Goal: Task Accomplishment & Management: Manage account settings

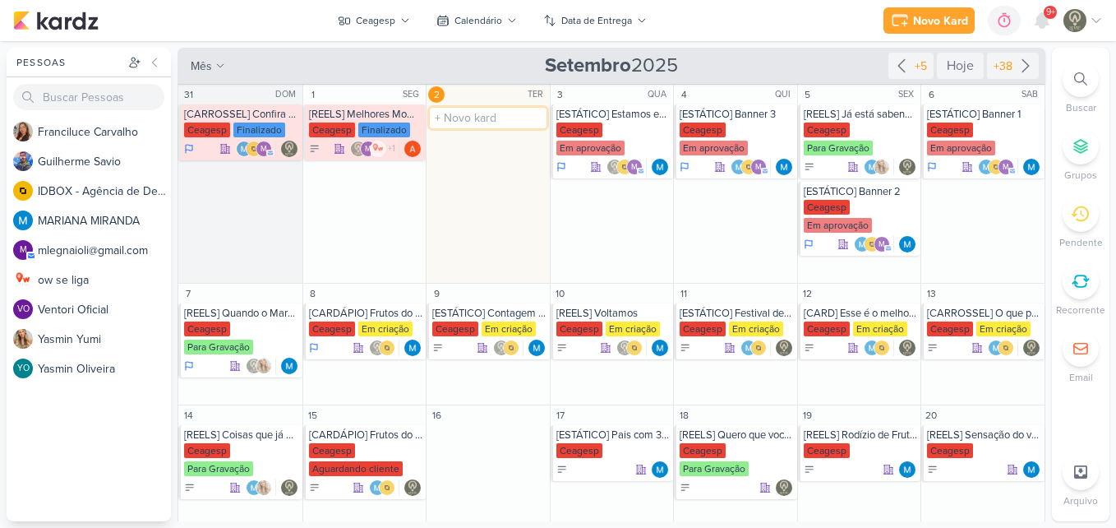
click at [468, 115] on input "text" at bounding box center [488, 118] width 117 height 21
type input "[STORIES] Ceagesp"
click at [475, 122] on div "[STORIES] Ceagesp [GEOGRAPHIC_DATA]" at bounding box center [488, 132] width 123 height 56
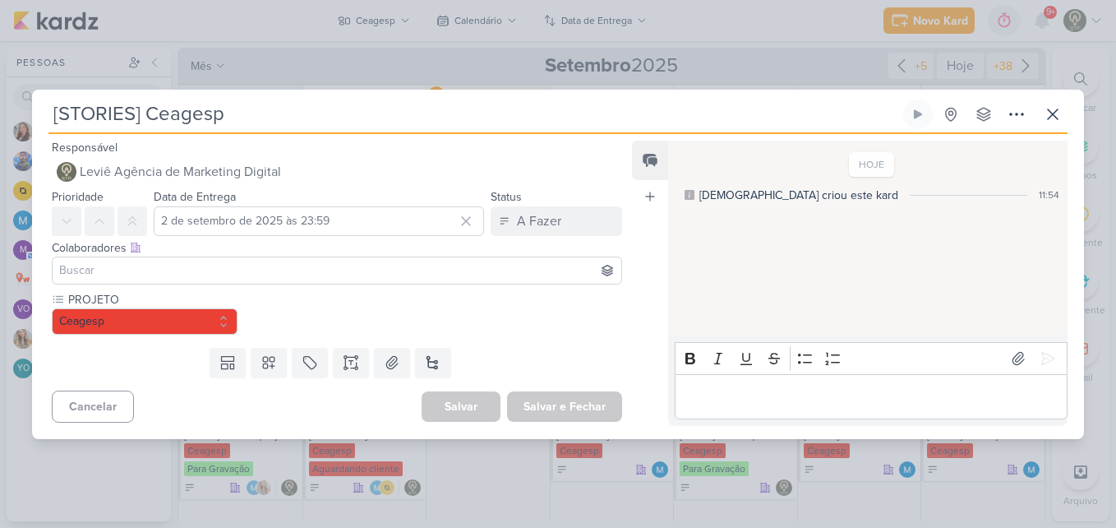
click at [335, 275] on input at bounding box center [337, 271] width 562 height 20
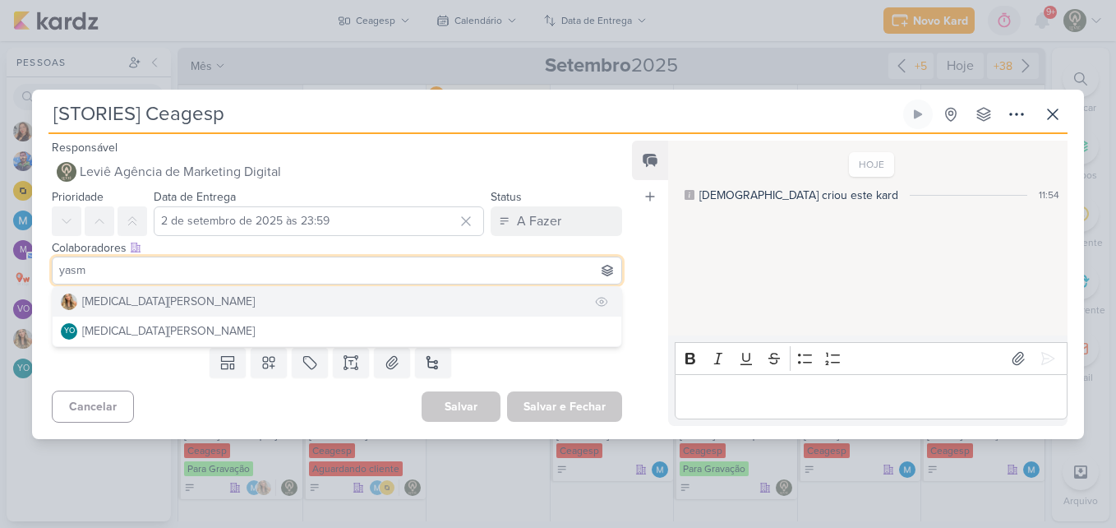
type input "yasm"
click at [327, 298] on button "[MEDICAL_DATA][PERSON_NAME]" at bounding box center [337, 302] width 569 height 30
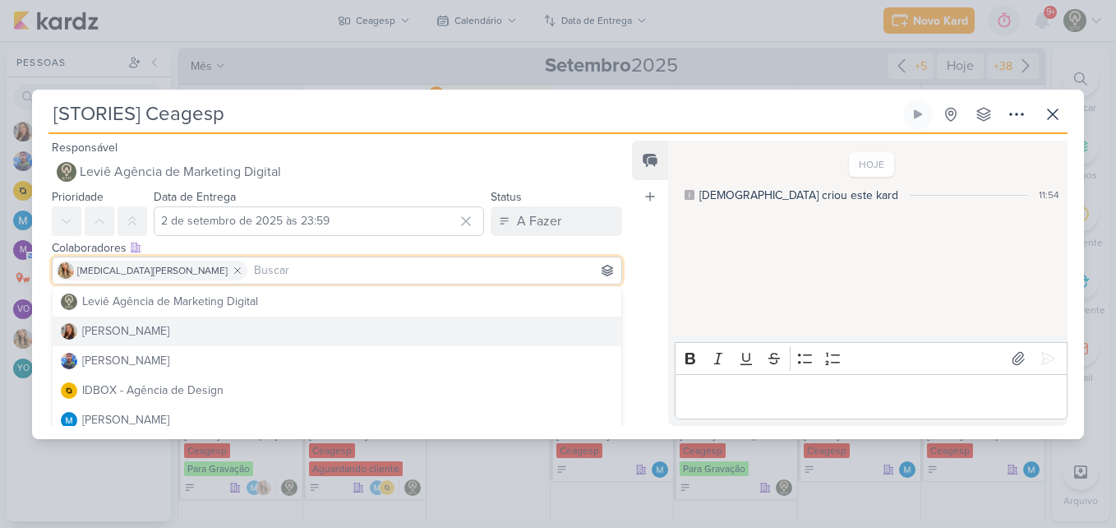
click at [634, 335] on div "Feed Atrelar email Solte o email para atrelar ao kard" at bounding box center [650, 283] width 36 height 285
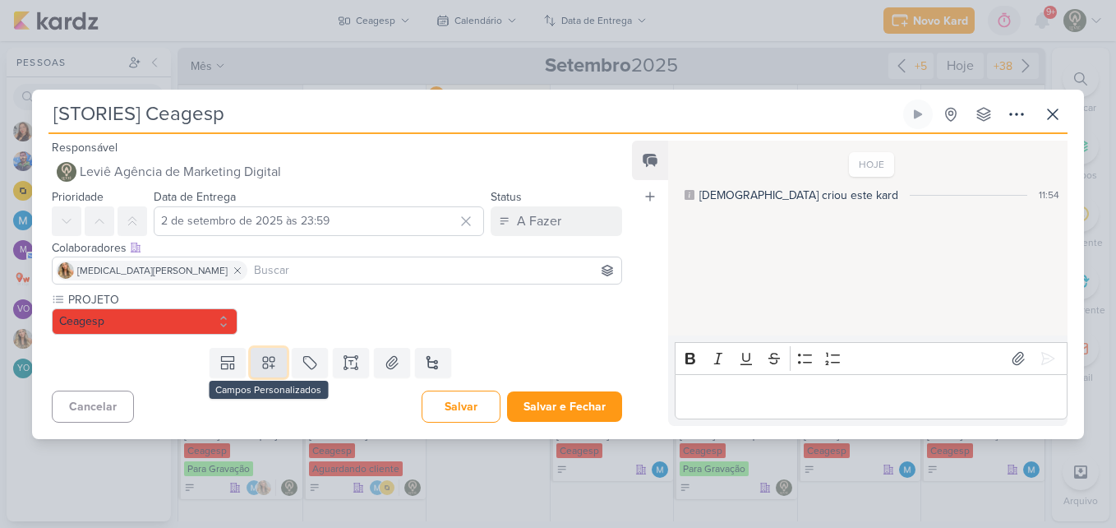
click at [279, 360] on button at bounding box center [269, 363] width 36 height 30
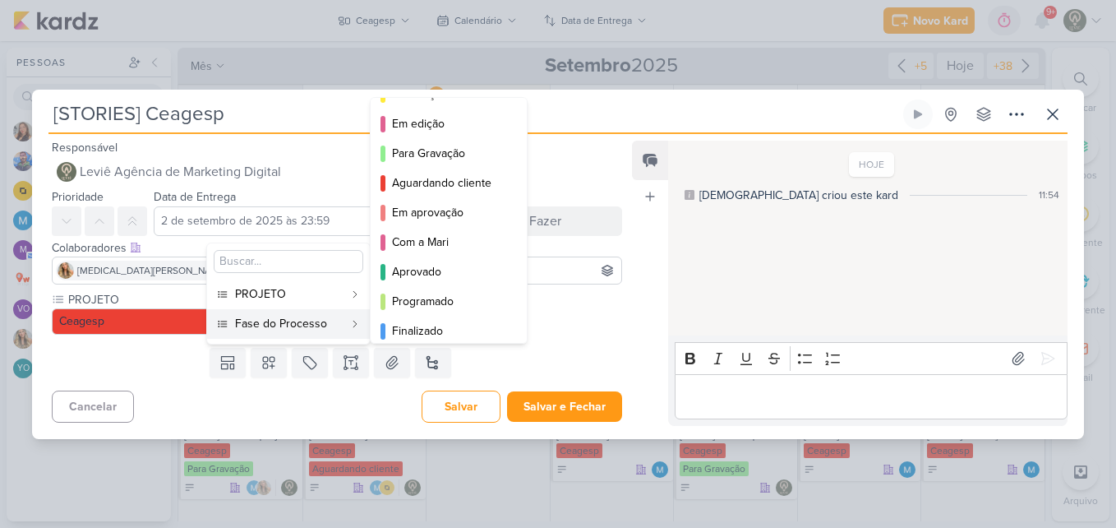
scroll to position [120, 0]
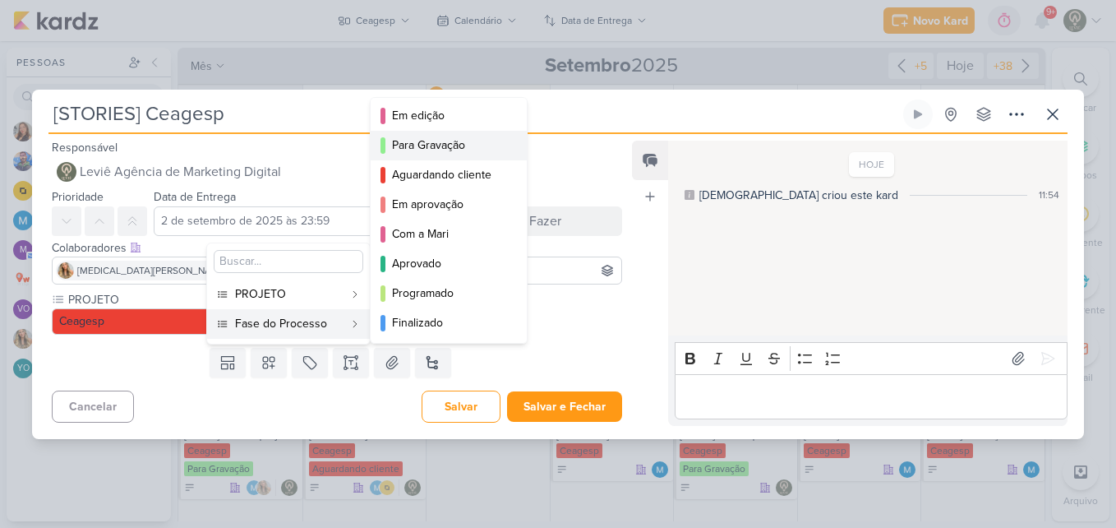
click at [461, 148] on div "Para Gravação" at bounding box center [449, 144] width 115 height 17
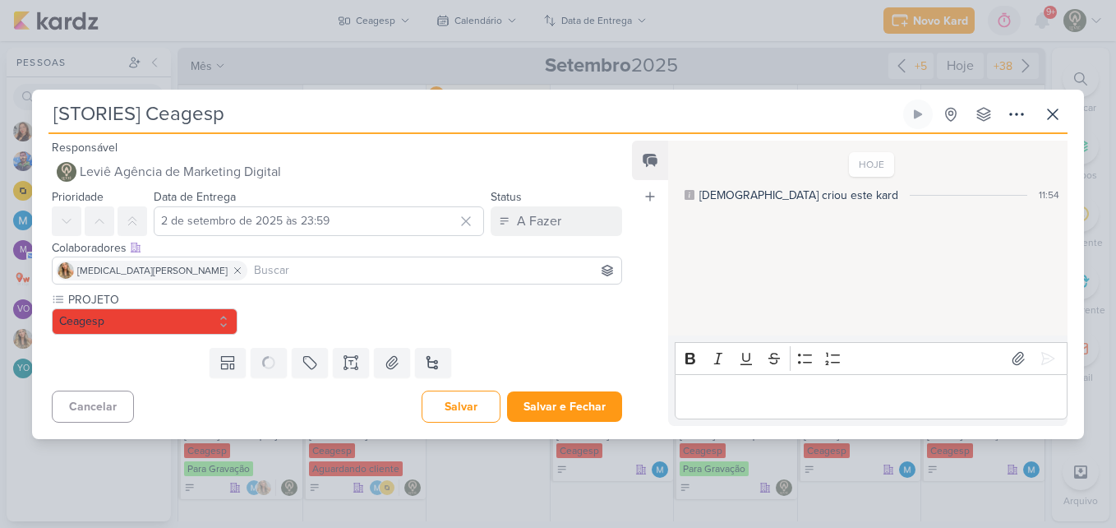
click at [357, 273] on input at bounding box center [434, 271] width 367 height 20
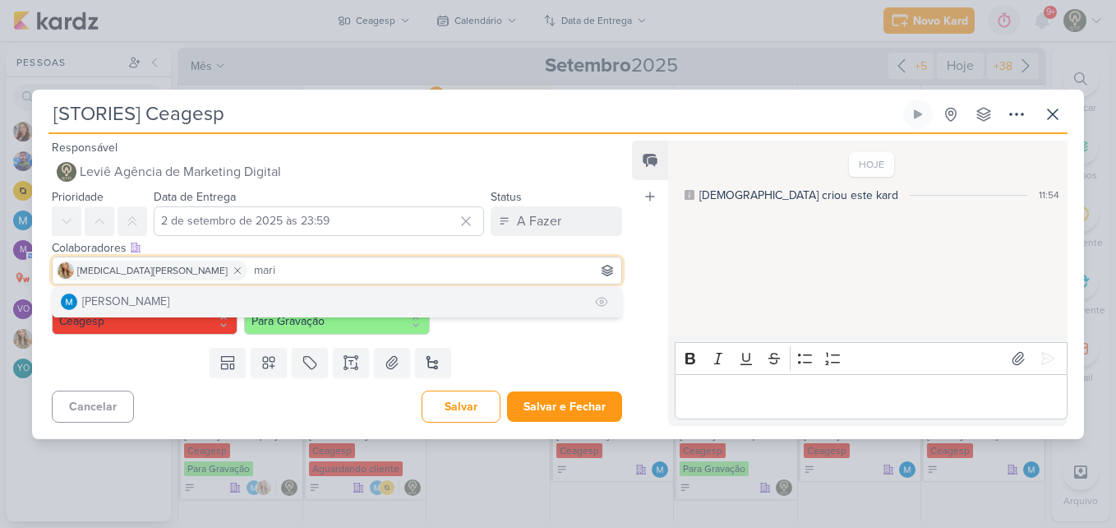
type input "mari"
click at [344, 294] on button "[PERSON_NAME]" at bounding box center [337, 302] width 569 height 30
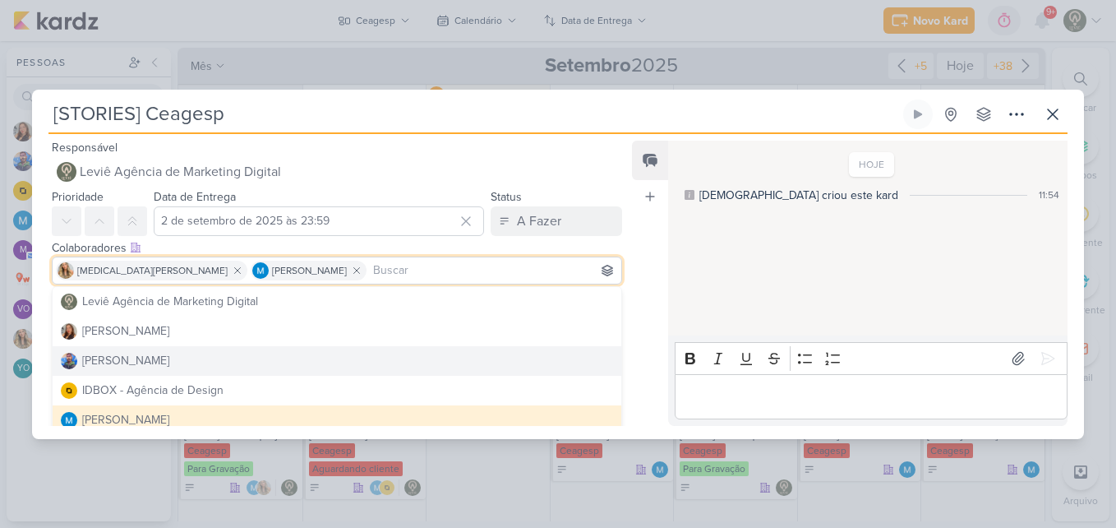
click at [644, 363] on div "Feed Atrelar email Solte o email para atrelar ao kard" at bounding box center [650, 283] width 36 height 285
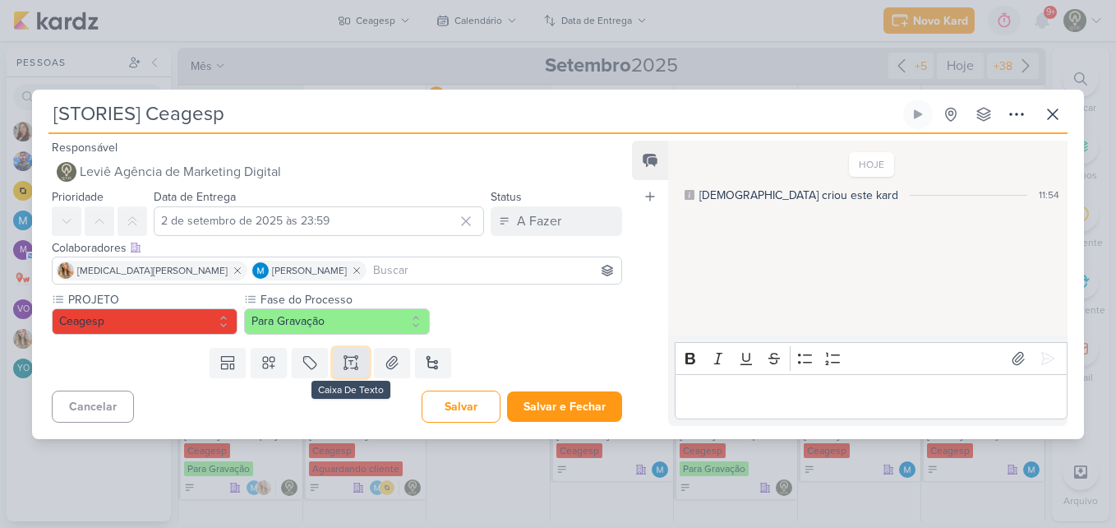
click at [354, 361] on icon at bounding box center [351, 362] width 16 height 16
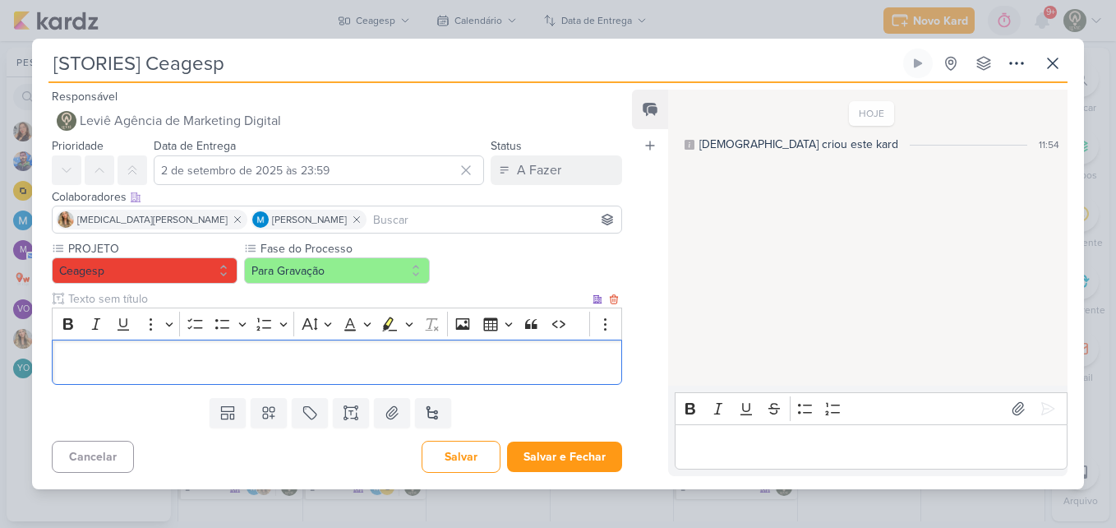
click at [330, 374] on div "Editor editing area: main" at bounding box center [337, 361] width 570 height 45
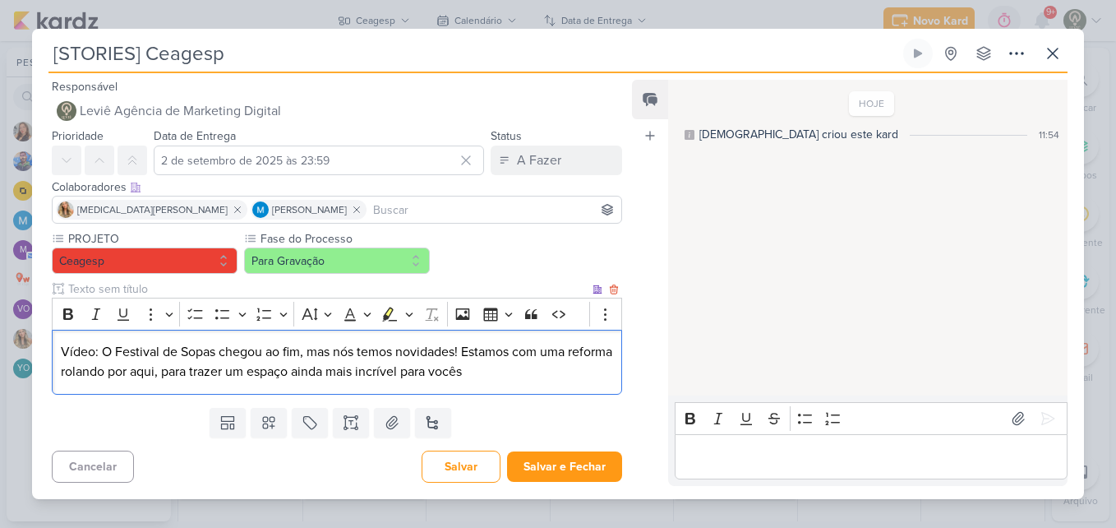
click at [476, 353] on p "Vídeo: O Festival de Sopas chegou ao fim, mas nós temos novidades! Estamos com …" at bounding box center [337, 361] width 552 height 39
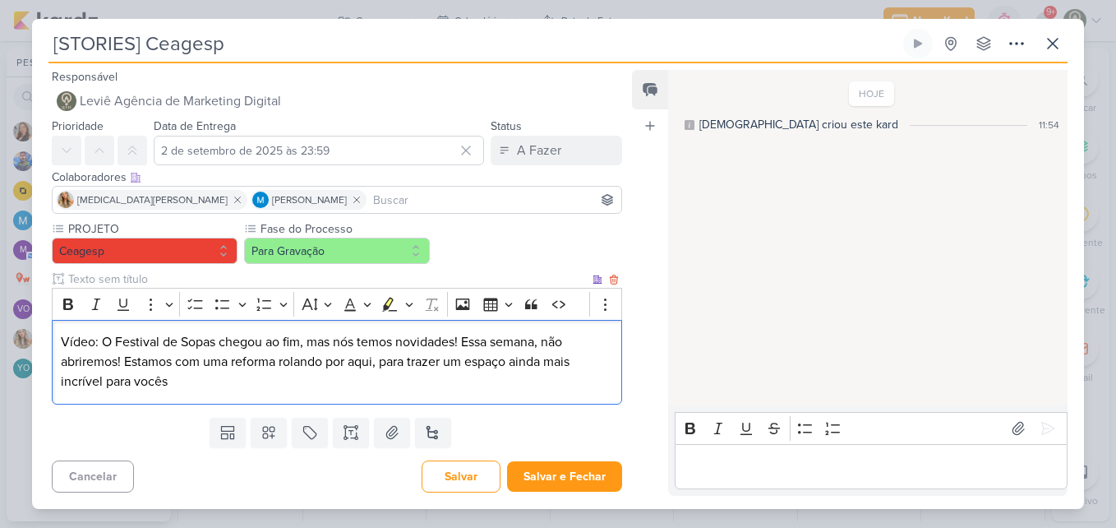
click at [444, 391] on p "Vídeo: O Festival de Sopas chegou ao fim, mas nós temos novidades! Essa semana,…" at bounding box center [337, 361] width 552 height 59
drag, startPoint x: 58, startPoint y: 382, endPoint x: 100, endPoint y: 387, distance: 43.0
click at [100, 387] on div "Vídeo: O Festival de Sopas chegou ao fim, mas nós temos novidades! Essa semana,…" at bounding box center [337, 362] width 570 height 85
click at [326, 381] on p "Vídeo: O Festival de Sopas chegou ao fim, mas nós temos novidades! Essa semana,…" at bounding box center [337, 361] width 552 height 59
click at [381, 391] on p "Vídeo: O Festival de Sopas chegou ao fim, mas nós temos novidades! Essa semana,…" at bounding box center [337, 361] width 552 height 59
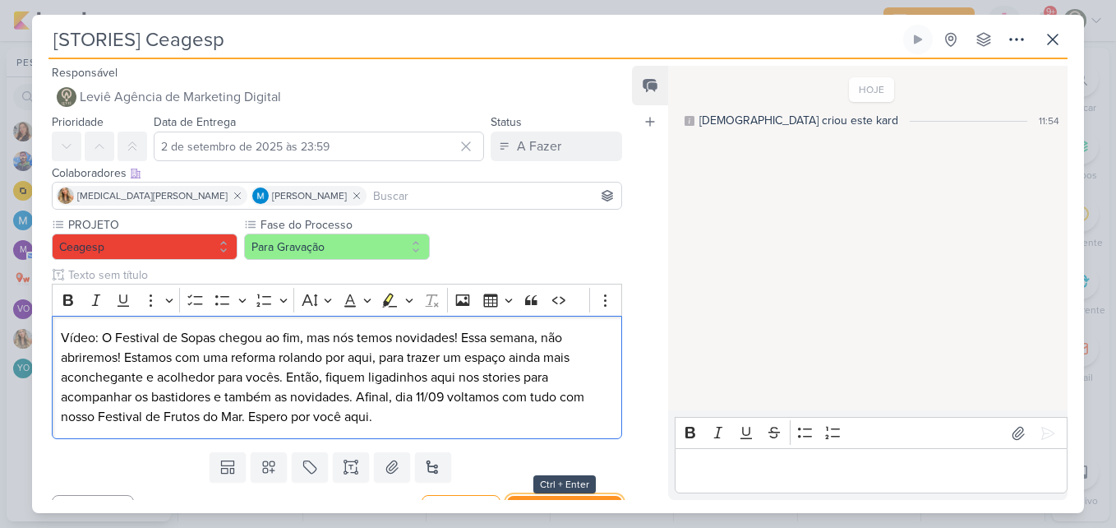
click at [557, 496] on button "Salvar e Fechar" at bounding box center [564, 511] width 115 height 30
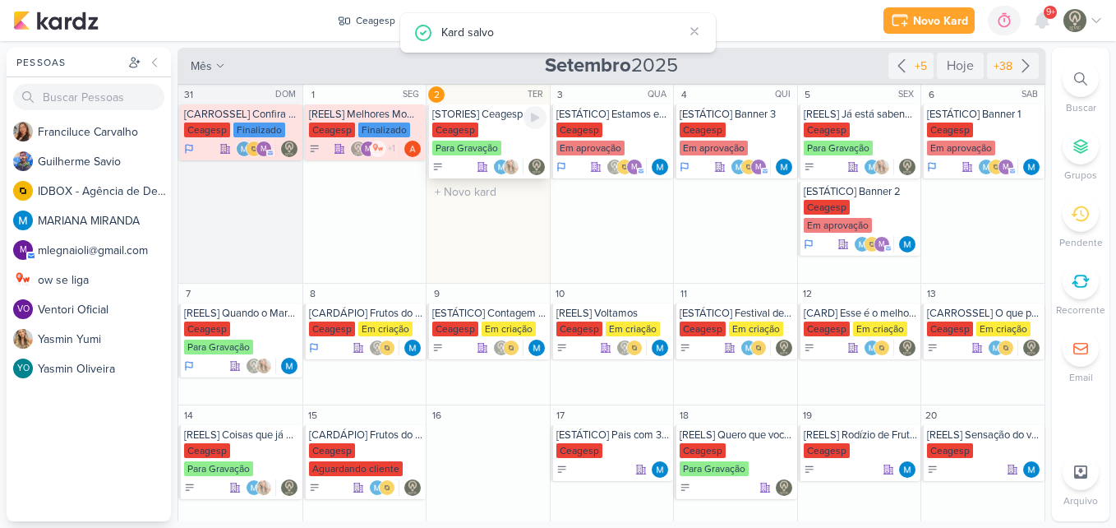
click at [481, 133] on div "Ceagesp Para Gravação" at bounding box center [489, 139] width 114 height 35
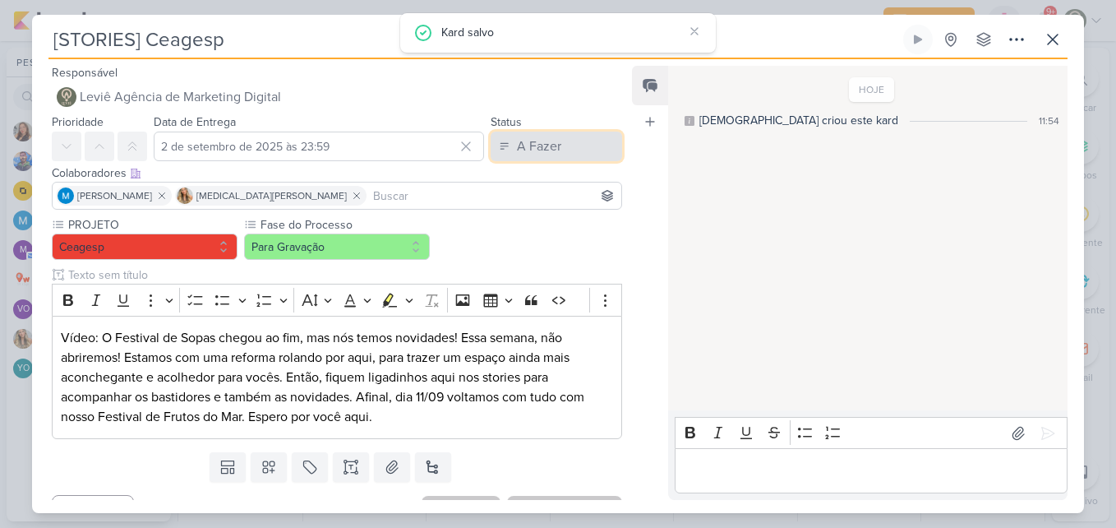
click at [525, 144] on div "A Fazer" at bounding box center [539, 146] width 44 height 20
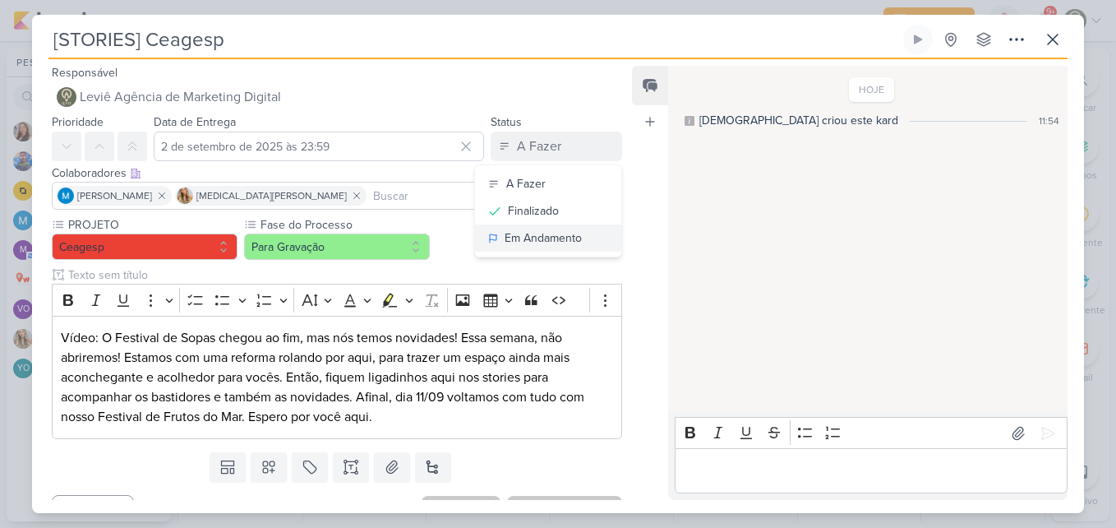
click at [524, 229] on div "Em Andamento" at bounding box center [543, 237] width 77 height 17
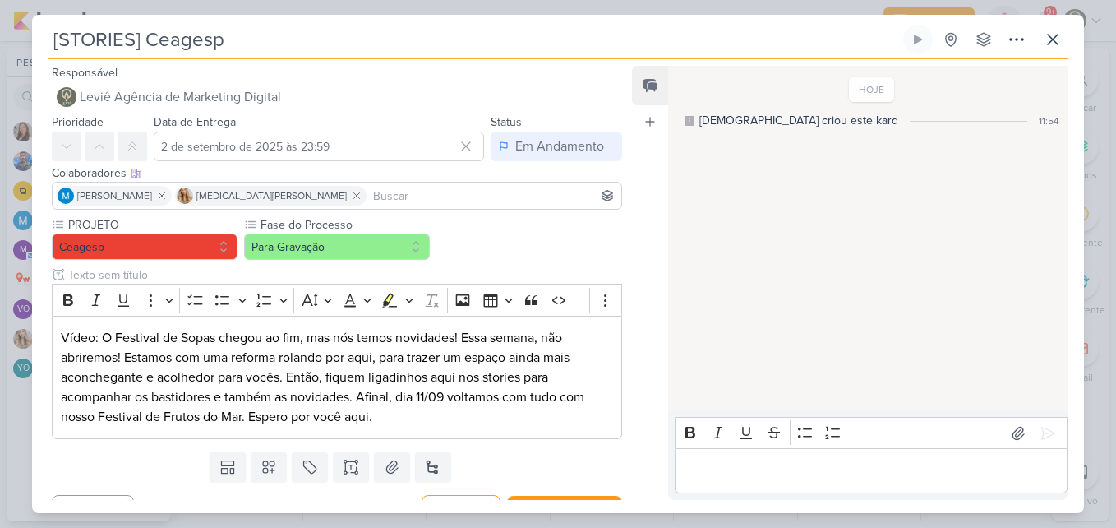
scroll to position [30, 0]
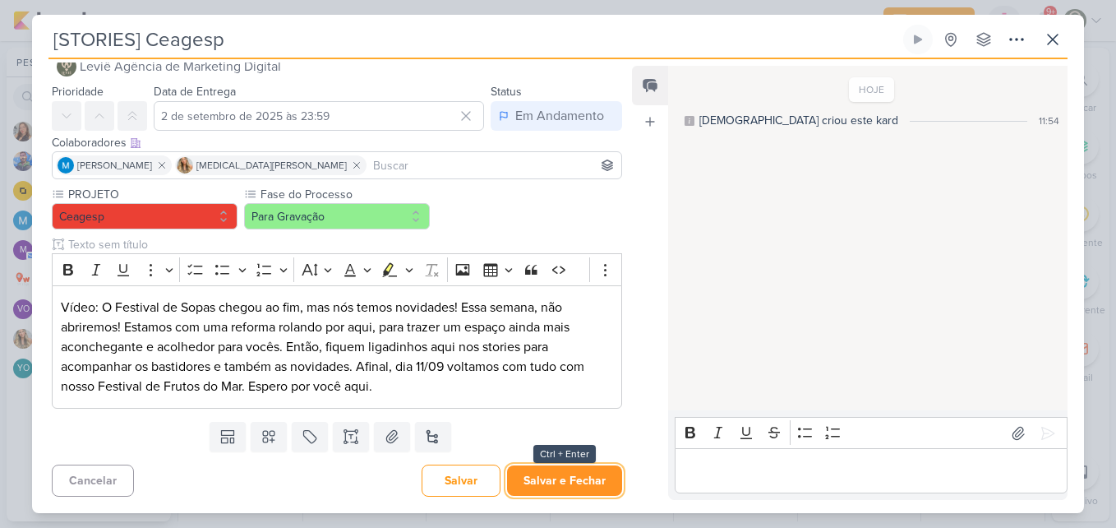
click at [584, 473] on button "Salvar e Fechar" at bounding box center [564, 480] width 115 height 30
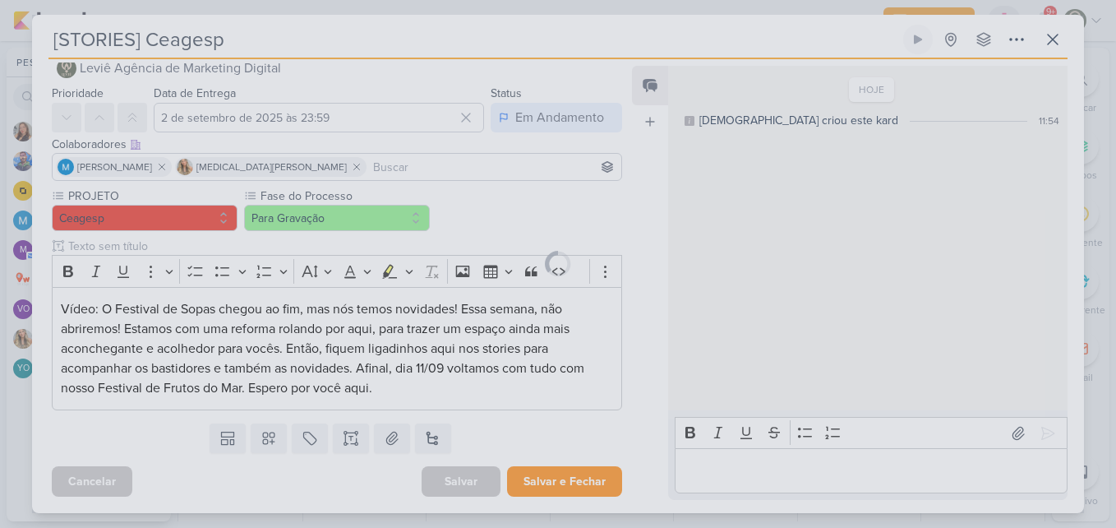
scroll to position [29, 0]
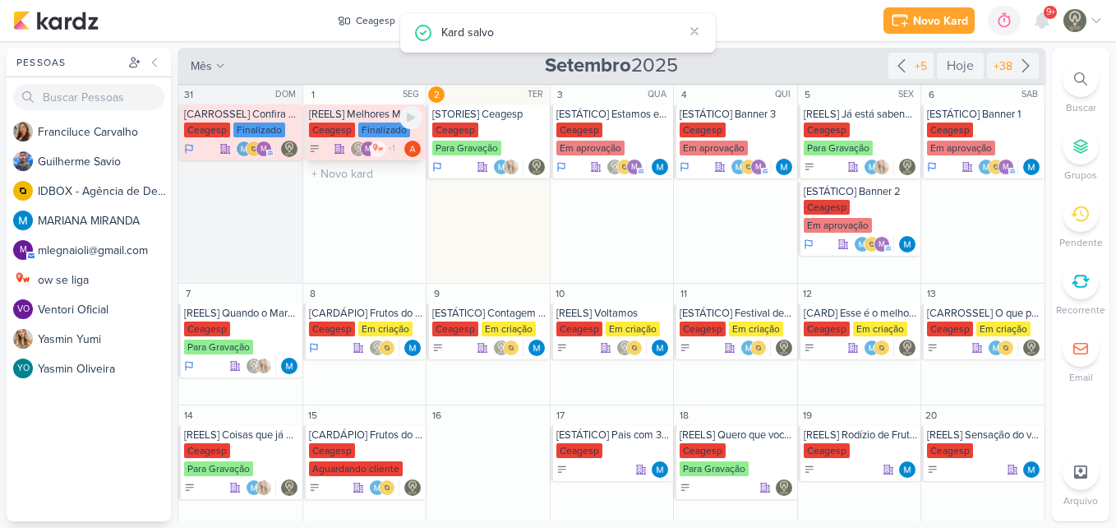
click at [360, 134] on div "Finalizado" at bounding box center [384, 129] width 52 height 15
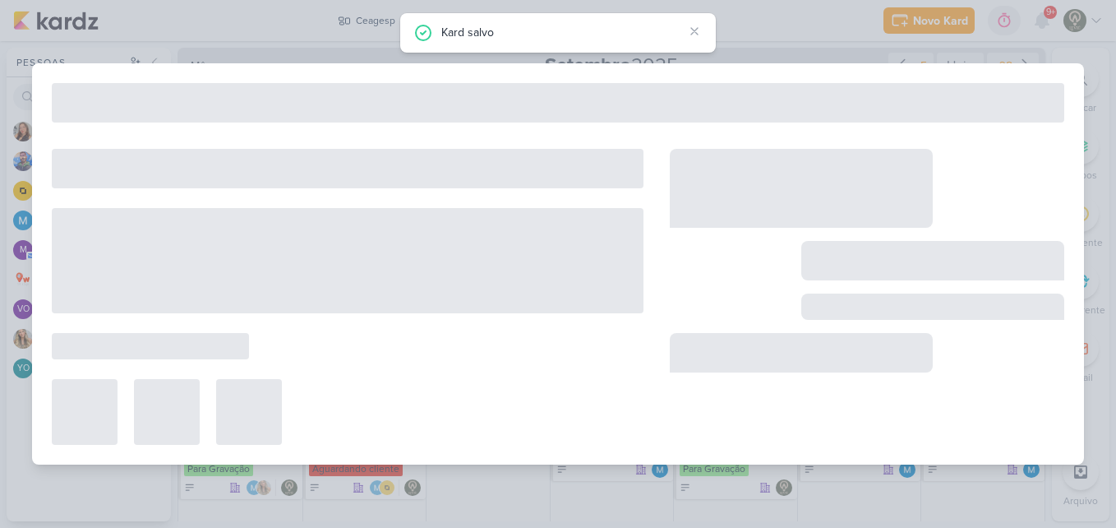
type input "[REELS] Melhores Momentos (matérias da TV)"
type input "[DATE] 23:59"
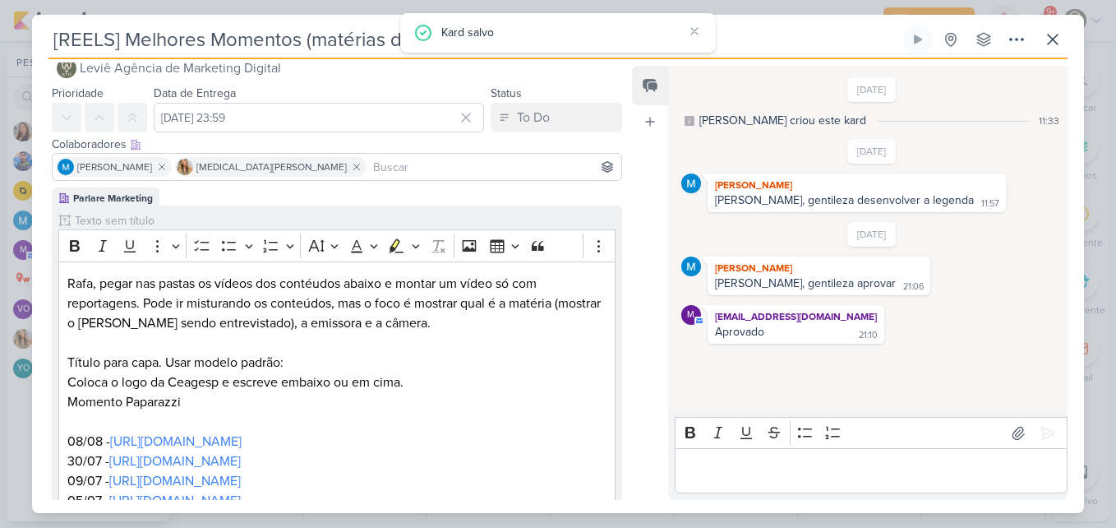
scroll to position [0, 0]
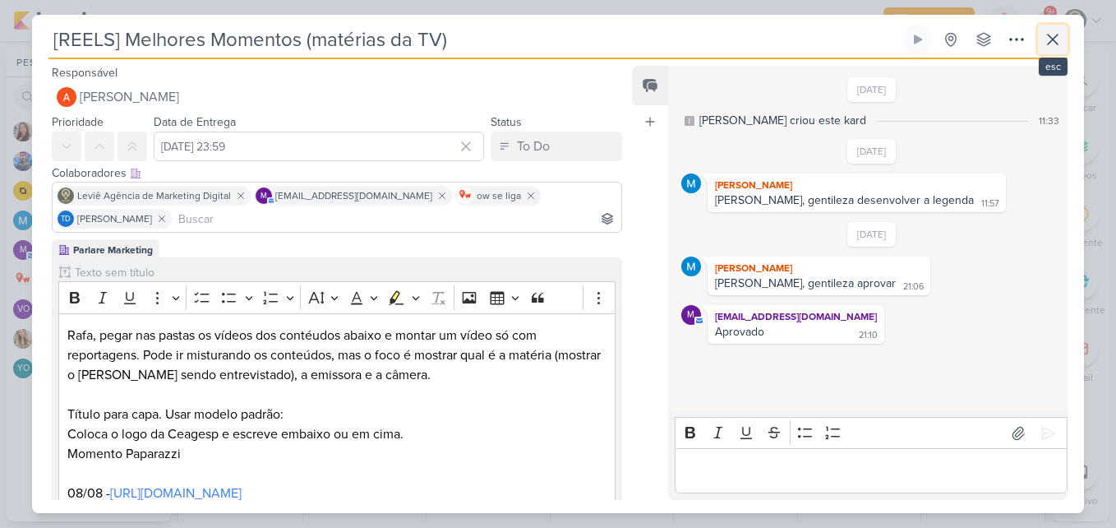
click at [1043, 47] on icon at bounding box center [1053, 40] width 20 height 20
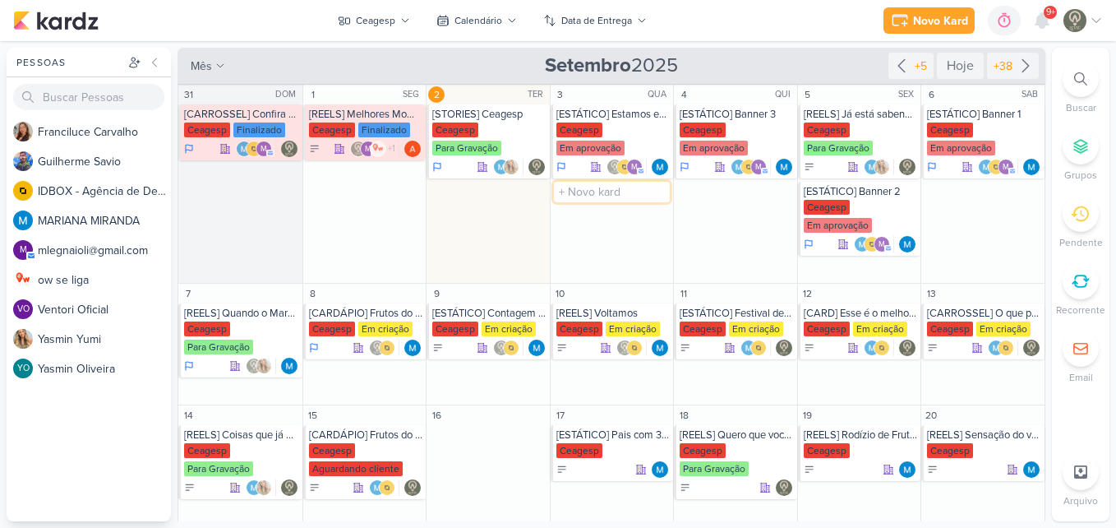
click at [573, 196] on input "text" at bounding box center [612, 192] width 117 height 21
type input "[STORIES] Ceagesp"
click at [583, 202] on div "Ceagesp" at bounding box center [579, 207] width 46 height 15
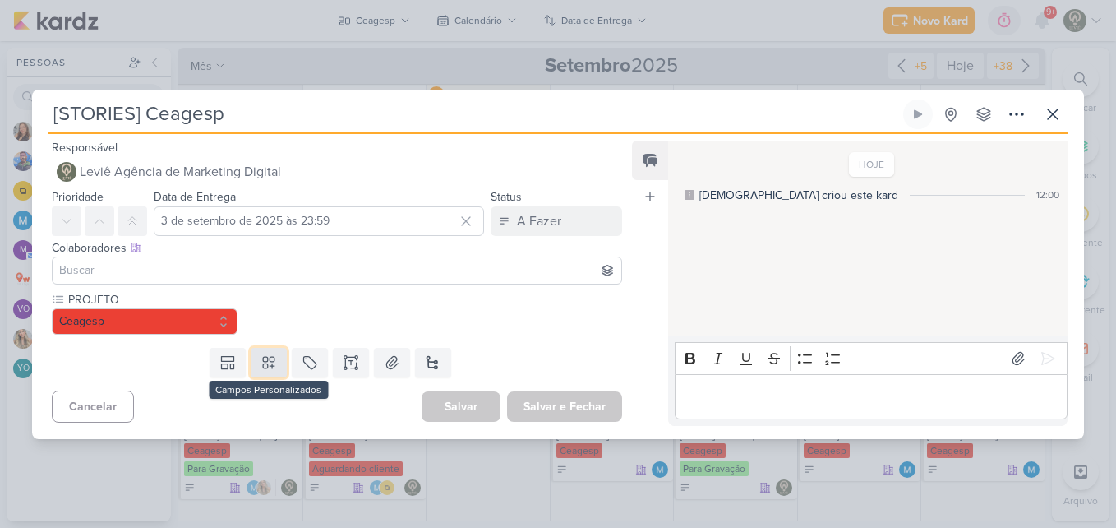
click at [263, 359] on icon at bounding box center [269, 363] width 12 height 12
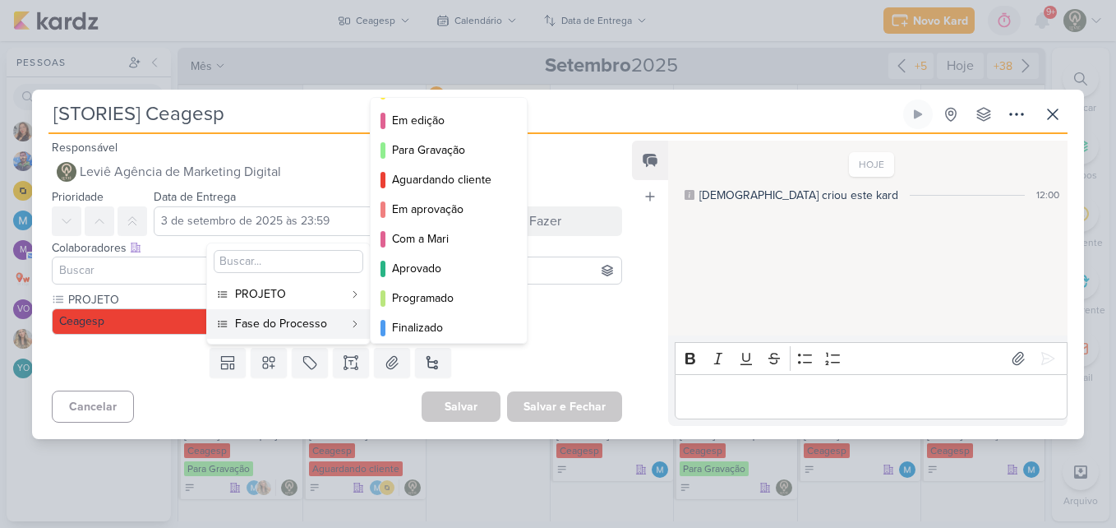
scroll to position [120, 0]
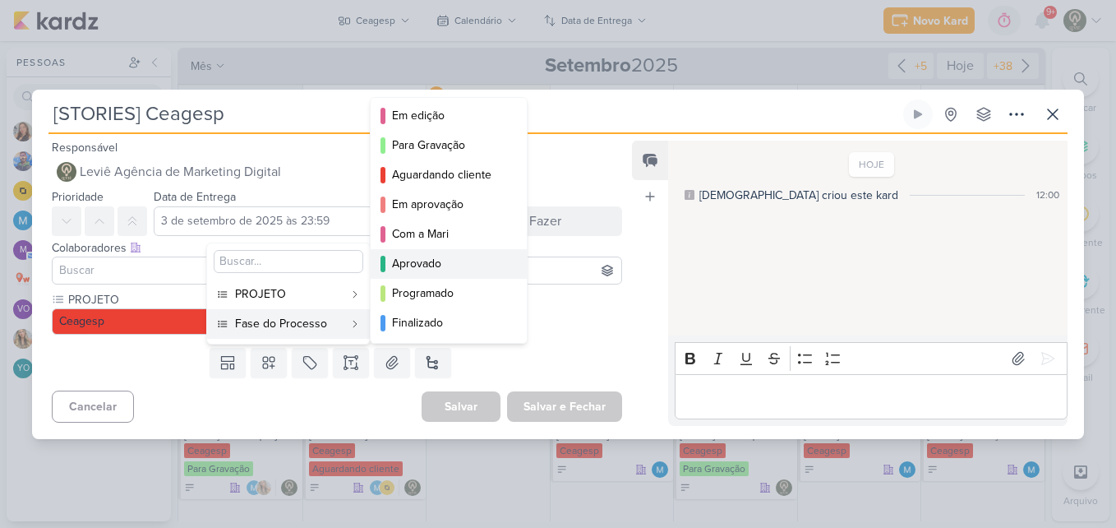
click at [473, 267] on div "Aprovado" at bounding box center [449, 263] width 115 height 17
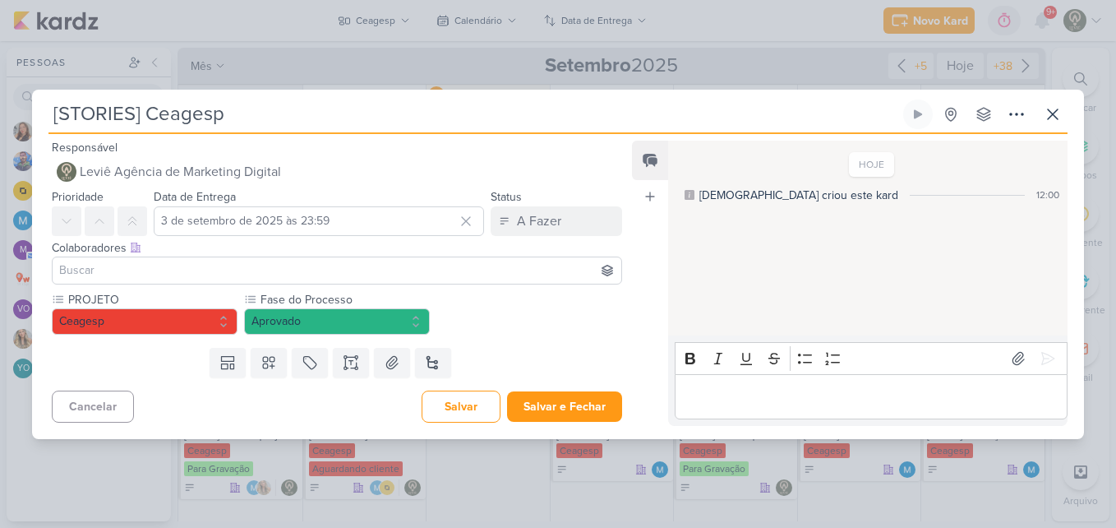
click at [414, 270] on input at bounding box center [337, 271] width 562 height 20
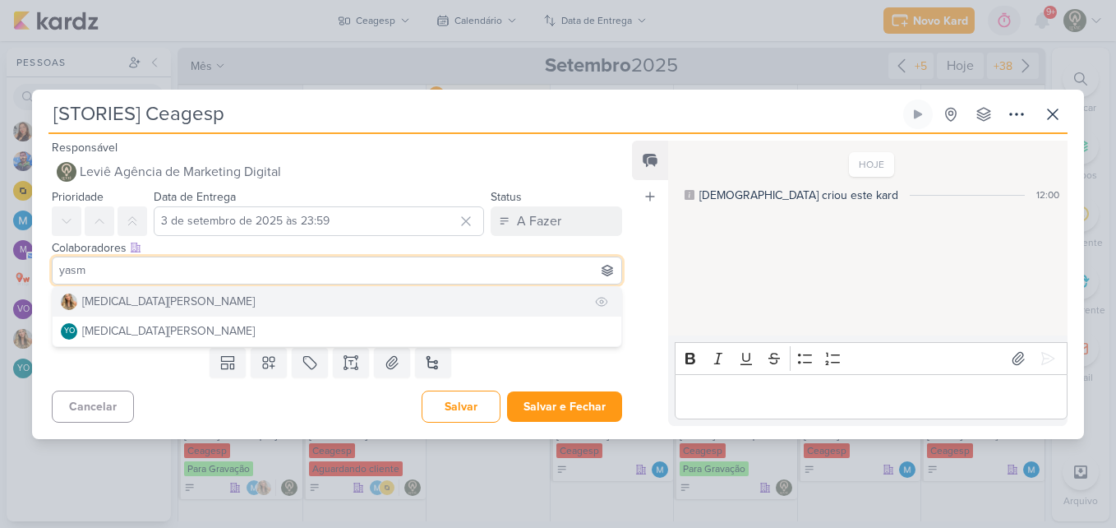
type input "yasm"
click at [367, 307] on button "[MEDICAL_DATA][PERSON_NAME]" at bounding box center [337, 302] width 569 height 30
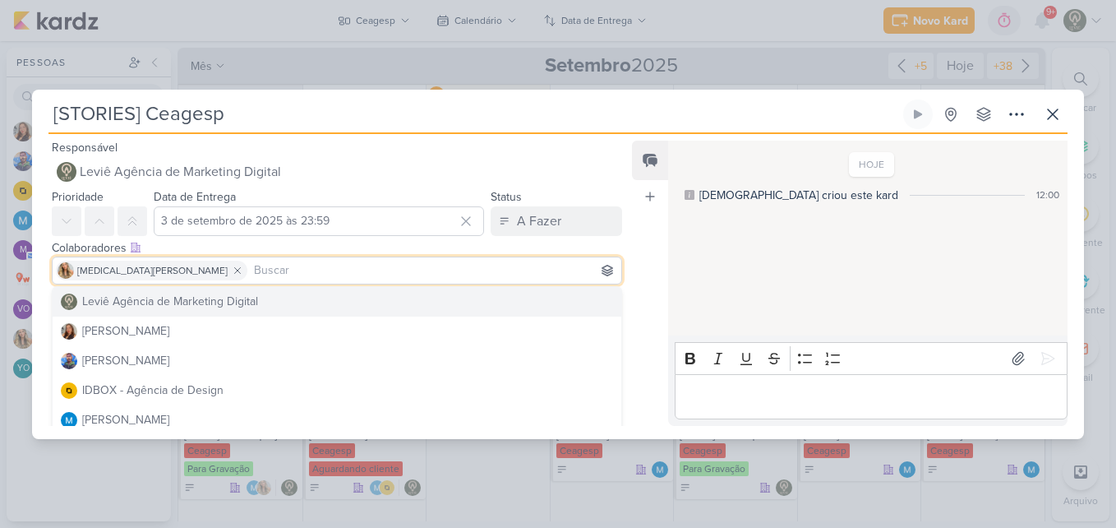
click at [630, 318] on div "Responsável Leviê Agência de Marketing Digital Nenhum contato encontrado create…" at bounding box center [558, 286] width 1052 height 305
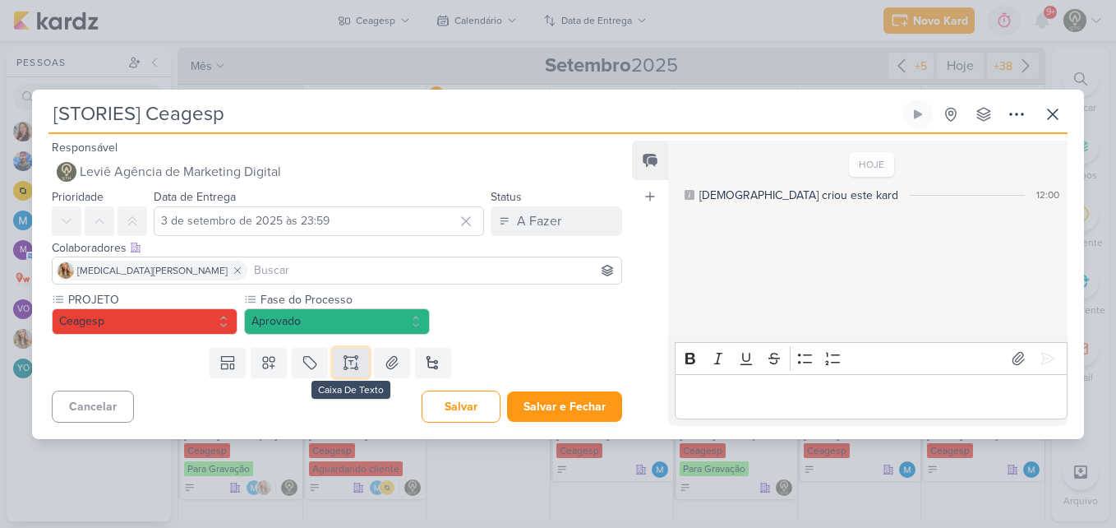
click at [362, 358] on button at bounding box center [351, 363] width 36 height 30
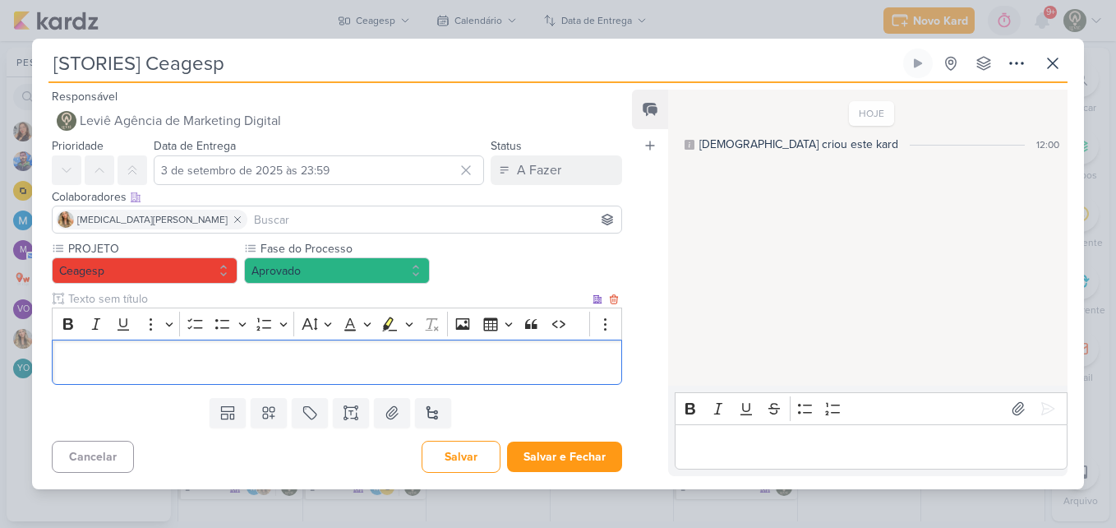
click at [339, 351] on div "Editor editing area: main" at bounding box center [337, 361] width 570 height 45
click at [214, 363] on p "Compartilhar post do feed nos stories" at bounding box center [337, 362] width 552 height 20
click at [430, 362] on p "Compartilhar post do feed falando sobre a reforma nos stories" at bounding box center [337, 362] width 552 height 20
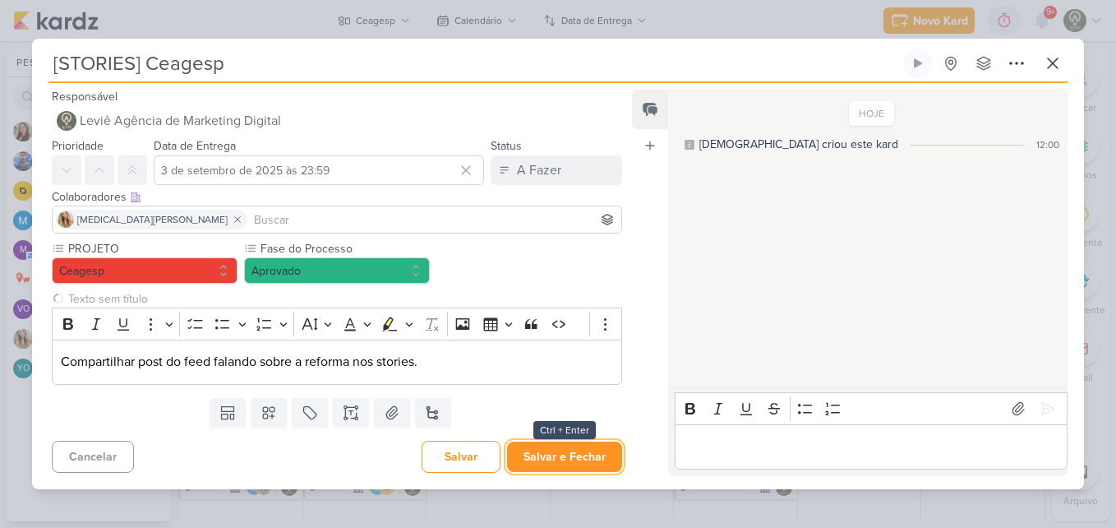
click at [548, 450] on button "Salvar e Fechar" at bounding box center [564, 456] width 115 height 30
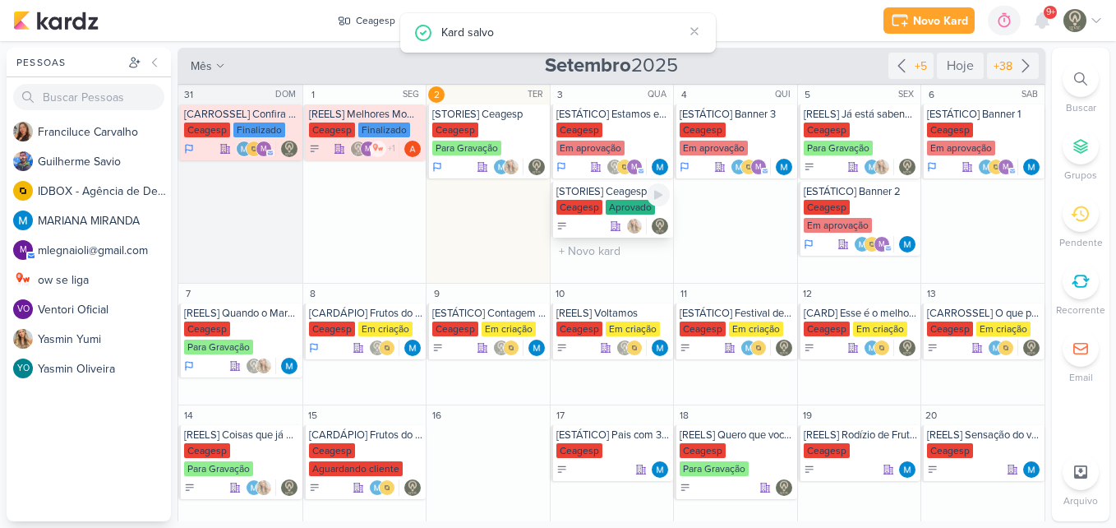
click at [611, 206] on div "Aprovado" at bounding box center [630, 207] width 49 height 15
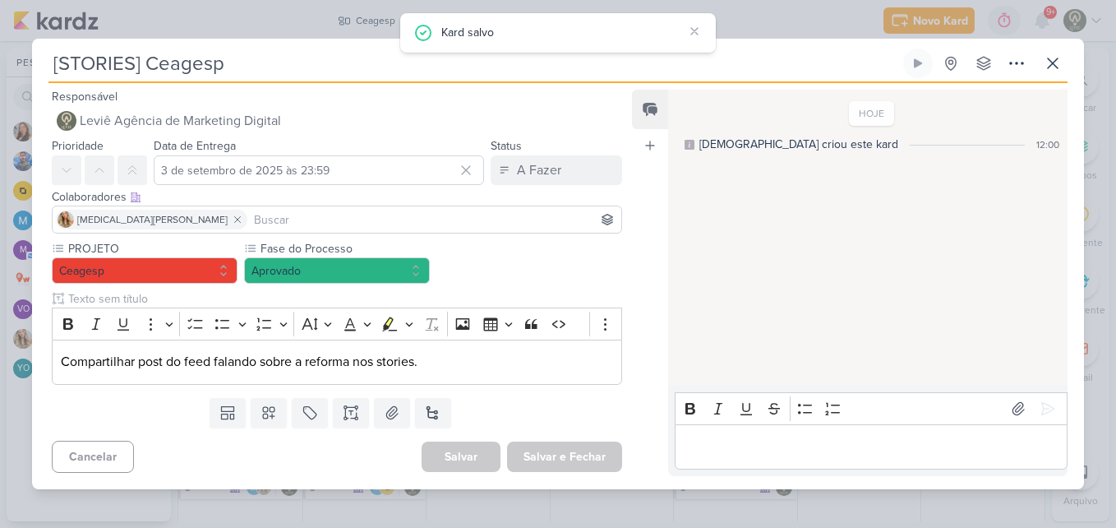
click at [387, 220] on input at bounding box center [434, 220] width 367 height 20
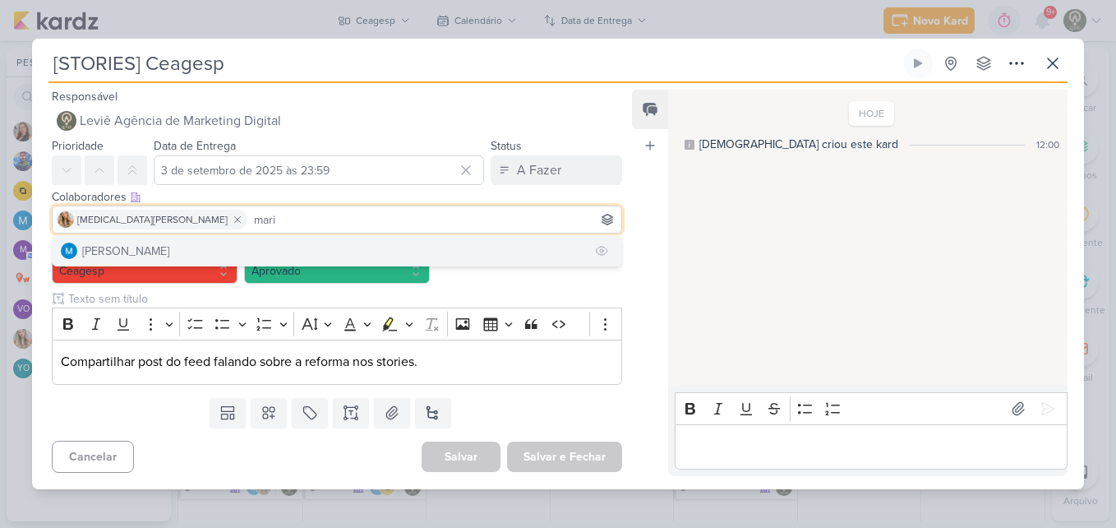
type input "mari"
click at [358, 242] on button "[PERSON_NAME]" at bounding box center [337, 251] width 569 height 30
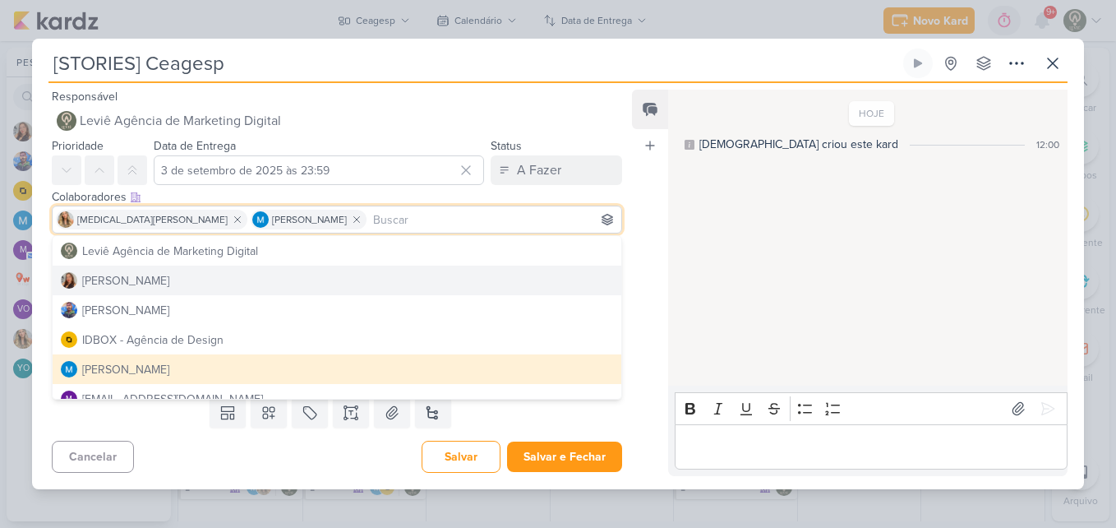
click at [643, 284] on div "Feed Atrelar email Solte o email para atrelar ao kard" at bounding box center [650, 282] width 36 height 385
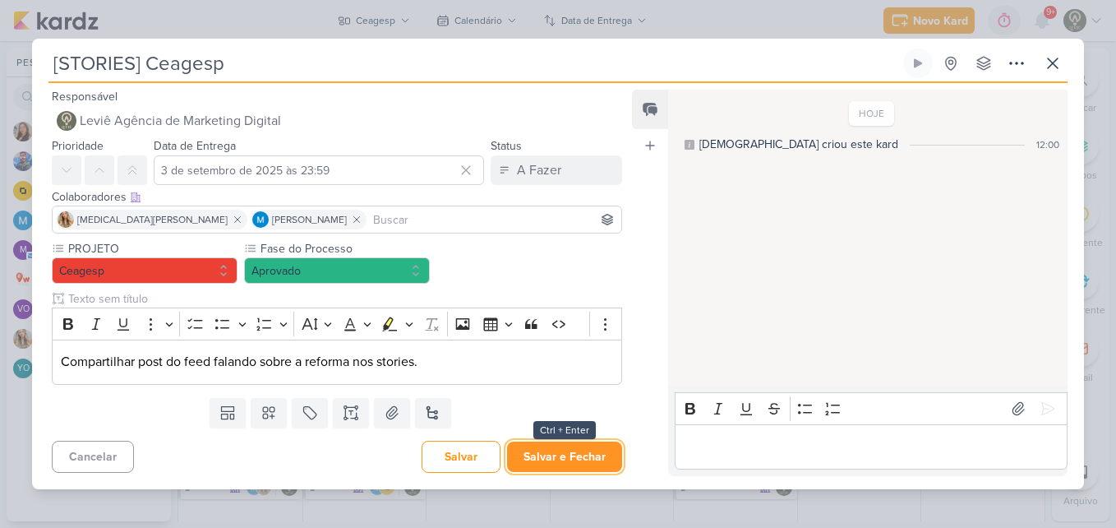
click at [561, 464] on button "Salvar e Fechar" at bounding box center [564, 456] width 115 height 30
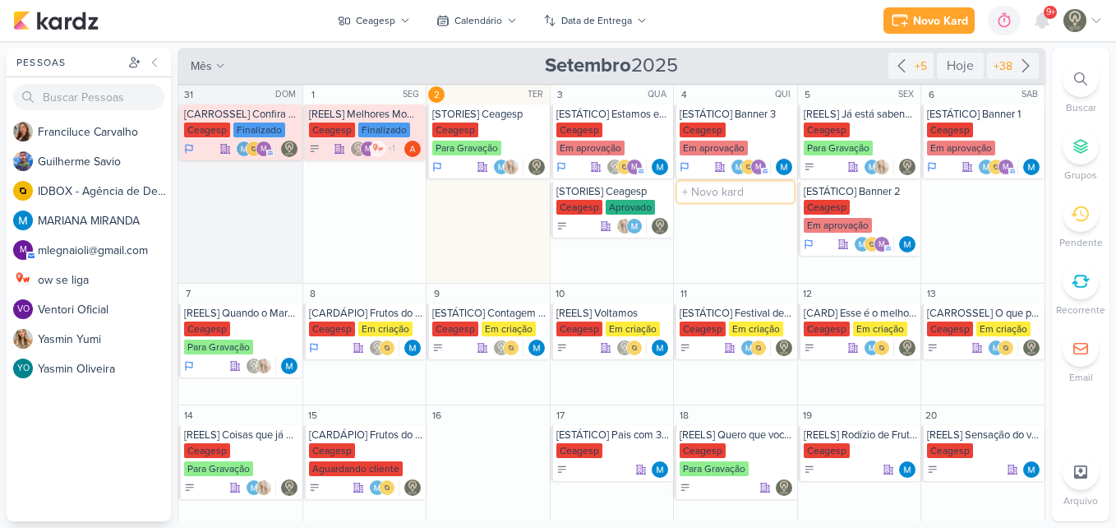
click at [711, 192] on input "text" at bounding box center [735, 192] width 117 height 21
type input "[STORIES] Ceagesp"
click at [702, 207] on div "Ceagesp" at bounding box center [703, 207] width 46 height 15
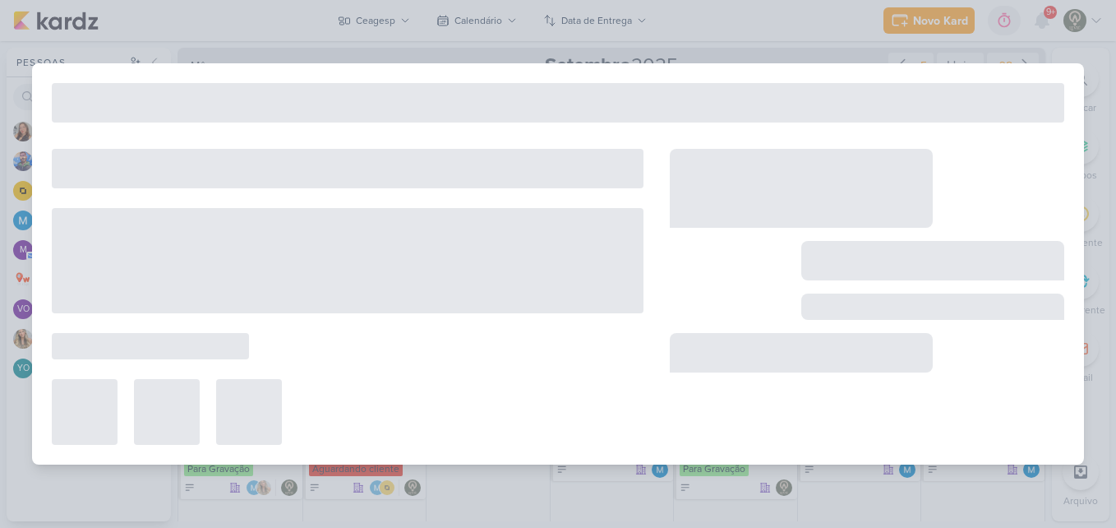
type input "[DATE] 23:59"
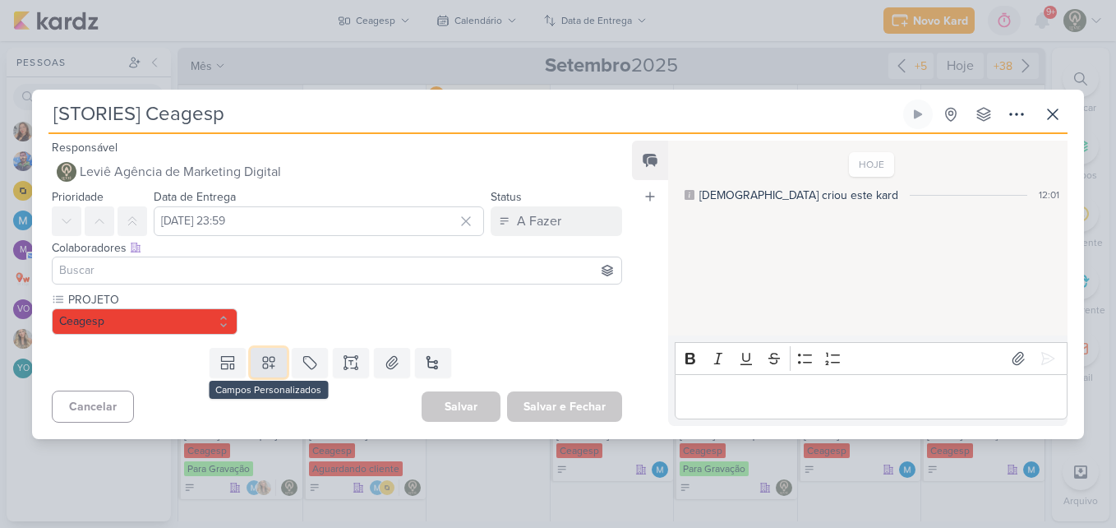
click at [279, 358] on button at bounding box center [269, 363] width 36 height 30
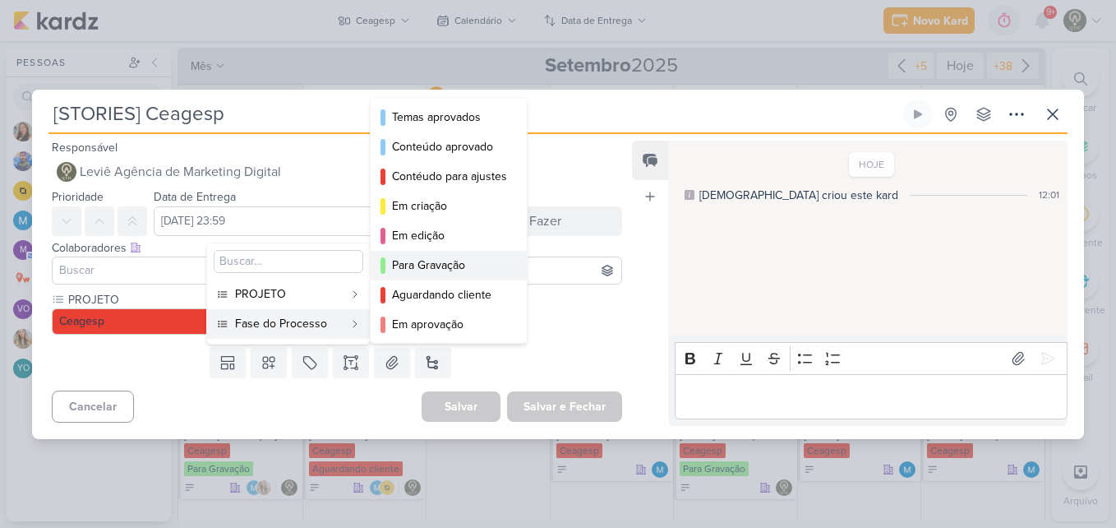
click at [434, 259] on div "Para Gravação" at bounding box center [449, 264] width 115 height 17
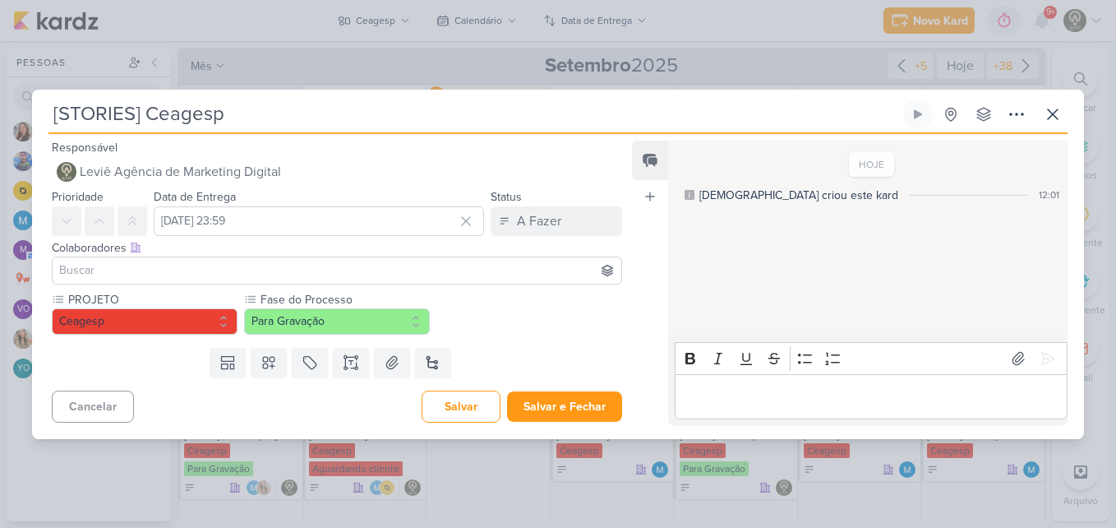
click at [408, 268] on input at bounding box center [337, 271] width 562 height 20
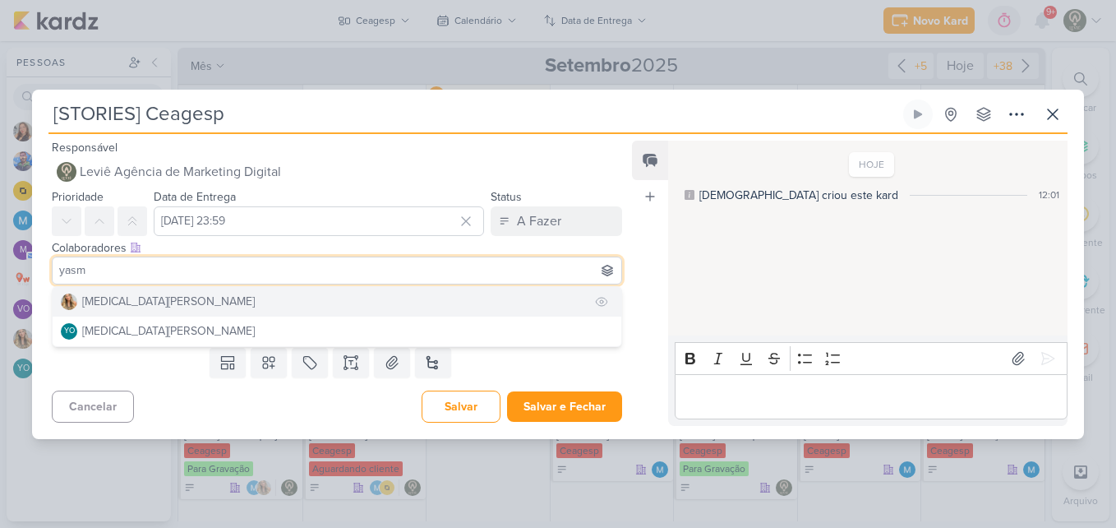
type input "yasm"
click at [335, 306] on button "[MEDICAL_DATA][PERSON_NAME]" at bounding box center [337, 302] width 569 height 30
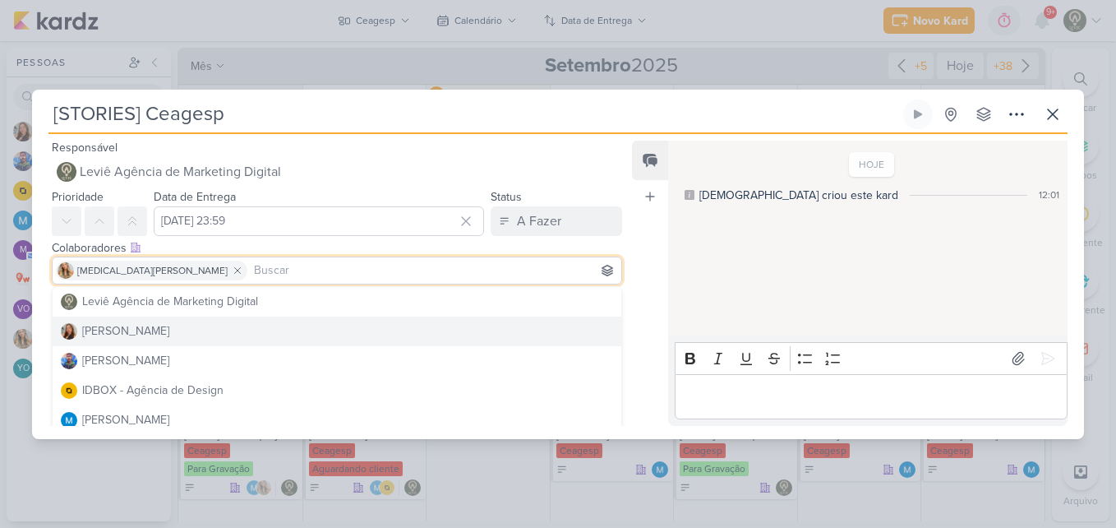
click at [634, 342] on div "Feed Atrelar email Solte o email para atrelar ao kard" at bounding box center [650, 283] width 36 height 285
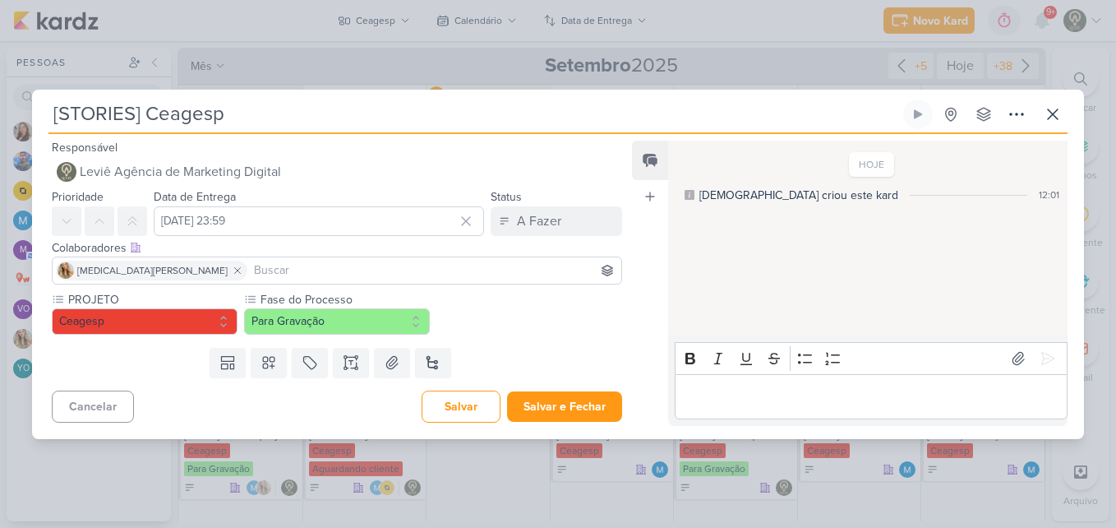
click at [264, 279] on input at bounding box center [434, 271] width 367 height 20
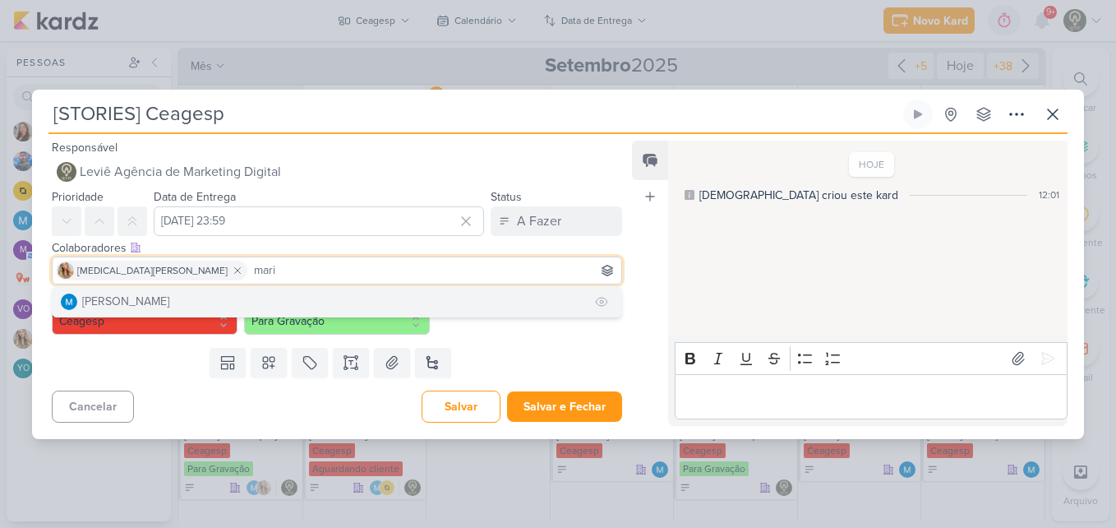
type input "mari"
click at [256, 298] on button "[PERSON_NAME]" at bounding box center [337, 302] width 569 height 30
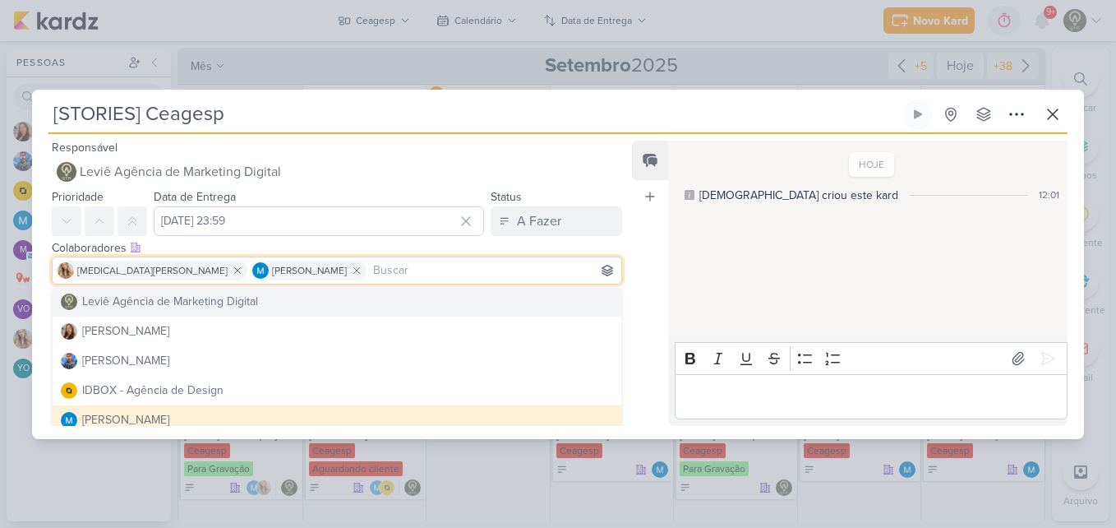
click at [638, 303] on div "Feed Atrelar email Solte o email para atrelar ao kard" at bounding box center [650, 283] width 36 height 285
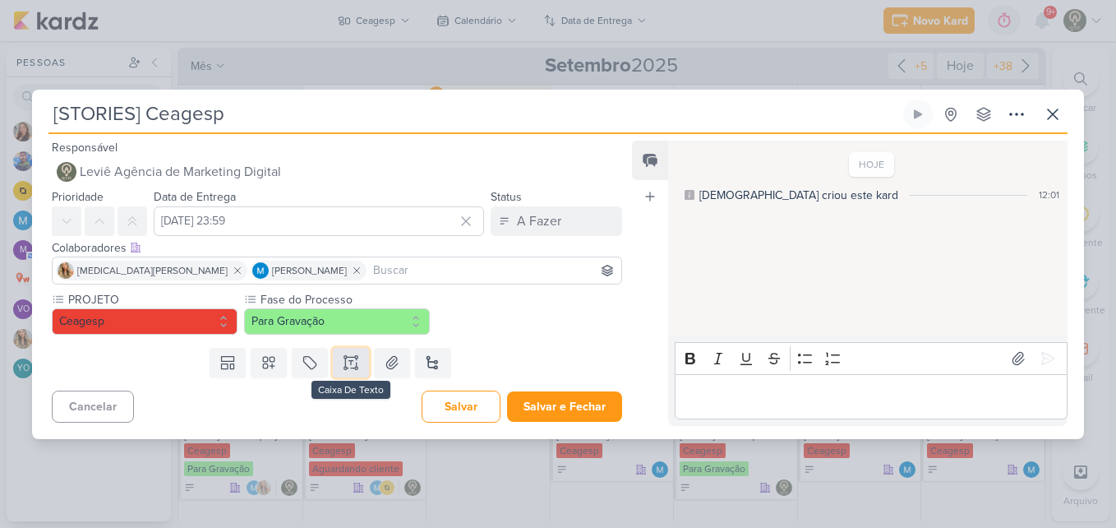
click at [355, 366] on icon at bounding box center [351, 362] width 16 height 16
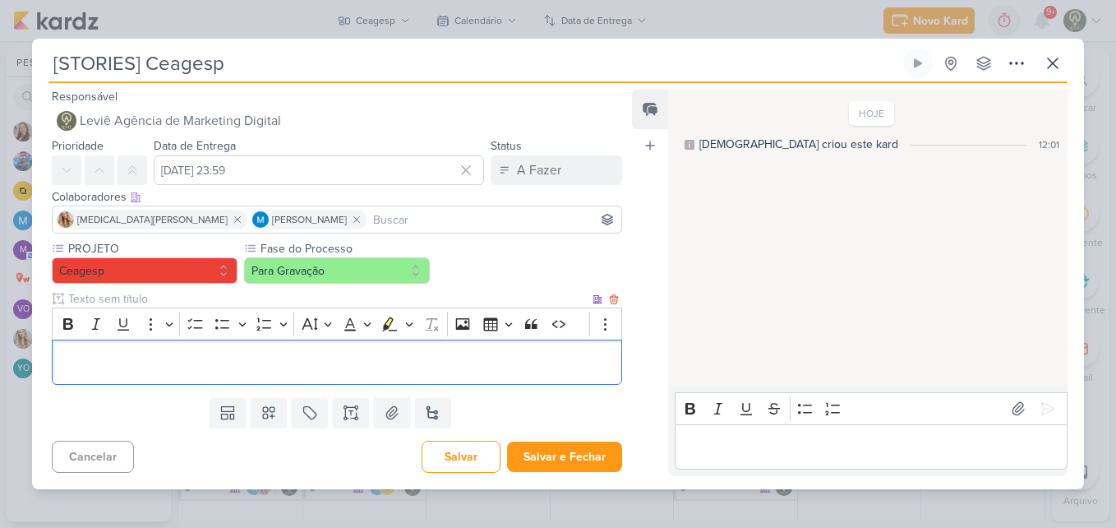
click at [325, 353] on p "Editor editing area: main" at bounding box center [337, 362] width 552 height 20
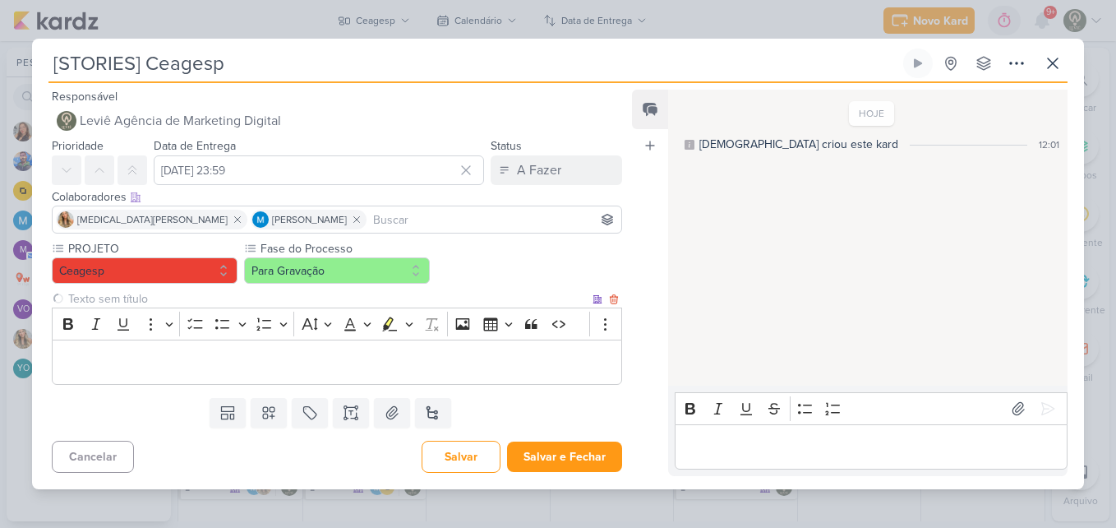
click at [249, 301] on input "text" at bounding box center [327, 298] width 524 height 17
type input "Vídeo"
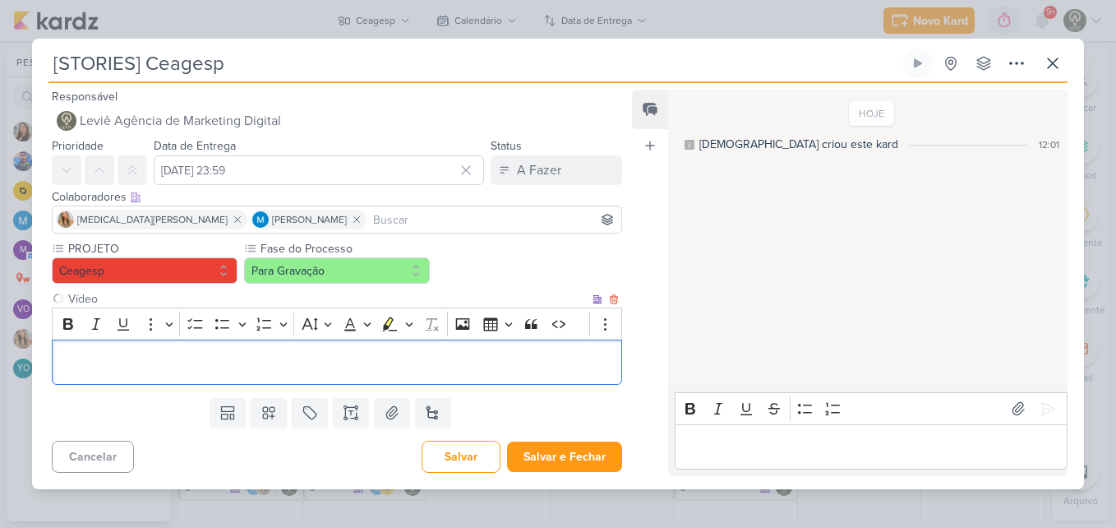
click at [251, 357] on p "Editor editing area: main" at bounding box center [337, 362] width 552 height 20
click at [337, 375] on div "Editor editing area: main" at bounding box center [337, 361] width 570 height 45
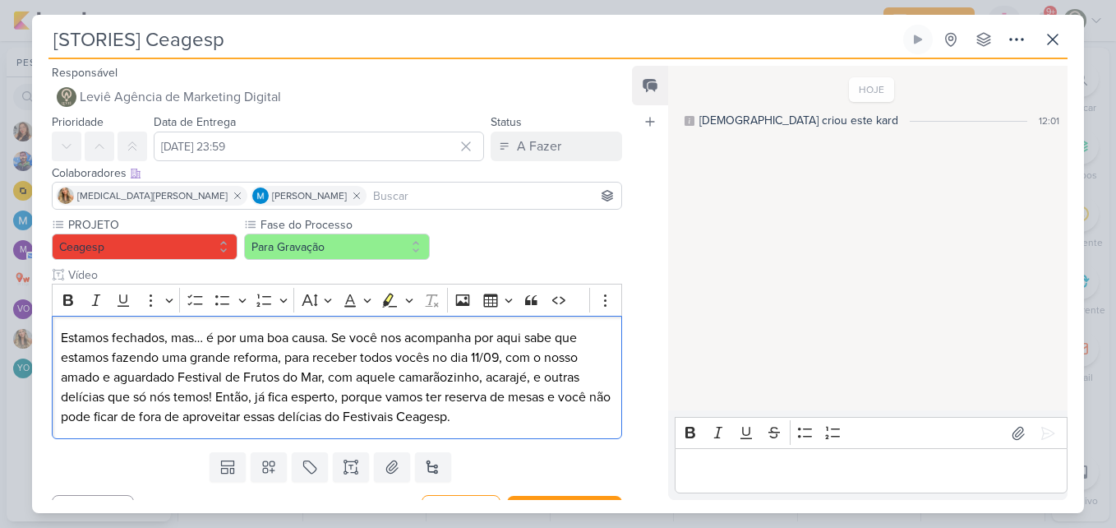
scroll to position [30, 0]
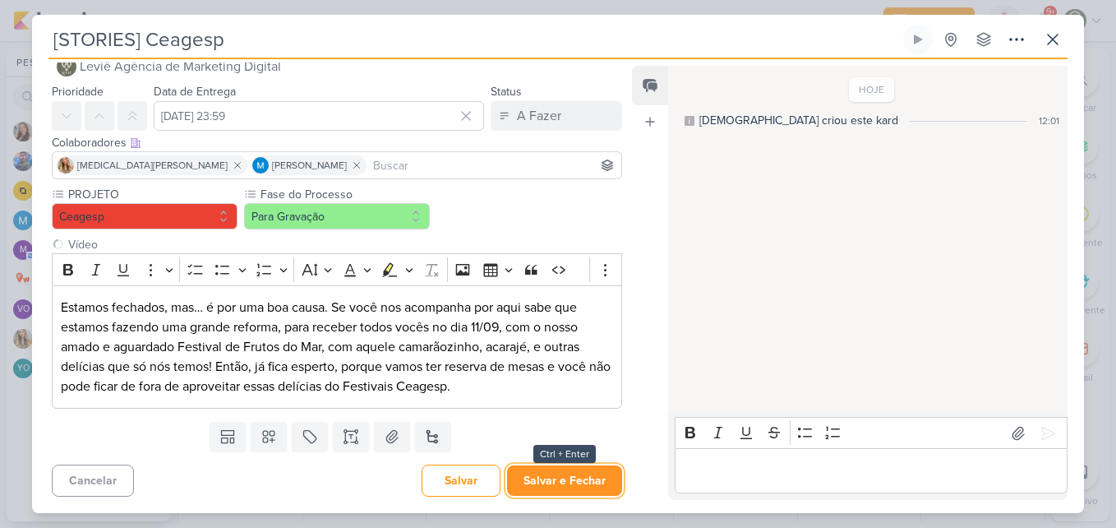
click at [532, 484] on button "Salvar e Fechar" at bounding box center [564, 480] width 115 height 30
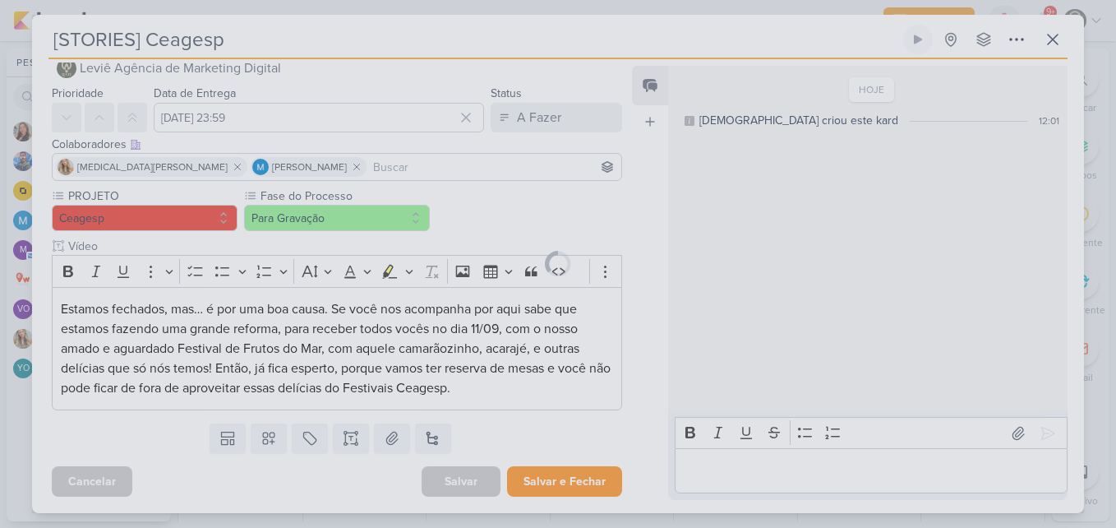
scroll to position [0, 0]
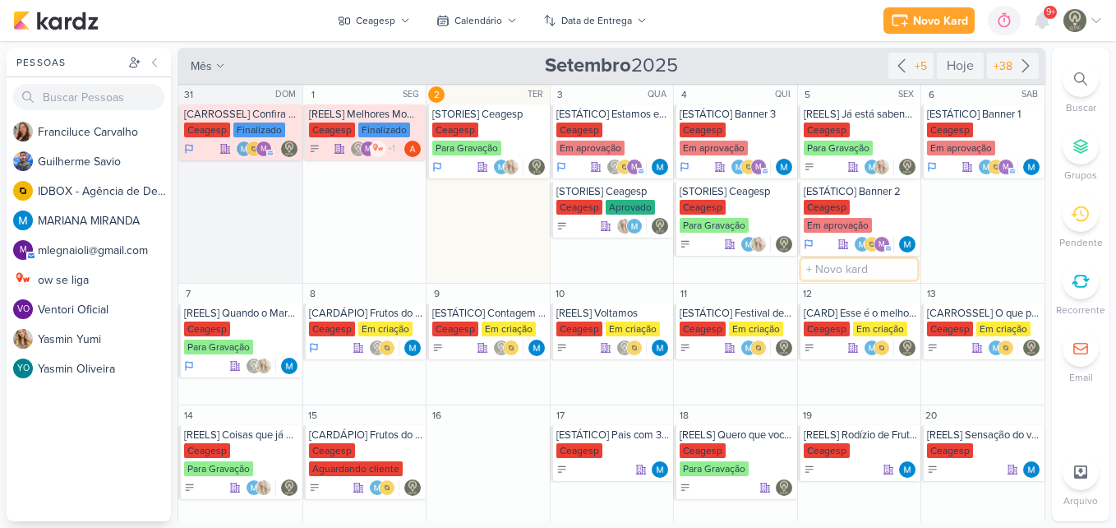
click at [832, 265] on input "text" at bounding box center [859, 269] width 117 height 21
type input "[STORIES] Ceagesp"
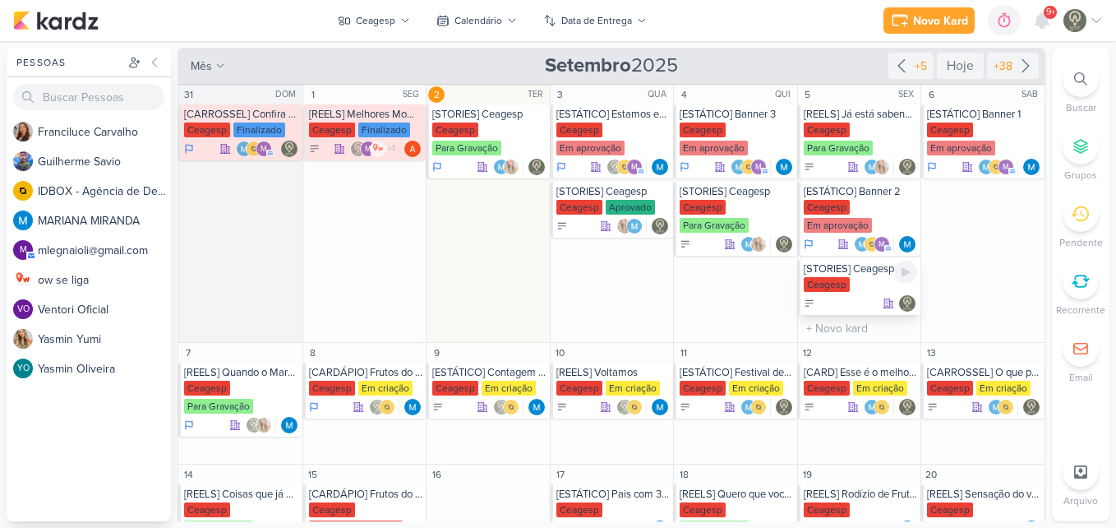
click at [833, 284] on div "Ceagesp" at bounding box center [827, 284] width 46 height 15
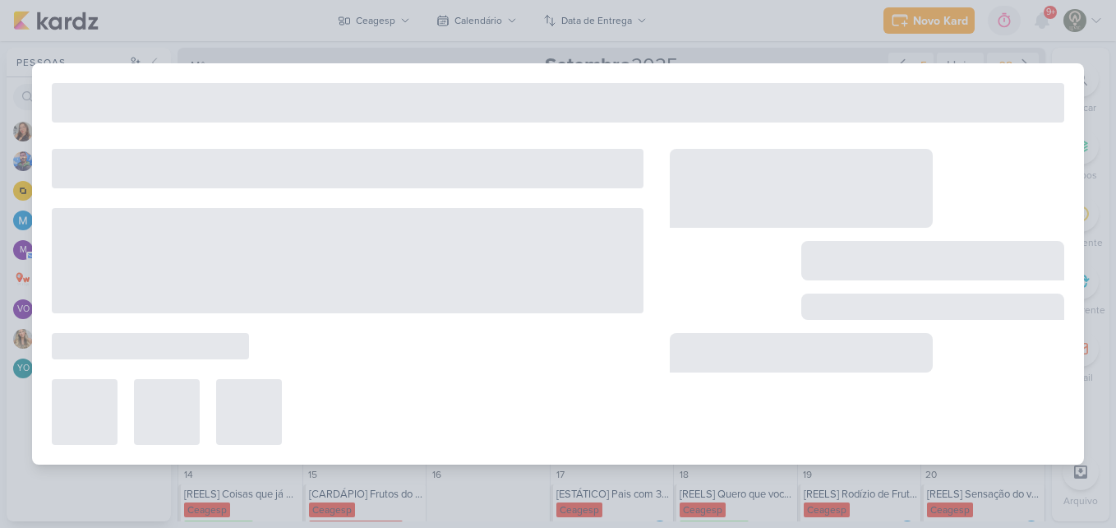
type input "5 de setembro de 2025 às 23:59"
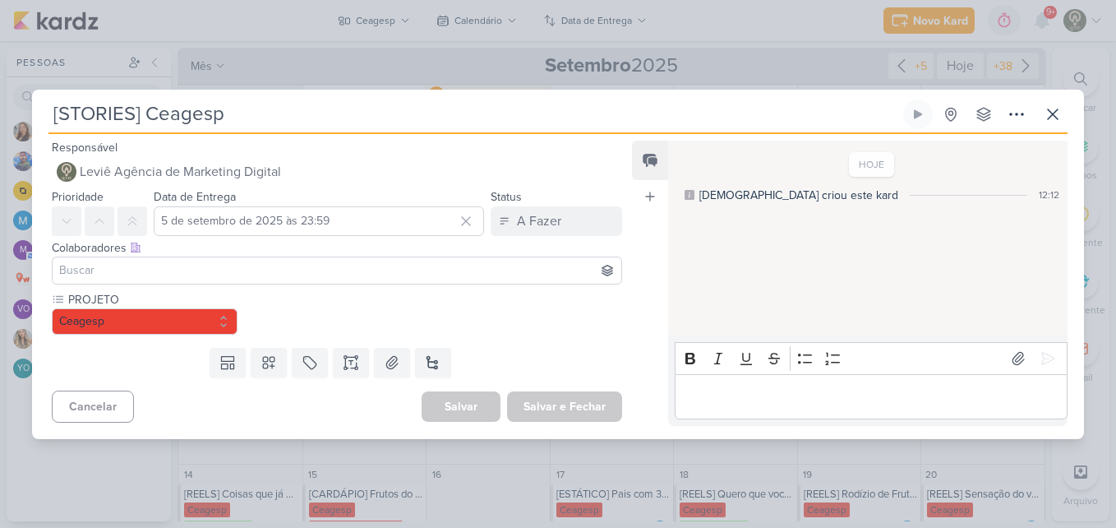
click at [267, 264] on input at bounding box center [337, 271] width 562 height 20
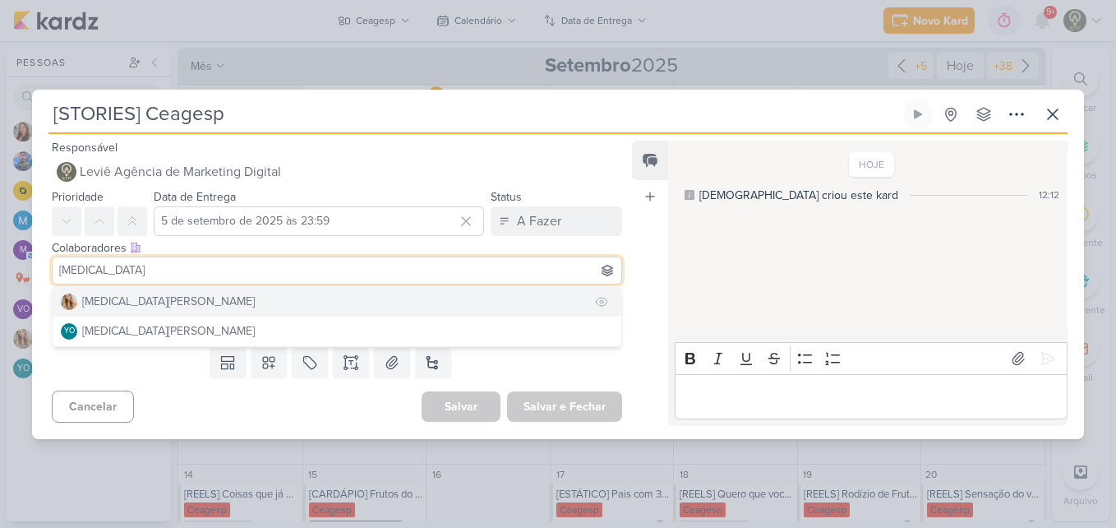
type input "[MEDICAL_DATA]"
click at [248, 297] on button "[MEDICAL_DATA][PERSON_NAME]" at bounding box center [337, 302] width 569 height 30
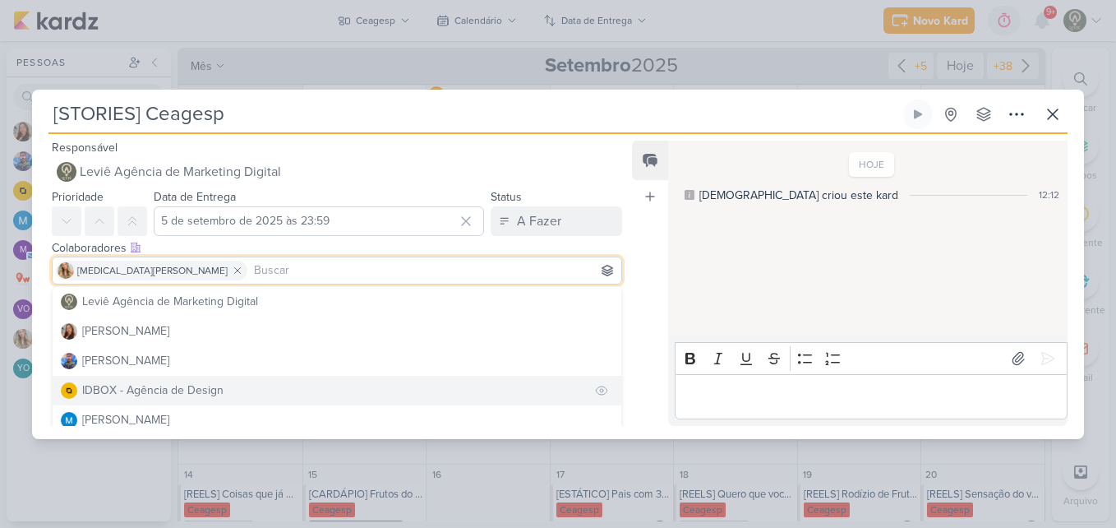
click at [409, 381] on button "IDBOX - Agência de Design" at bounding box center [337, 391] width 569 height 30
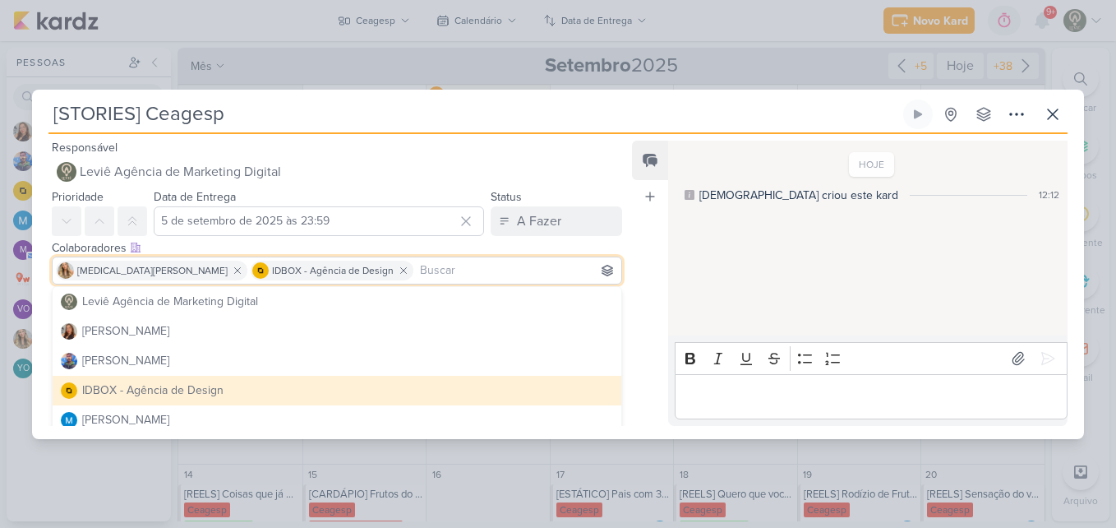
click at [653, 317] on div "Feed Atrelar email Solte o email para atrelar ao kard" at bounding box center [650, 283] width 36 height 285
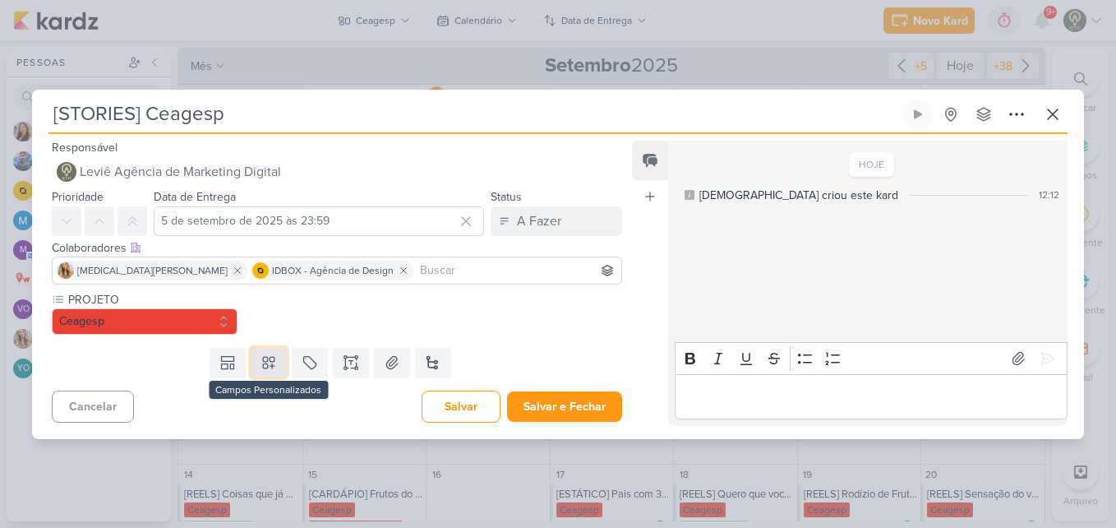
click at [277, 362] on button at bounding box center [269, 363] width 36 height 30
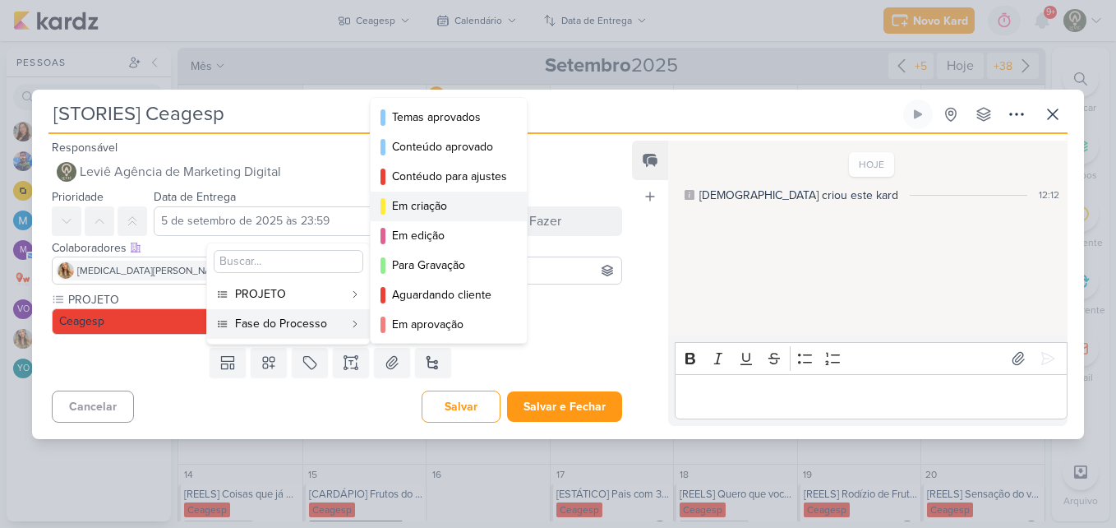
click at [405, 214] on div "Em criação" at bounding box center [449, 205] width 115 height 17
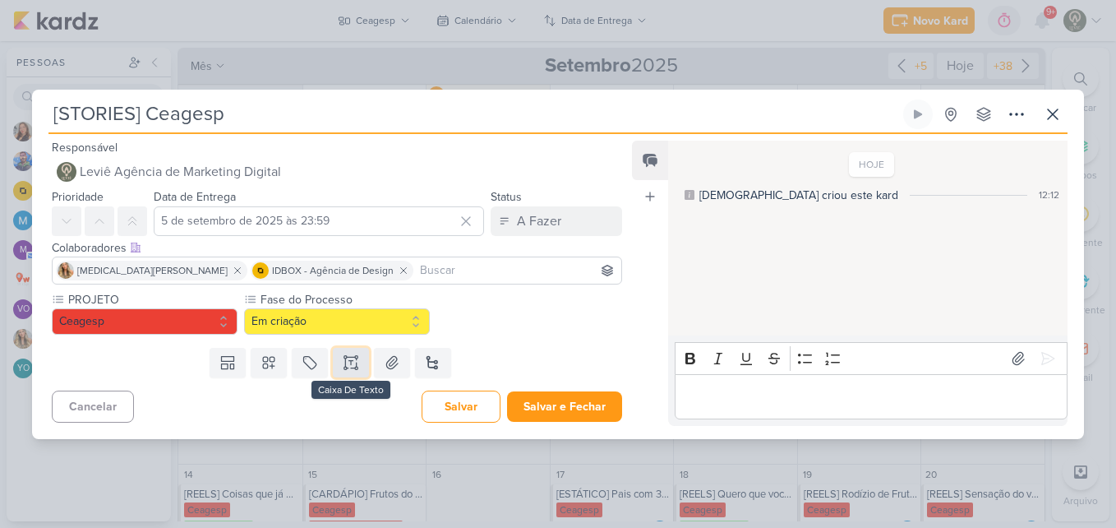
click at [364, 358] on button at bounding box center [351, 363] width 36 height 30
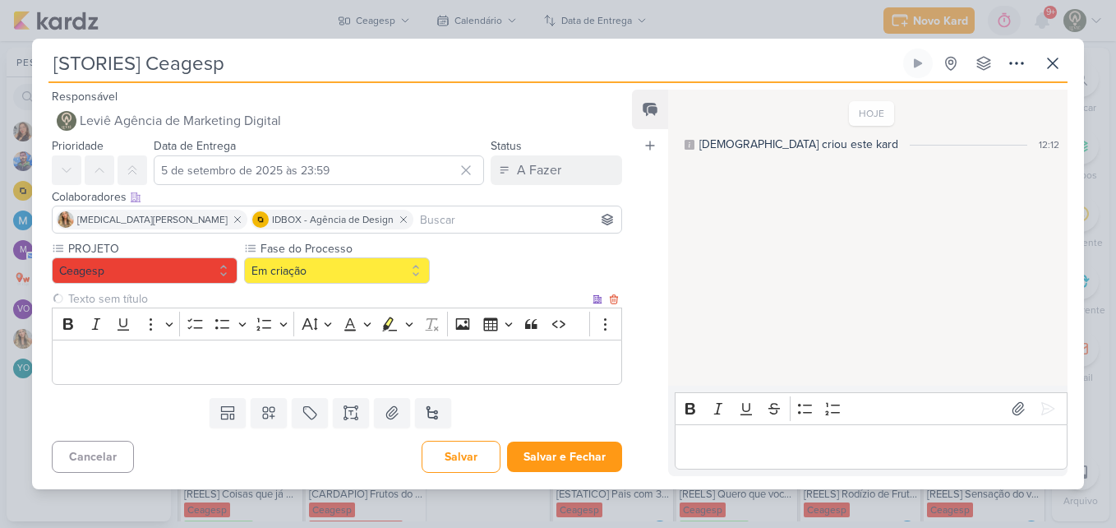
click at [197, 298] on input "text" at bounding box center [327, 298] width 524 height 17
type input "Story 1"
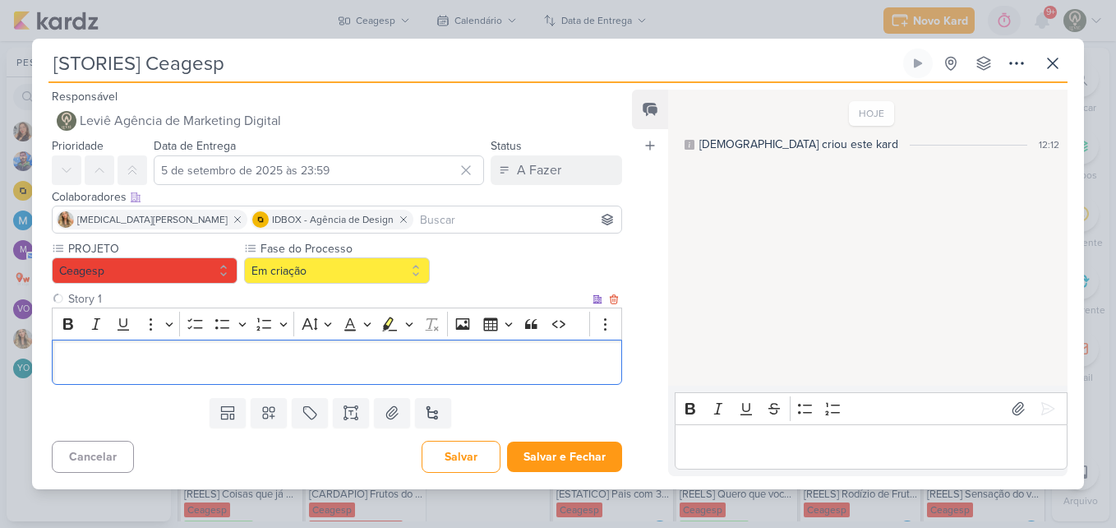
click at [314, 376] on div "Editor editing area: main" at bounding box center [337, 361] width 570 height 45
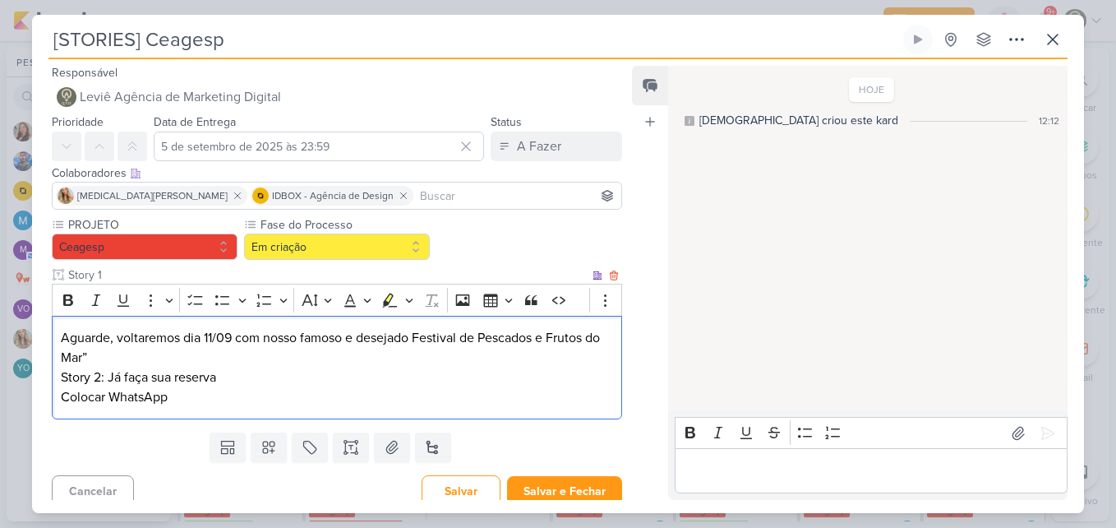
click at [118, 337] on p "Aguarde, voltaremos dia 11/09 com nosso famoso e desejado Festival de Pescados …" at bounding box center [337, 367] width 552 height 79
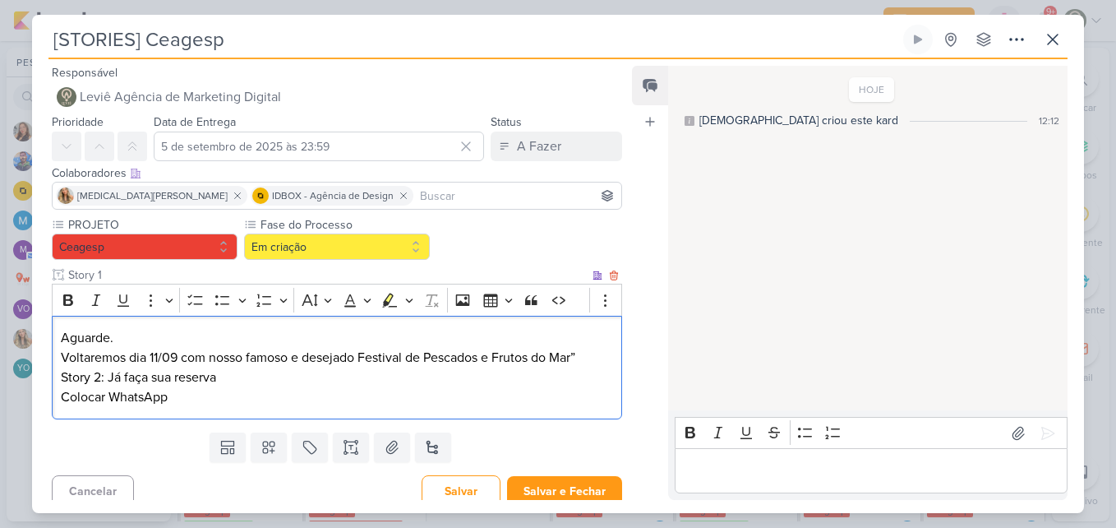
click at [570, 359] on p "Voltaremos dia 11/09 com nosso famoso e desejado Festival de Pescados e Frutos …" at bounding box center [337, 377] width 552 height 59
click at [580, 359] on p "Voltaremos dia 11/09 com nosso famoso e desejado Festival de Pescados e Frutos …" at bounding box center [337, 377] width 552 height 59
drag, startPoint x: 183, startPoint y: 403, endPoint x: 60, endPoint y: 381, distance: 125.1
click at [61, 381] on p "Voltaremos dia 11/09 com nosso famoso e desejado Festival de Pescados e Frutos …" at bounding box center [337, 377] width 552 height 59
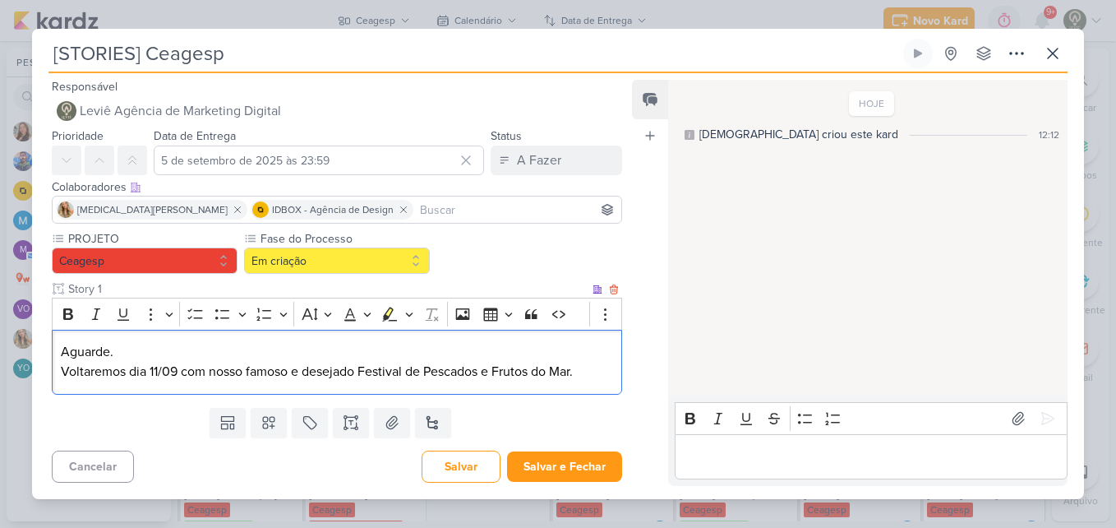
click at [158, 361] on p "Aguarde." at bounding box center [337, 352] width 552 height 20
click at [584, 378] on p "Voltaremos dia 11/09 com nosso famoso e desejado Festival de Pescados e Frutos …" at bounding box center [337, 372] width 552 height 20
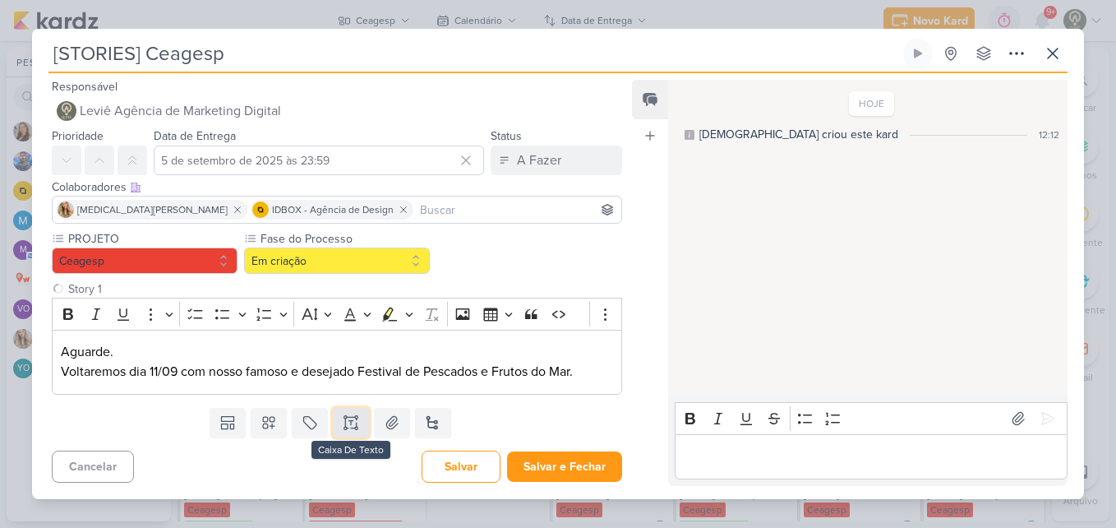
click at [358, 424] on button at bounding box center [351, 423] width 36 height 30
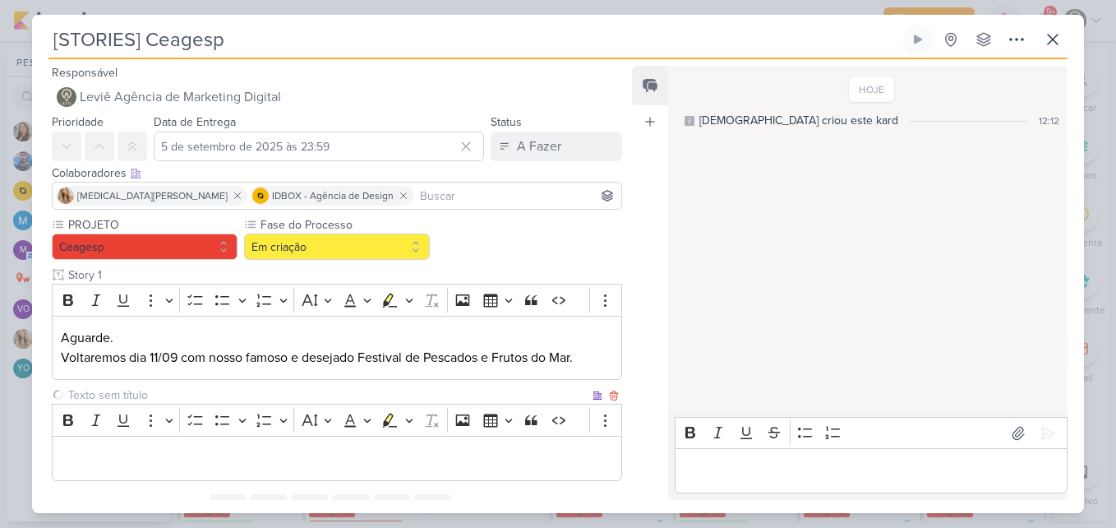
click at [188, 388] on input "text" at bounding box center [327, 394] width 524 height 17
type input "Story 2"
click at [184, 454] on p "Editor editing area: main" at bounding box center [337, 459] width 552 height 20
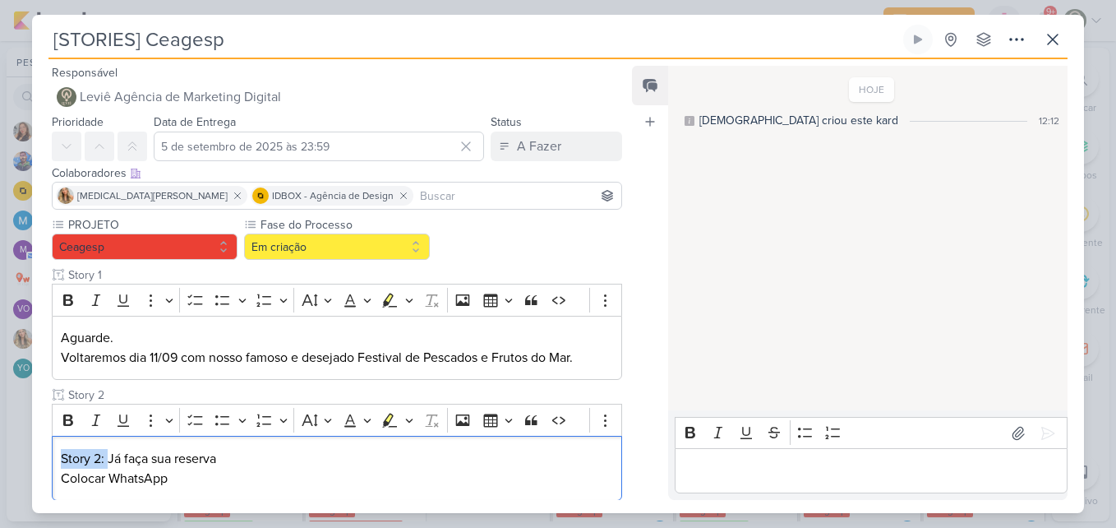
drag, startPoint x: 108, startPoint y: 459, endPoint x: 21, endPoint y: 459, distance: 87.1
click at [21, 459] on div "[STORIES] Ceagesp Criado por mim" at bounding box center [558, 264] width 1116 height 528
click at [171, 478] on p "Já faça sua reserva Colocar WhatsApp" at bounding box center [337, 468] width 552 height 39
drag, startPoint x: 182, startPoint y: 478, endPoint x: 61, endPoint y: 478, distance: 120.8
click at [61, 478] on p "Já faça sua reserva Colocar WhatsApp" at bounding box center [337, 468] width 552 height 39
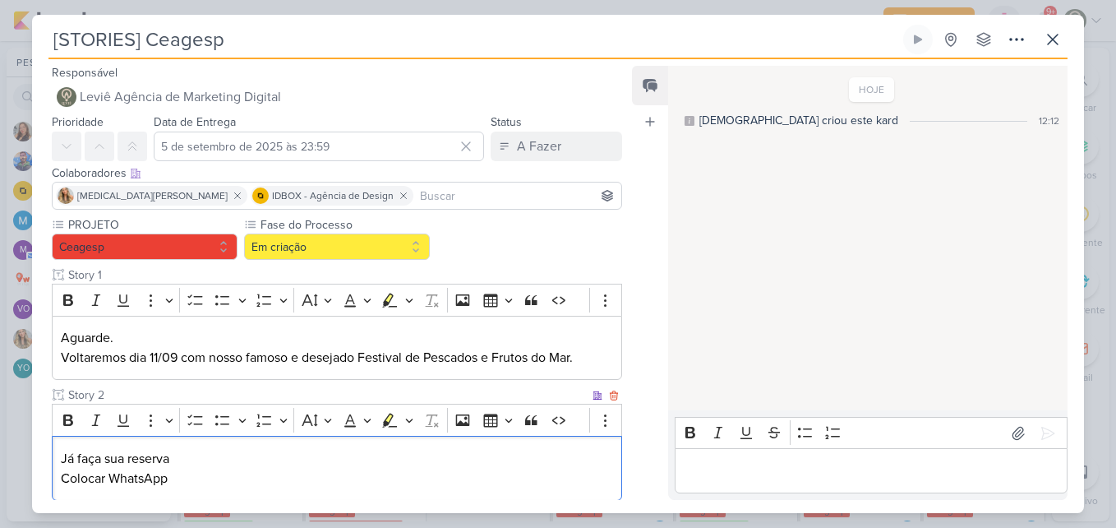
click at [61, 478] on p "Já faça sua reserva Colocar WhatsApp" at bounding box center [337, 468] width 552 height 39
click at [183, 482] on p "Já faça sua reserva [Colocar WhatsApp" at bounding box center [337, 468] width 552 height 39
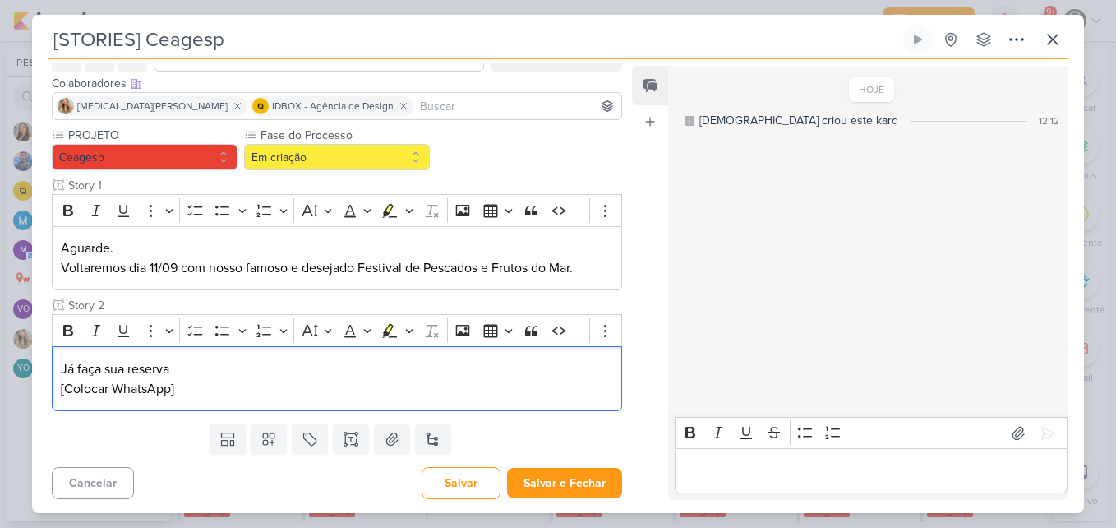
scroll to position [92, 0]
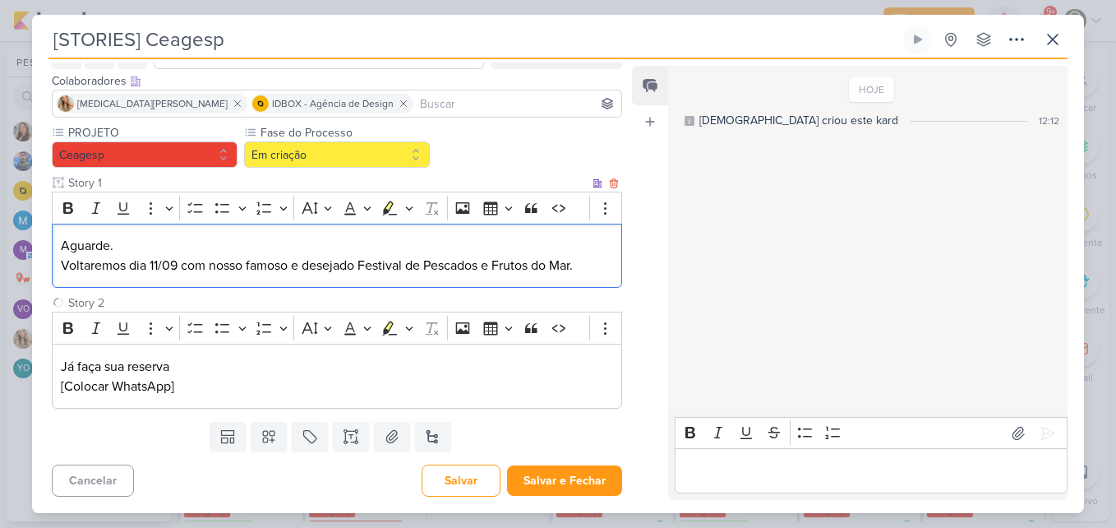
click at [155, 262] on p "Voltaremos dia 11/09 com nosso famoso e desejado Festival de Pescados e Frutos …" at bounding box center [337, 266] width 552 height 20
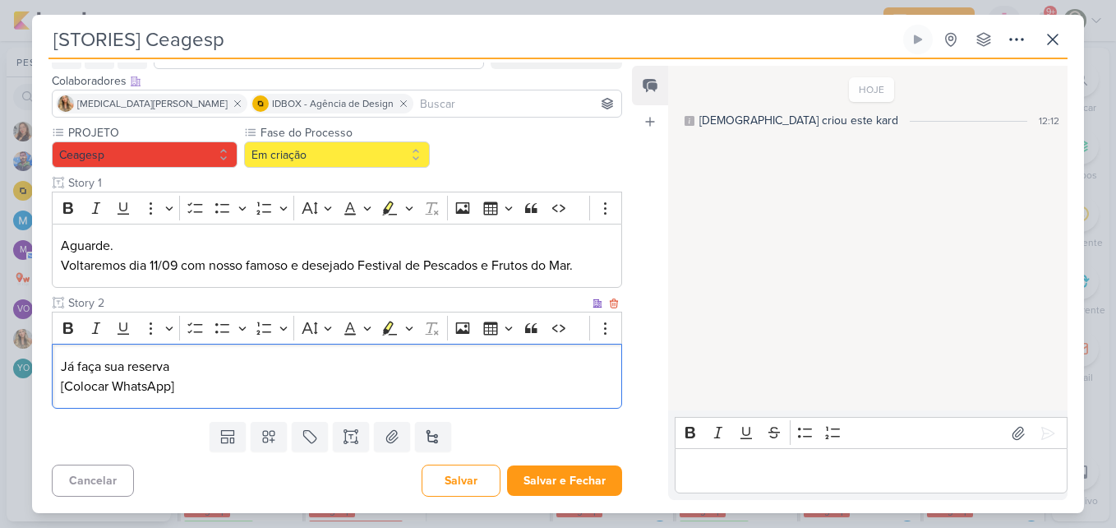
click at [127, 371] on p "Já faça sua reserva [Colocar WhatsApp]" at bounding box center [337, 376] width 552 height 39
click at [102, 367] on p "Já faça sua reserva [Colocar WhatsApp]" at bounding box center [337, 376] width 552 height 39
drag, startPoint x: 80, startPoint y: 365, endPoint x: 56, endPoint y: 364, distance: 23.8
click at [56, 364] on div "Já faça sua reserva [Colocar WhatsApp]" at bounding box center [337, 376] width 570 height 65
click at [90, 367] on p "Faça sua reserva [Colocar WhatsApp]" at bounding box center [337, 376] width 552 height 39
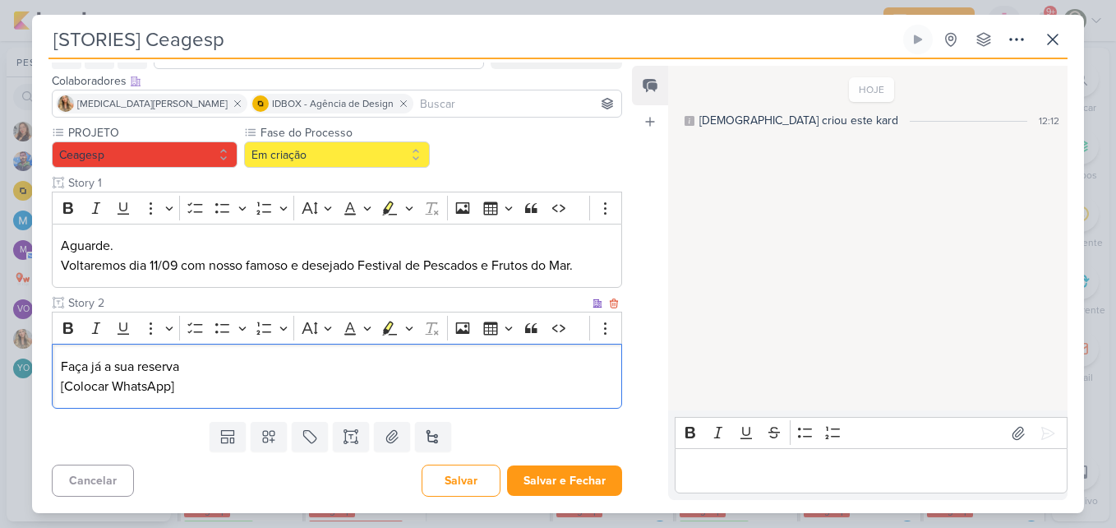
click at [232, 385] on p "Faça já a sua reserva [Colocar WhatsApp]" at bounding box center [337, 376] width 552 height 39
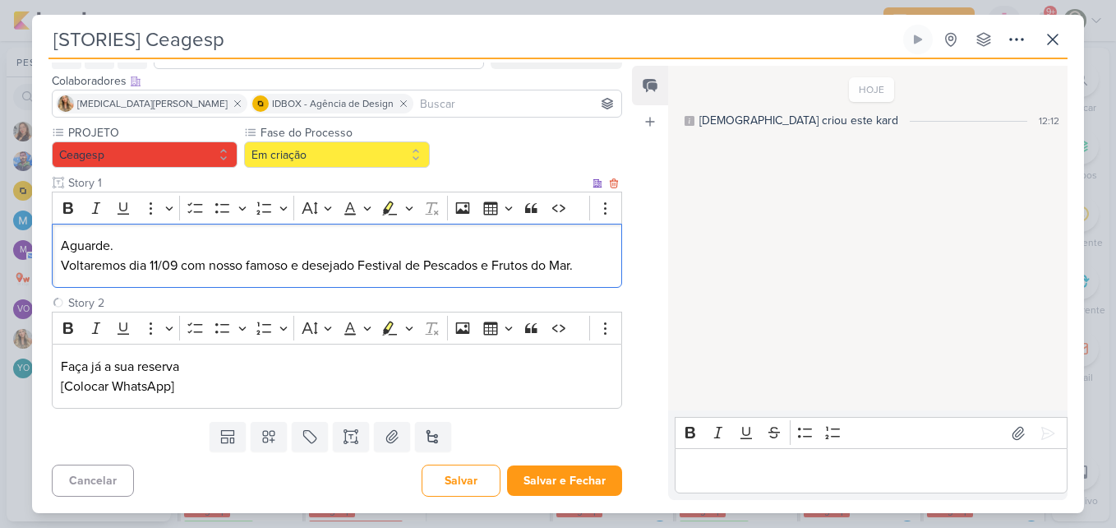
click at [62, 241] on p "Aguarde." at bounding box center [337, 246] width 552 height 20
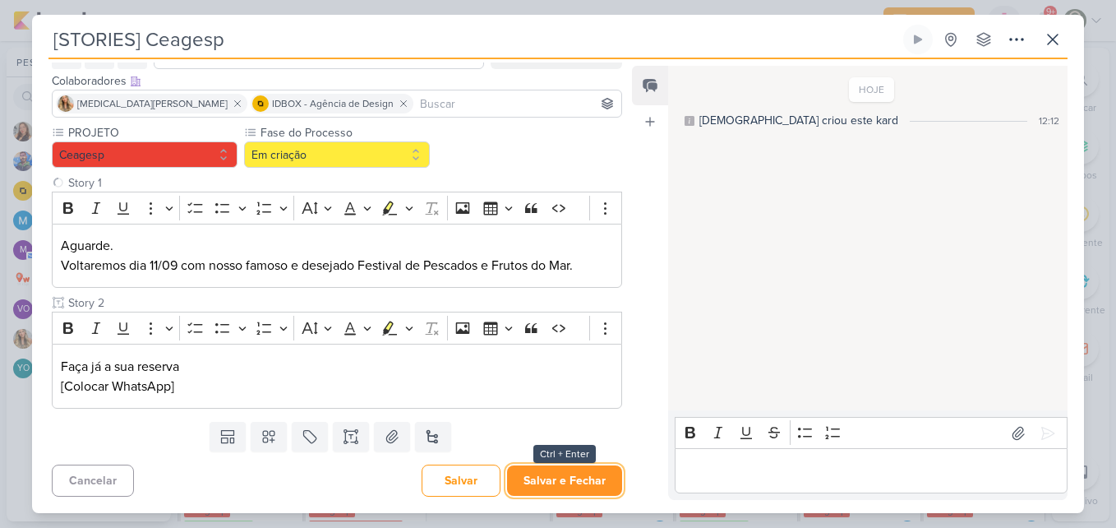
click at [542, 473] on button "Salvar e Fechar" at bounding box center [564, 480] width 115 height 30
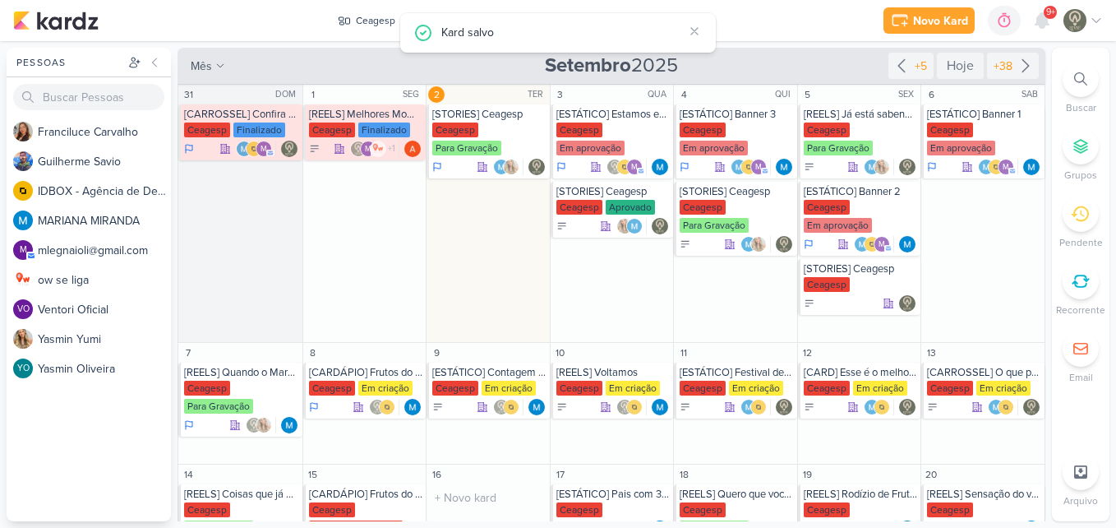
scroll to position [0, 0]
click at [836, 280] on div "Ceagesp" at bounding box center [827, 284] width 46 height 15
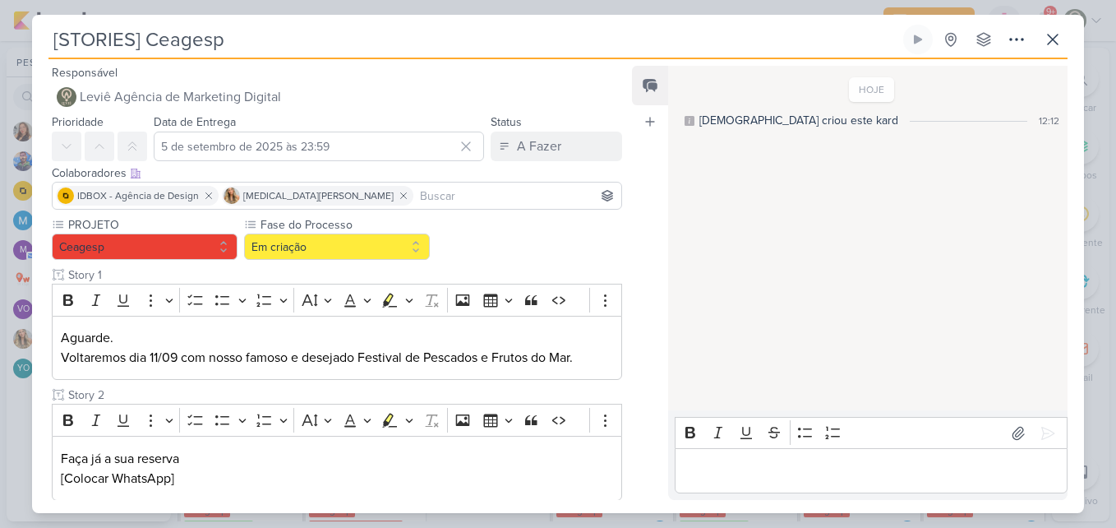
click at [420, 191] on input at bounding box center [517, 196] width 201 height 20
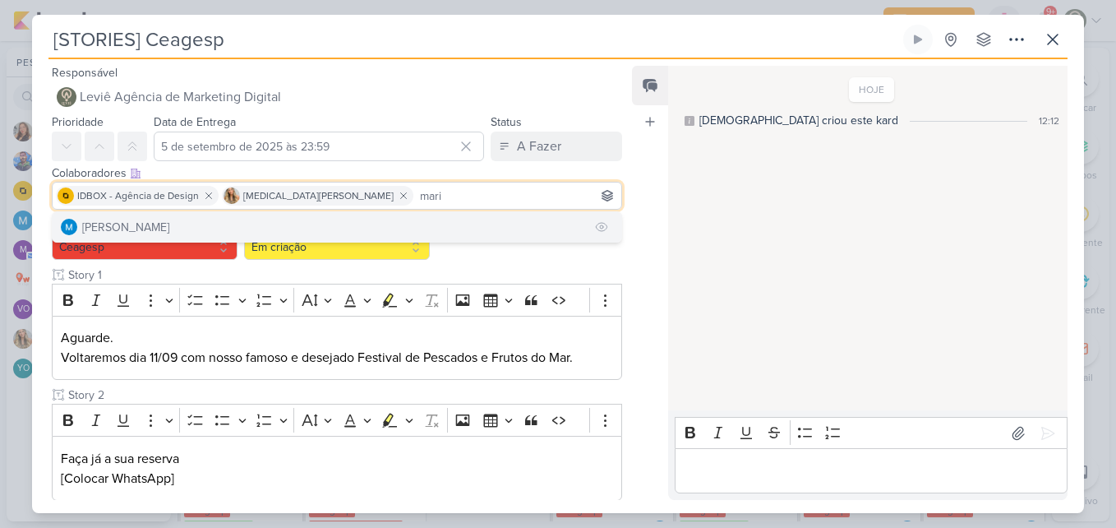
type input "mari"
click at [320, 230] on button "[PERSON_NAME]" at bounding box center [337, 227] width 569 height 30
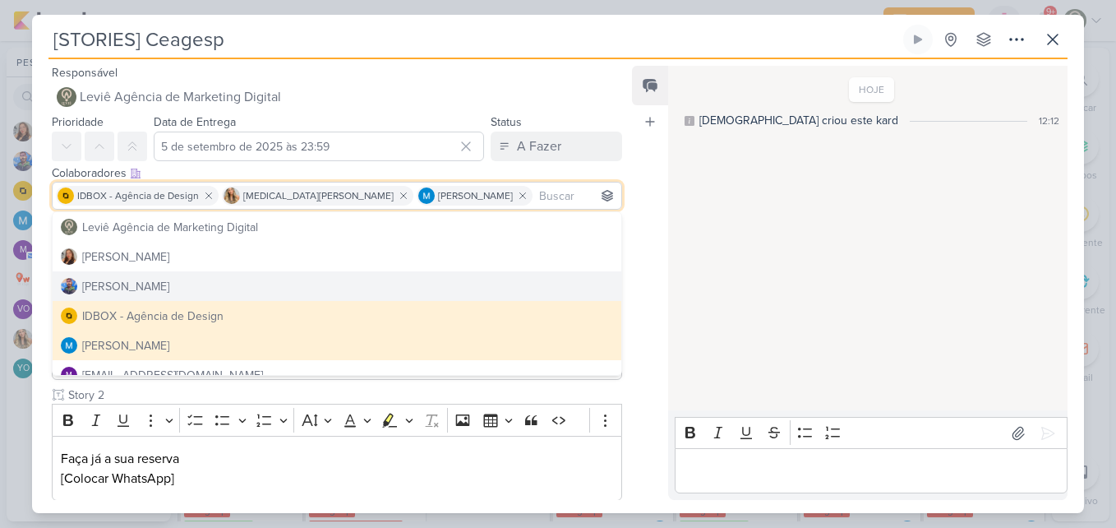
click at [632, 284] on div "Feed Atrelar email Solte o email para atrelar ao kard" at bounding box center [650, 283] width 36 height 434
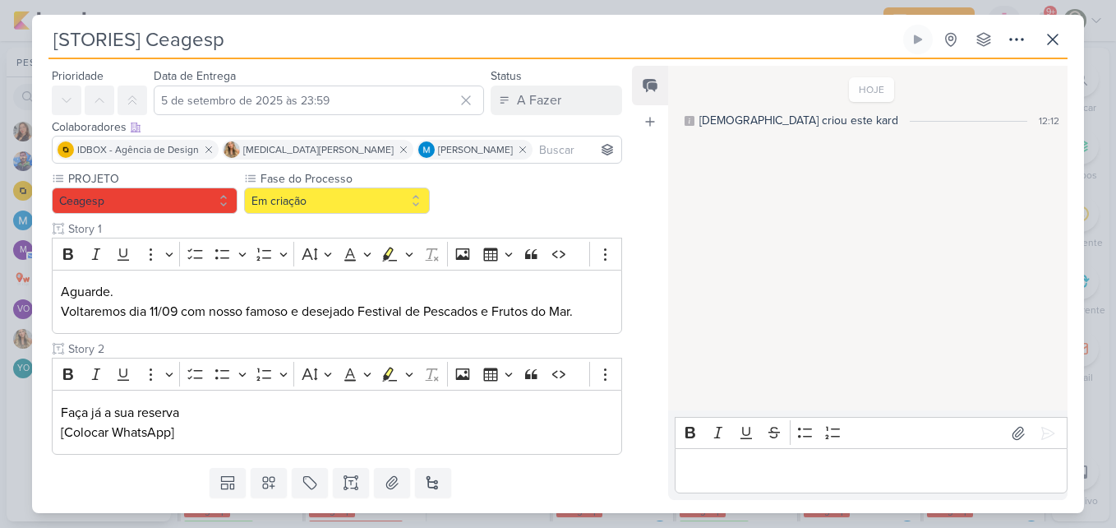
scroll to position [92, 0]
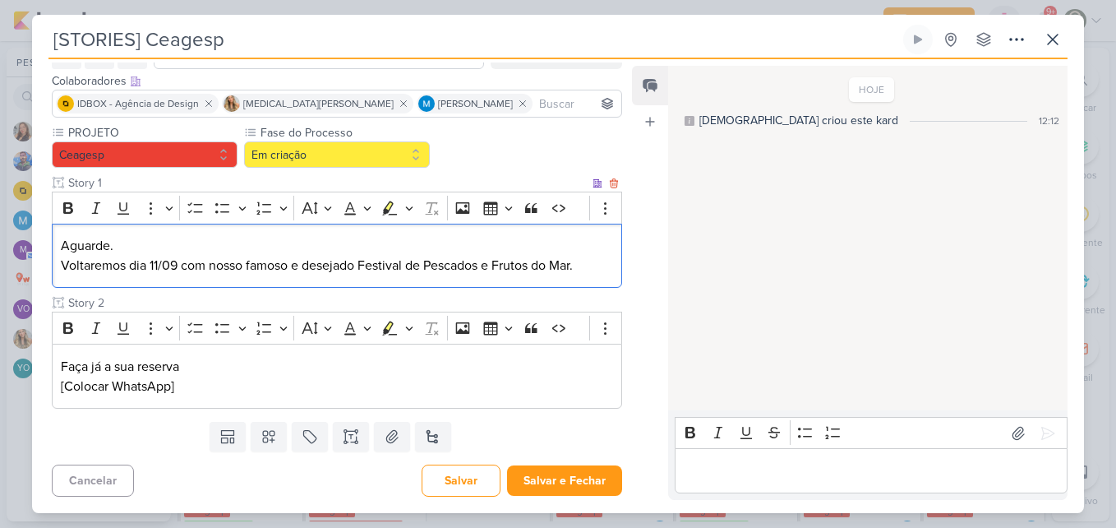
click at [396, 261] on p "Voltaremos dia 11/09 com nosso famoso e desejado Festival de Pescados e Frutos …" at bounding box center [337, 266] width 552 height 20
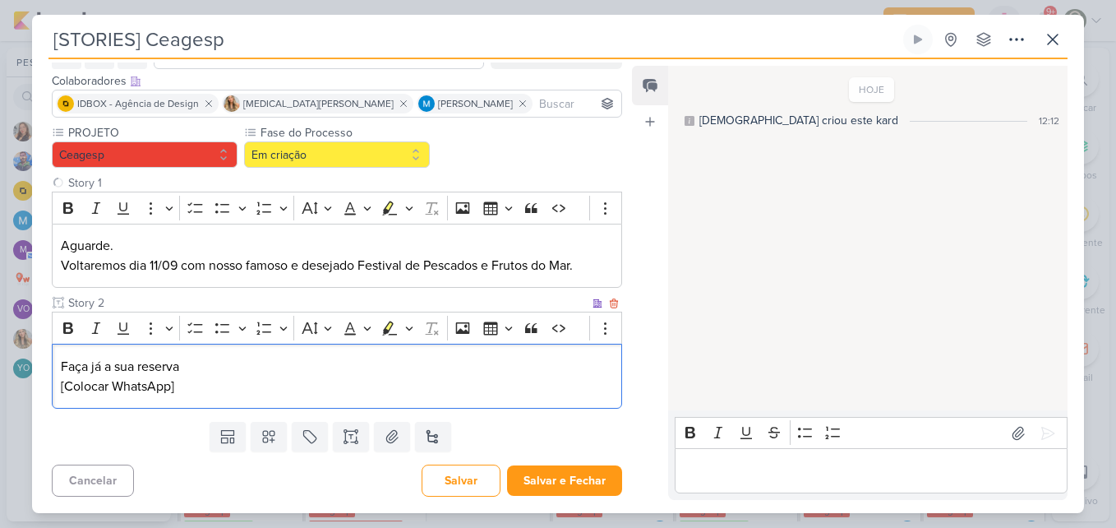
click at [320, 367] on p "Faça já a sua reserva [Colocar WhatsApp]" at bounding box center [337, 376] width 552 height 39
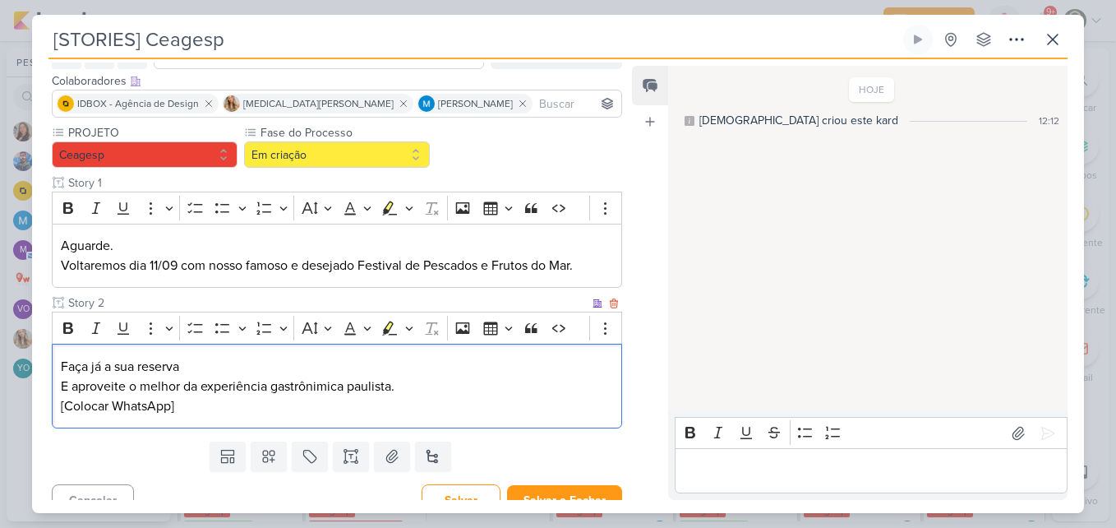
click at [325, 390] on p "⁠⁠⁠⁠⁠⁠⁠E aproveite o melhor da experiência gastrônimica paulista. [Colocar What…" at bounding box center [337, 395] width 552 height 39
click at [354, 378] on p "⁠⁠⁠⁠⁠⁠⁠E aproveite o melhor da experiência gastronômica paulista. [Colocar What…" at bounding box center [337, 395] width 552 height 39
click at [427, 393] on p "⁠⁠⁠⁠⁠⁠⁠E aproveite o melhor da experiência gastronômica paulista. [Colocar What…" at bounding box center [337, 395] width 552 height 39
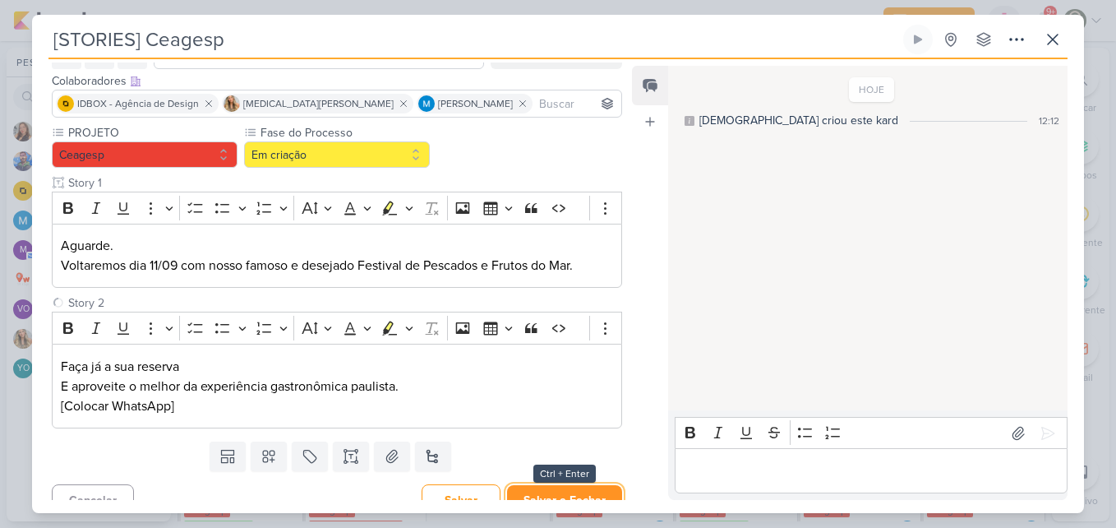
click at [540, 491] on button "Salvar e Fechar" at bounding box center [564, 500] width 115 height 30
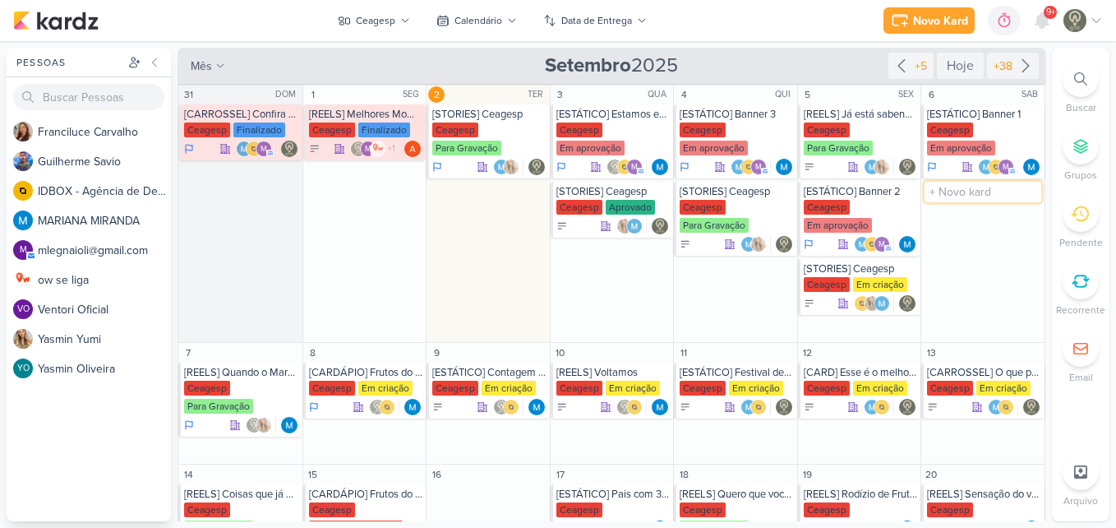
click at [948, 195] on input "text" at bounding box center [983, 192] width 117 height 21
type input "[STORIES] Ceagesp"
click at [956, 210] on div "Ceagesp" at bounding box center [950, 207] width 46 height 15
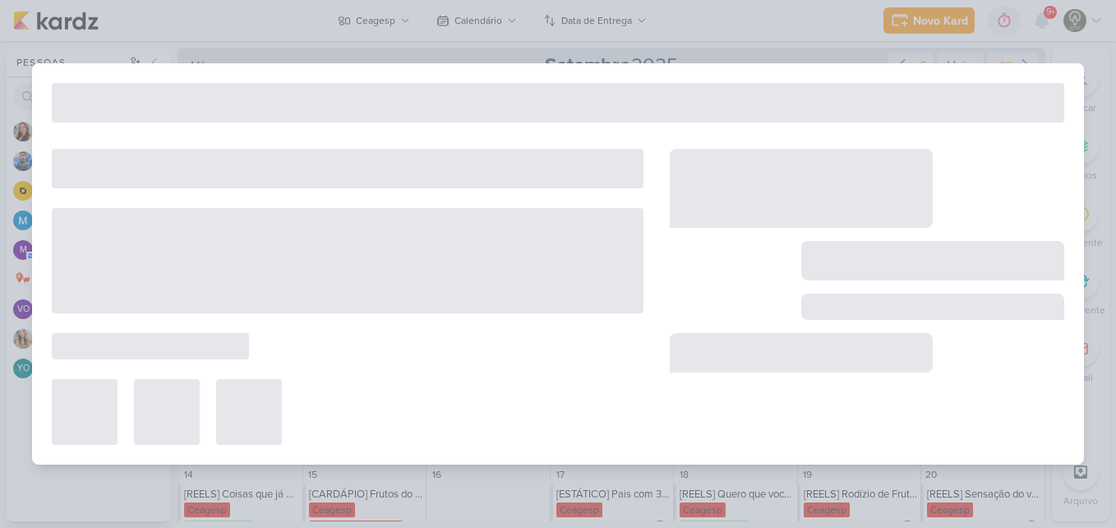
type input "[DATE] 23:59"
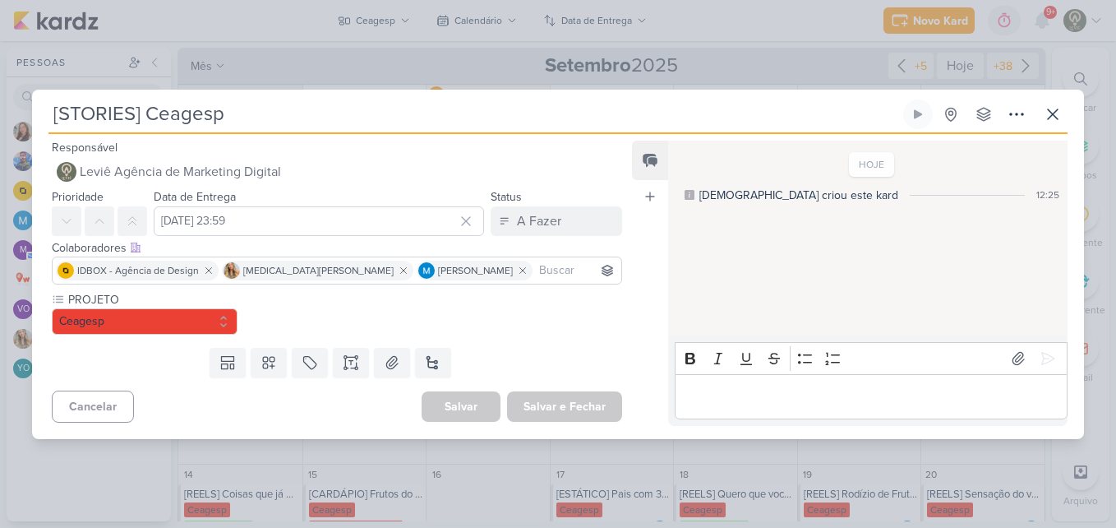
scroll to position [0, 0]
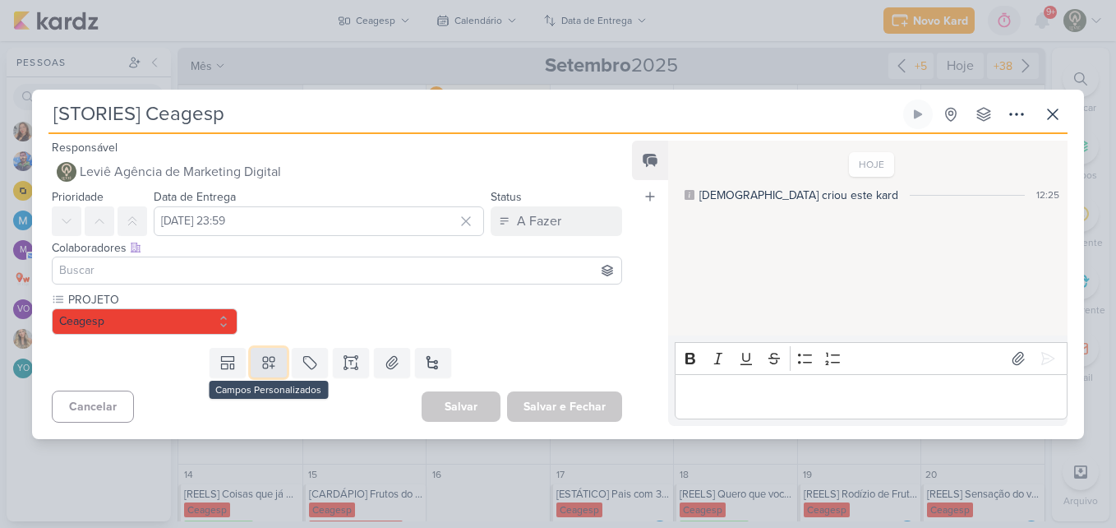
click at [262, 376] on button at bounding box center [269, 363] width 36 height 30
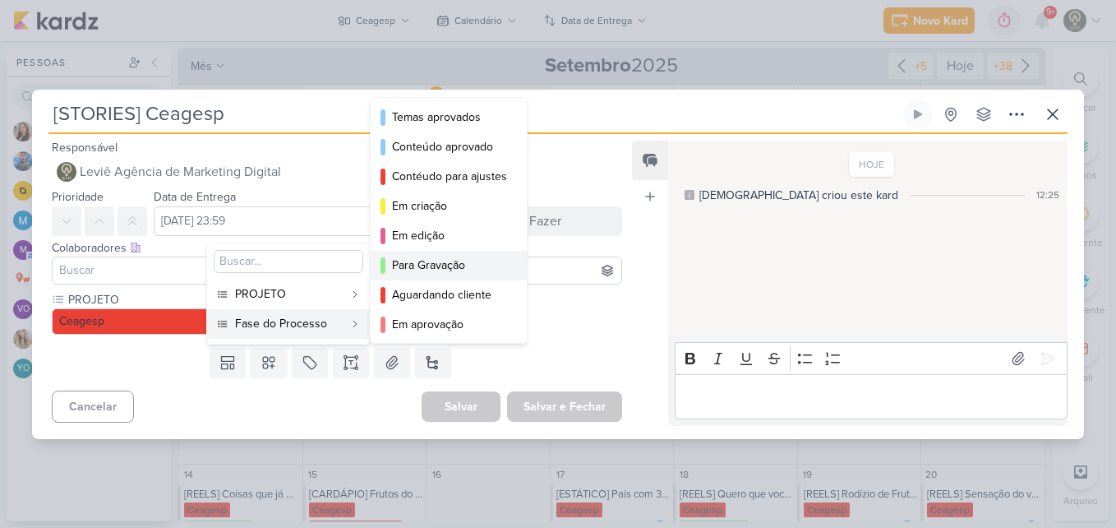
click at [427, 260] on div "Para Gravação" at bounding box center [449, 264] width 115 height 17
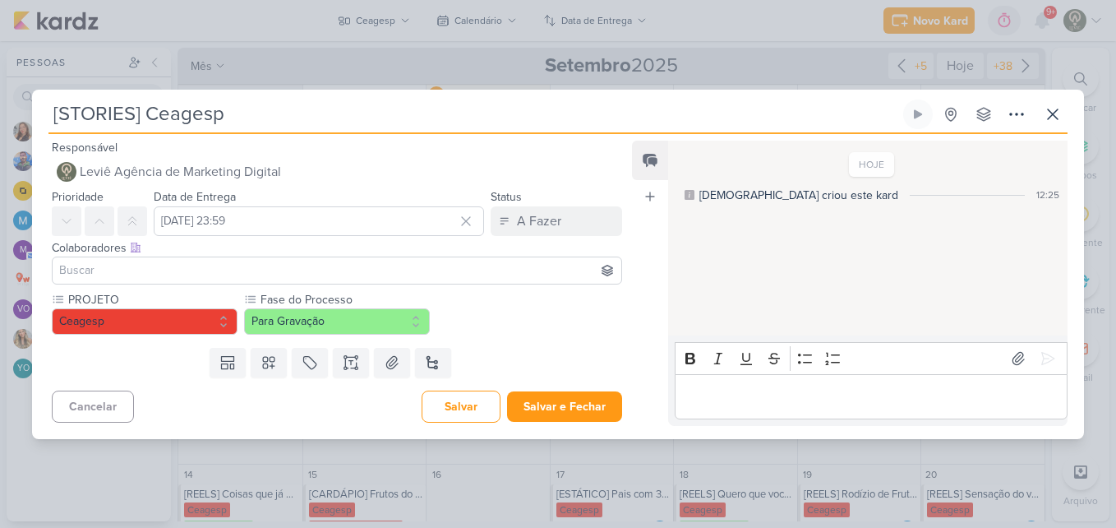
click at [411, 265] on input at bounding box center [337, 271] width 562 height 20
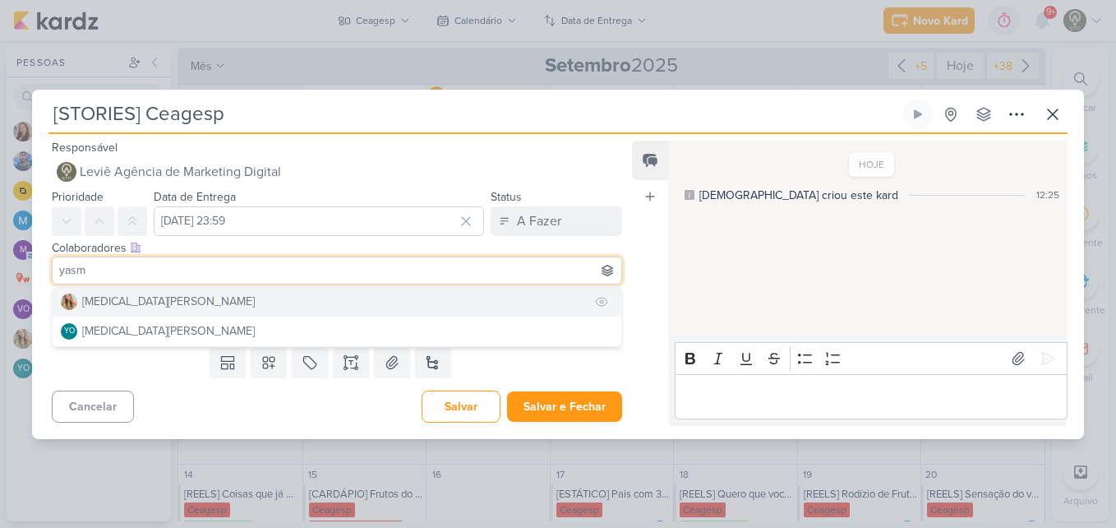
type input "yasm"
click at [394, 300] on button "[MEDICAL_DATA][PERSON_NAME]" at bounding box center [337, 302] width 569 height 30
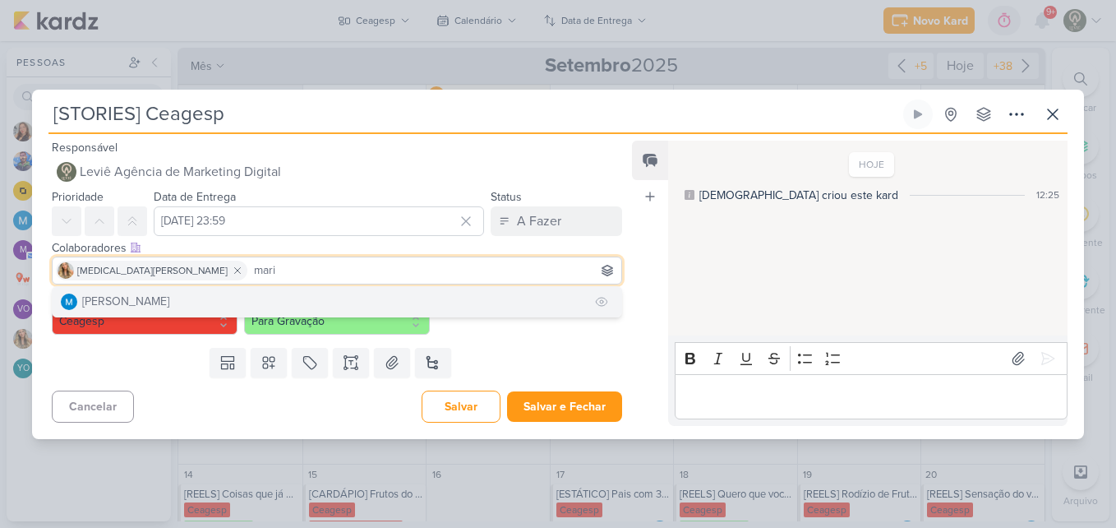
type input "mari"
click at [327, 294] on button "[PERSON_NAME]" at bounding box center [337, 302] width 569 height 30
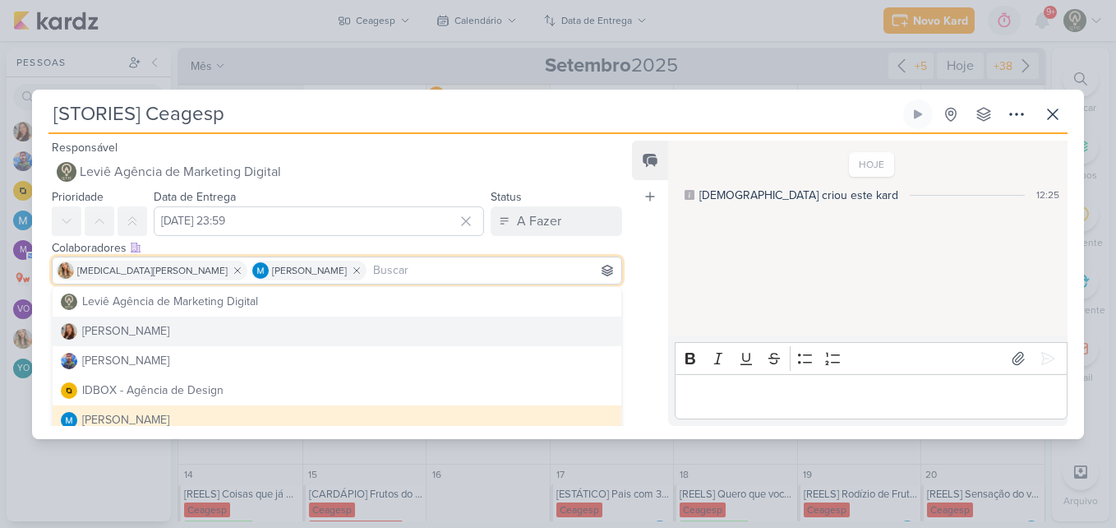
click at [658, 332] on div "Feed Atrelar email Solte o email para atrelar ao kard" at bounding box center [650, 283] width 36 height 285
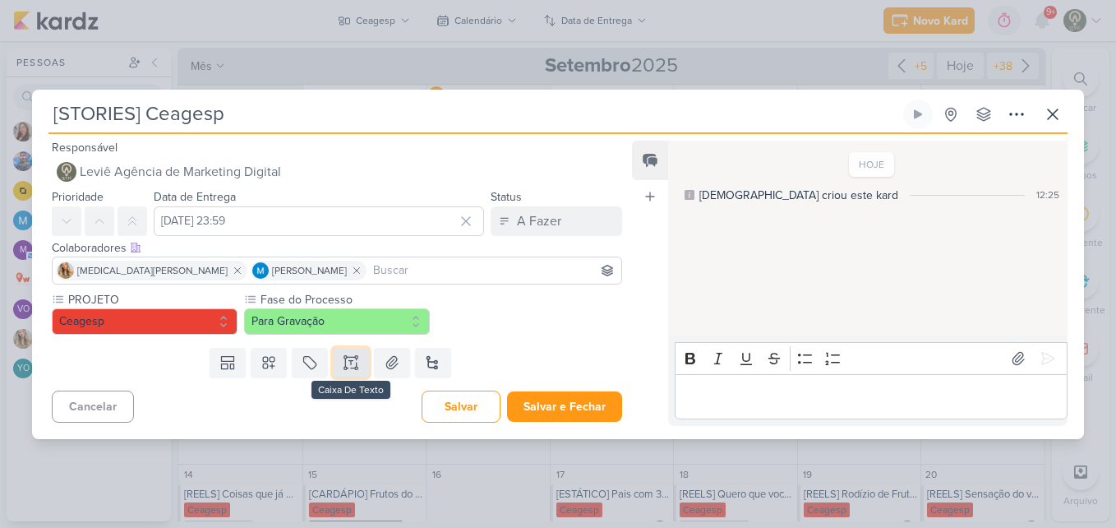
click at [351, 368] on icon at bounding box center [351, 362] width 16 height 16
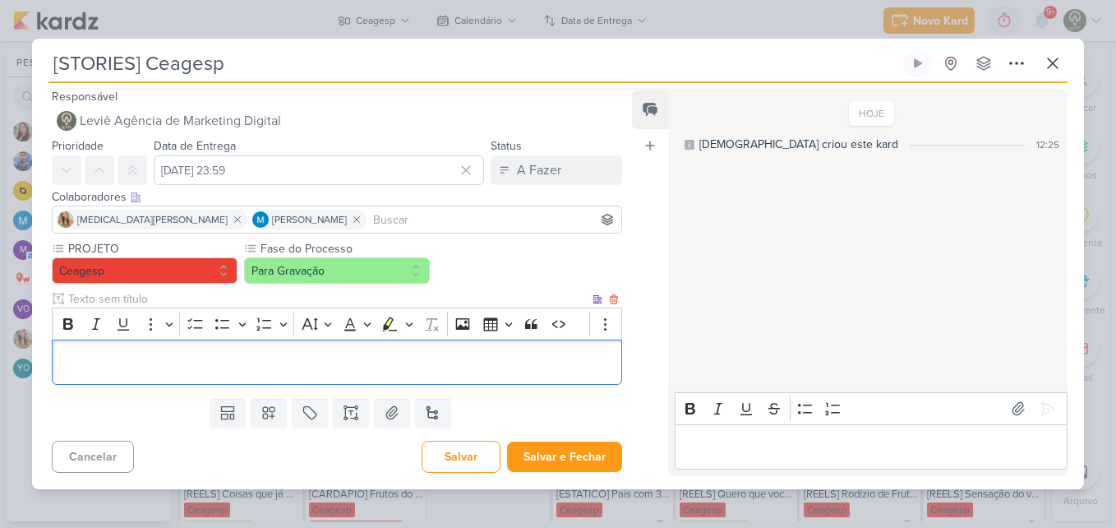
click at [233, 300] on input "text" at bounding box center [327, 298] width 524 height 17
click at [215, 357] on p "Editor editing area: main" at bounding box center [337, 362] width 552 height 20
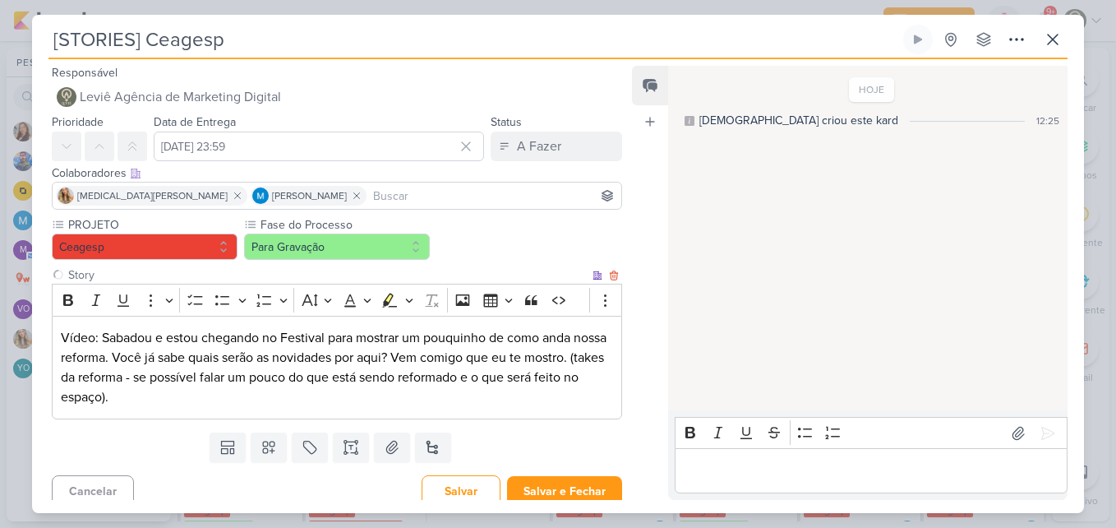
click at [145, 270] on input "Story" at bounding box center [327, 274] width 524 height 17
type input "Story 1"
click at [338, 444] on button at bounding box center [351, 447] width 36 height 30
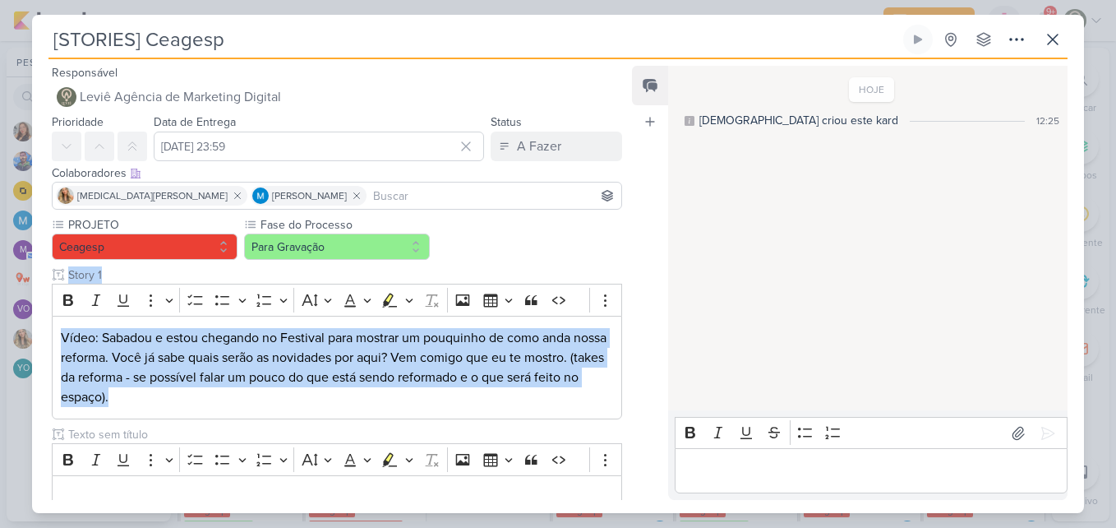
drag, startPoint x: 621, startPoint y: 290, endPoint x: 619, endPoint y: 328, distance: 37.8
click at [619, 328] on div "PROJETO [GEOGRAPHIC_DATA] Fase do Processo" at bounding box center [330, 371] width 597 height 311
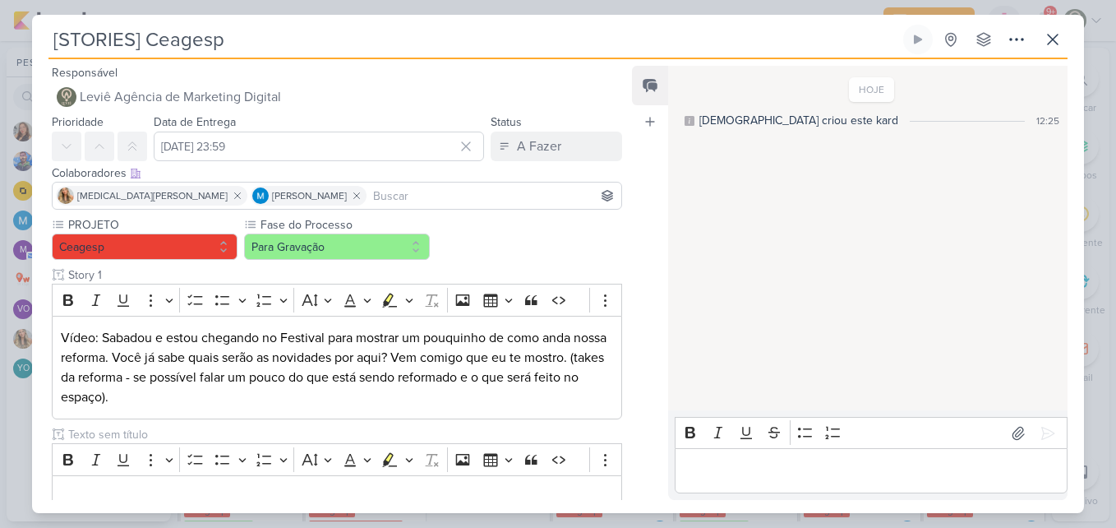
click at [649, 330] on div "Feed Atrelar email Solte o email para atrelar ao kard" at bounding box center [650, 283] width 36 height 434
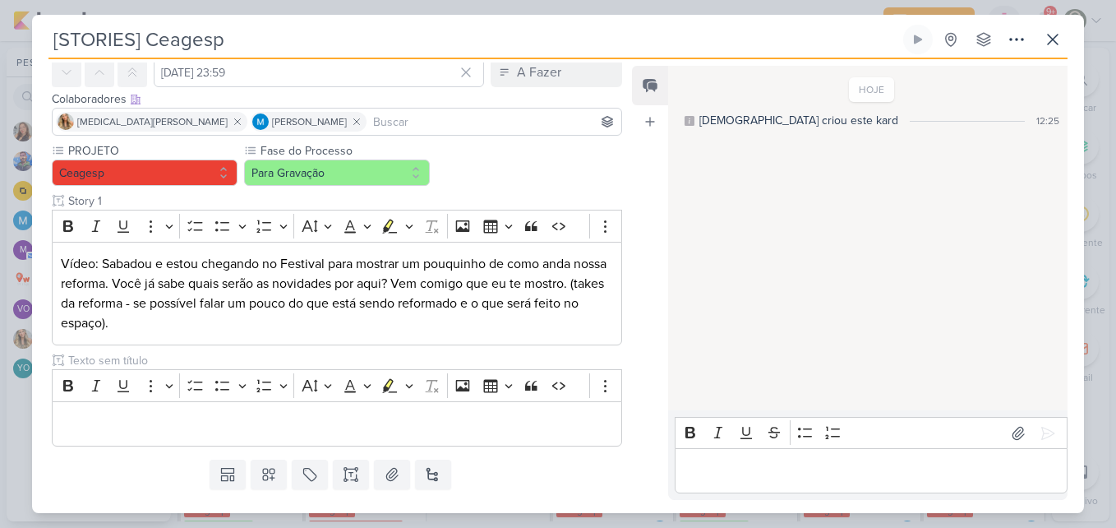
scroll to position [112, 0]
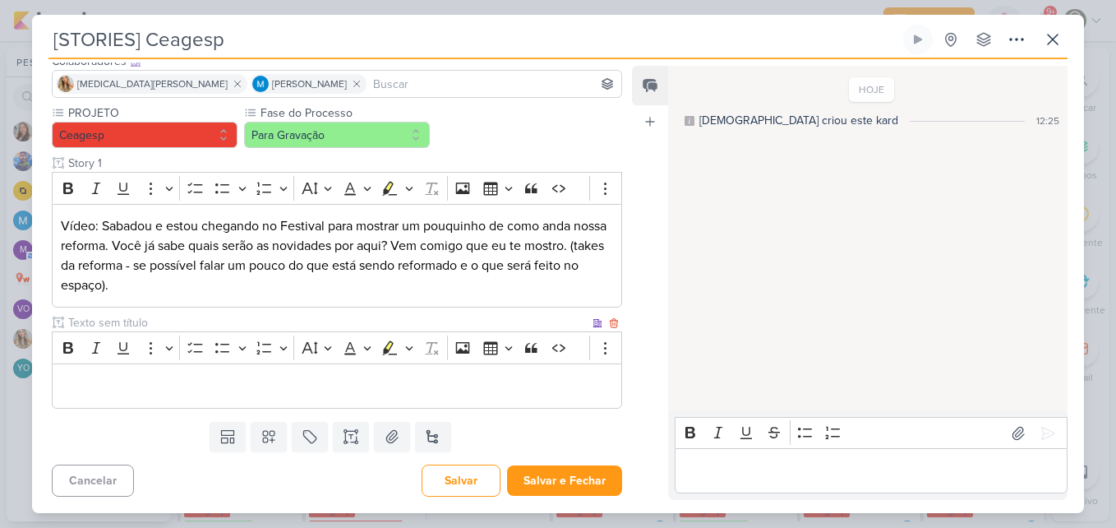
click at [505, 384] on p "Editor editing area: main" at bounding box center [337, 386] width 552 height 20
click at [394, 326] on input "text" at bounding box center [327, 322] width 524 height 17
type input "Story 2"
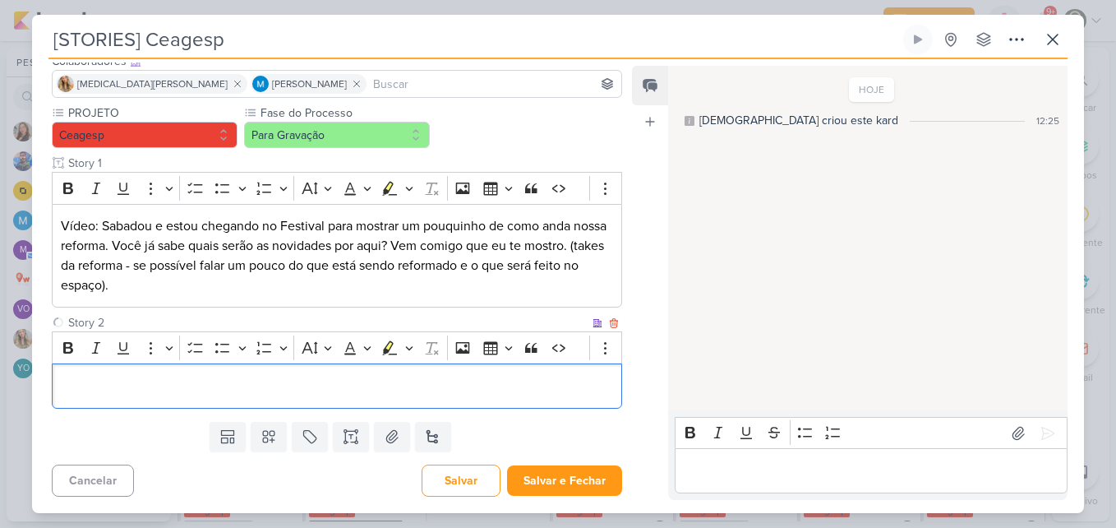
click at [365, 387] on p "Editor editing area: main" at bounding box center [337, 386] width 552 height 20
click at [534, 376] on p "Editor editing area: main" at bounding box center [337, 386] width 552 height 20
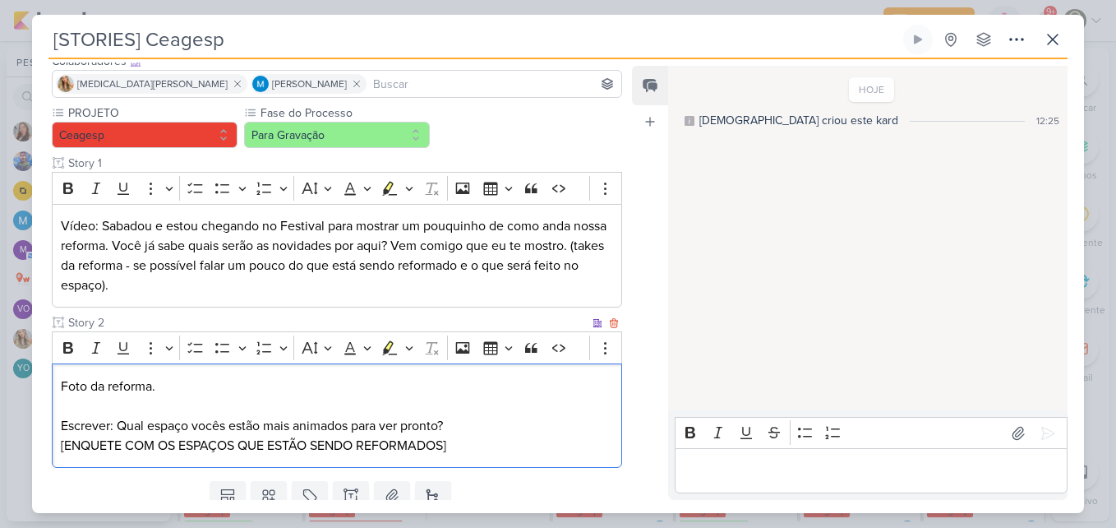
click at [182, 390] on p "Foto da reforma." at bounding box center [337, 386] width 552 height 20
click at [529, 353] on icon "Editor toolbar" at bounding box center [531, 347] width 16 height 16
click at [361, 402] on p "Editor editing area: main" at bounding box center [337, 406] width 552 height 20
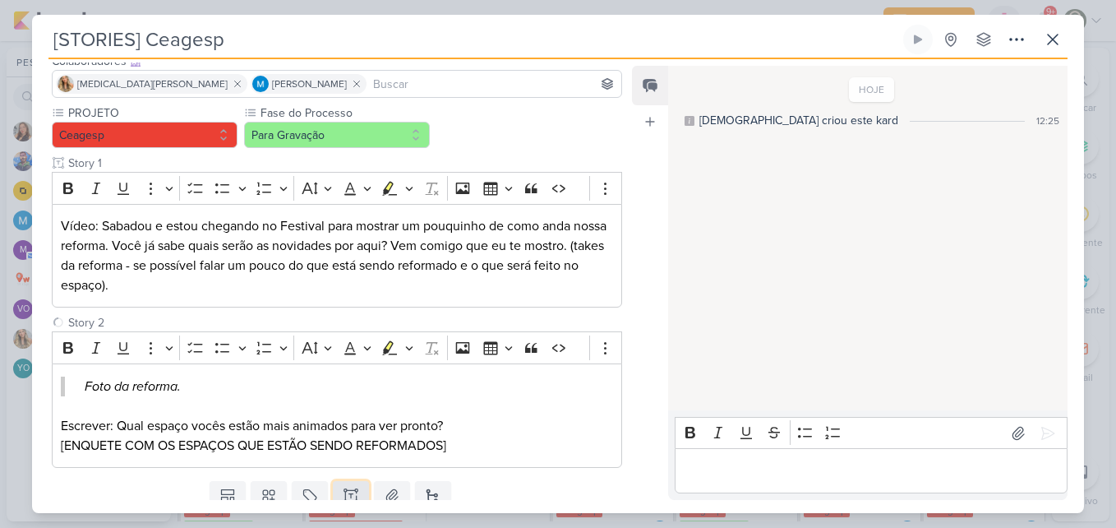
click at [354, 487] on icon at bounding box center [351, 495] width 16 height 16
click at [299, 476] on input "text" at bounding box center [327, 482] width 524 height 17
type input "s"
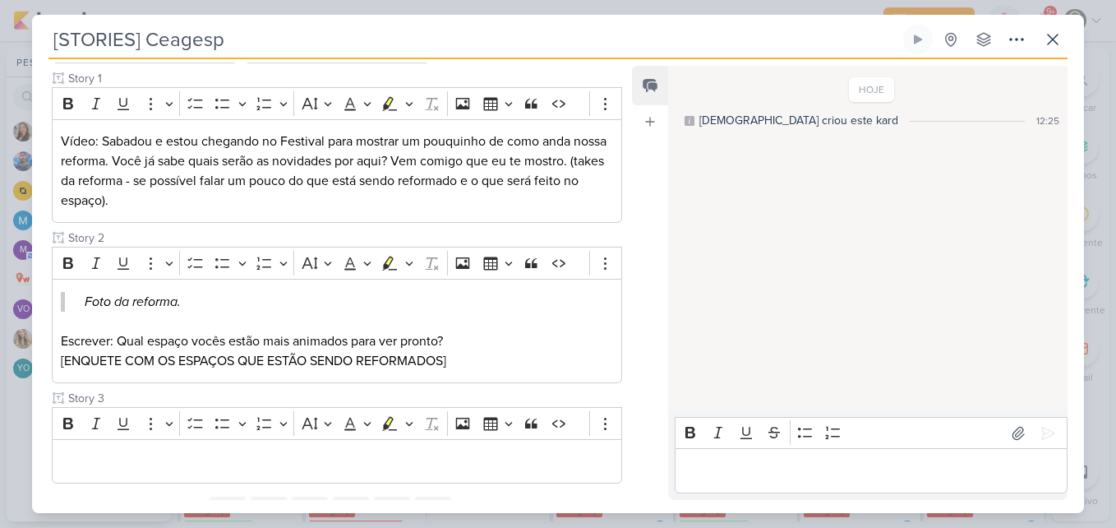
scroll to position [256, 0]
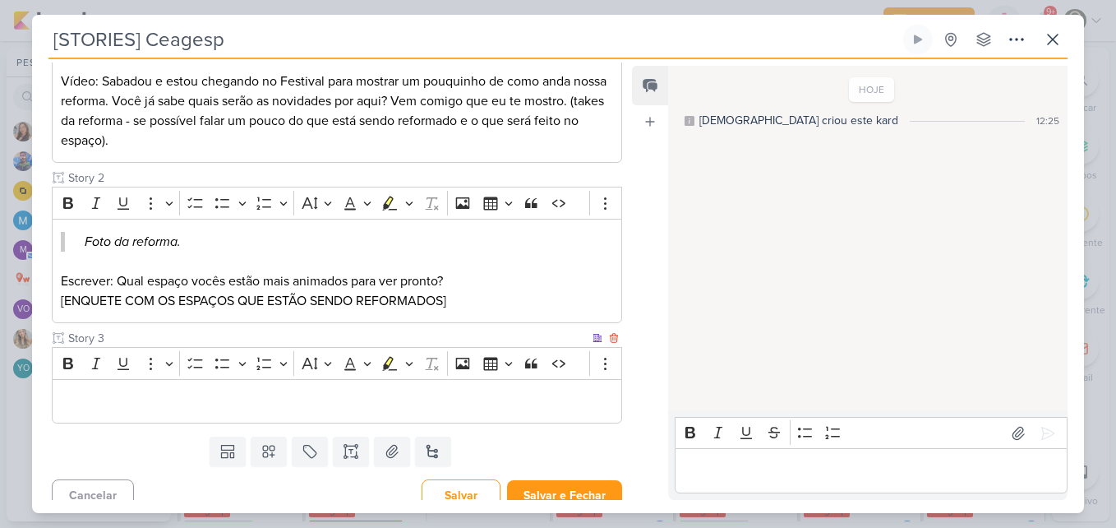
type input "Story 3"
click at [314, 387] on div "Editor editing area: main" at bounding box center [337, 401] width 570 height 45
click at [252, 142] on p "Vídeo: Sabadou e estou chegando no Festival para mostrar um pouquinho de como a…" at bounding box center [337, 111] width 552 height 79
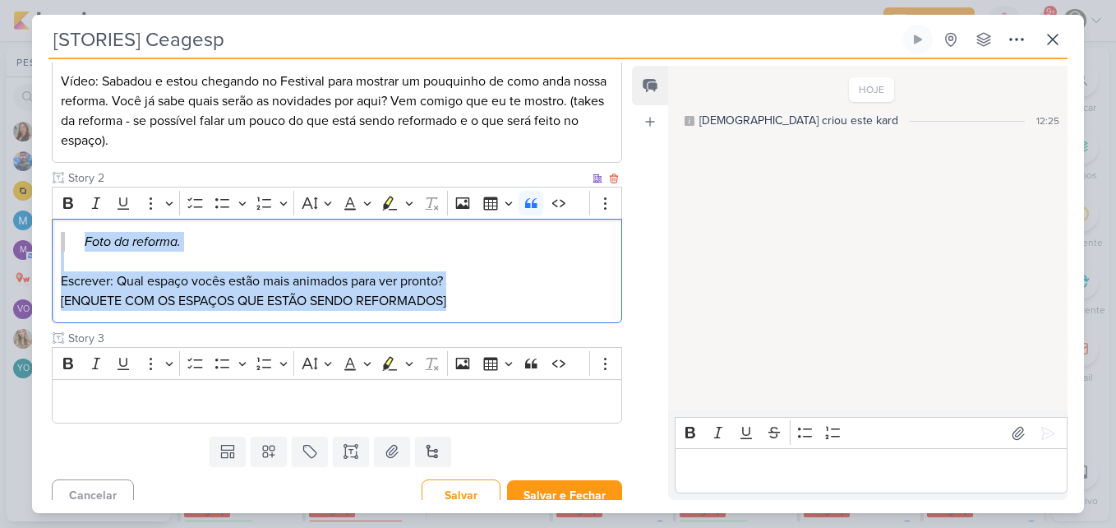
drag, startPoint x: 473, startPoint y: 302, endPoint x: 58, endPoint y: 223, distance: 422.6
click at [58, 223] on div "Foto da reforma. Escrever: Qual espaço vocês estão mais animados para ver pront…" at bounding box center [337, 271] width 570 height 104
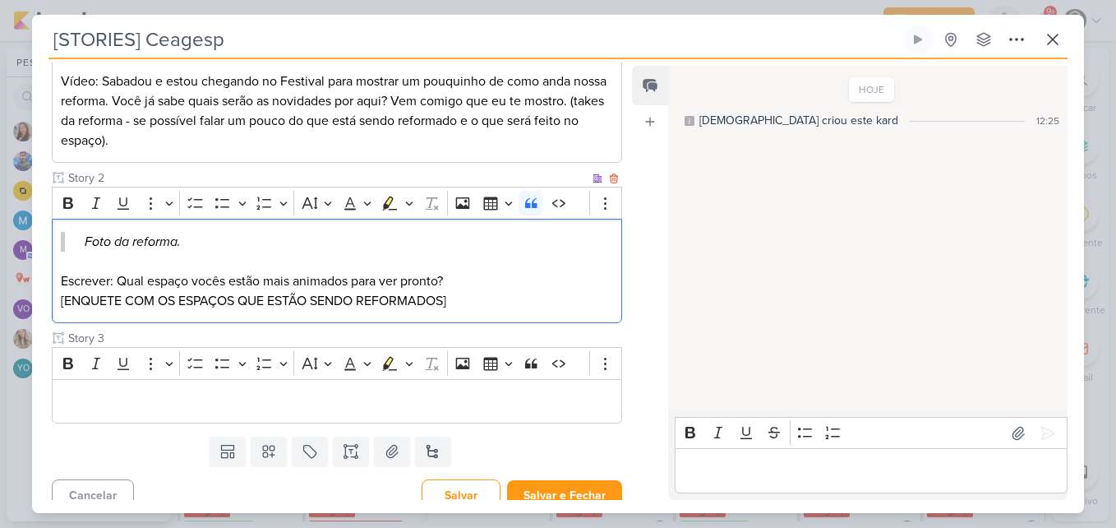
scroll to position [212, 0]
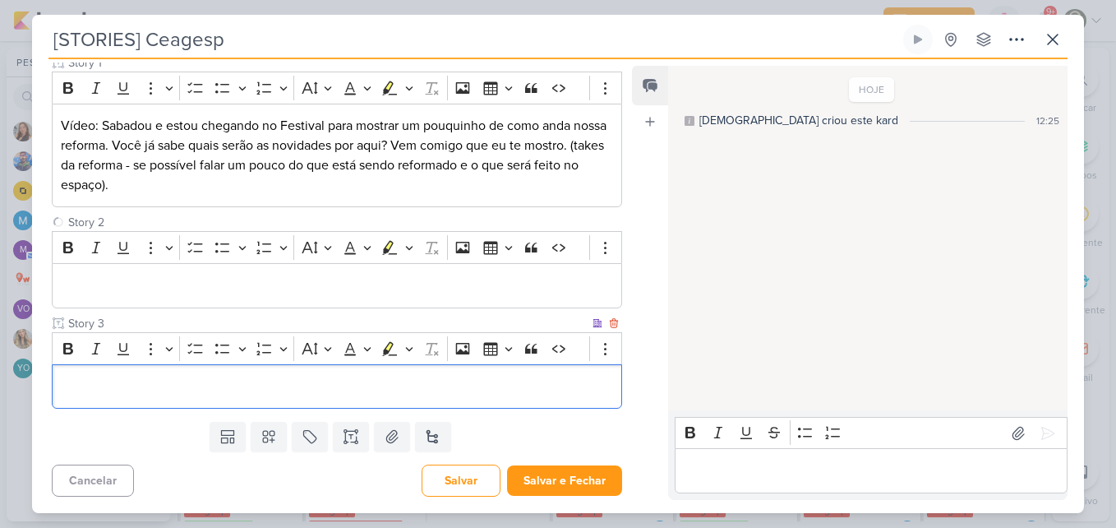
click at [132, 385] on p "Editor editing area: main" at bounding box center [337, 386] width 552 height 20
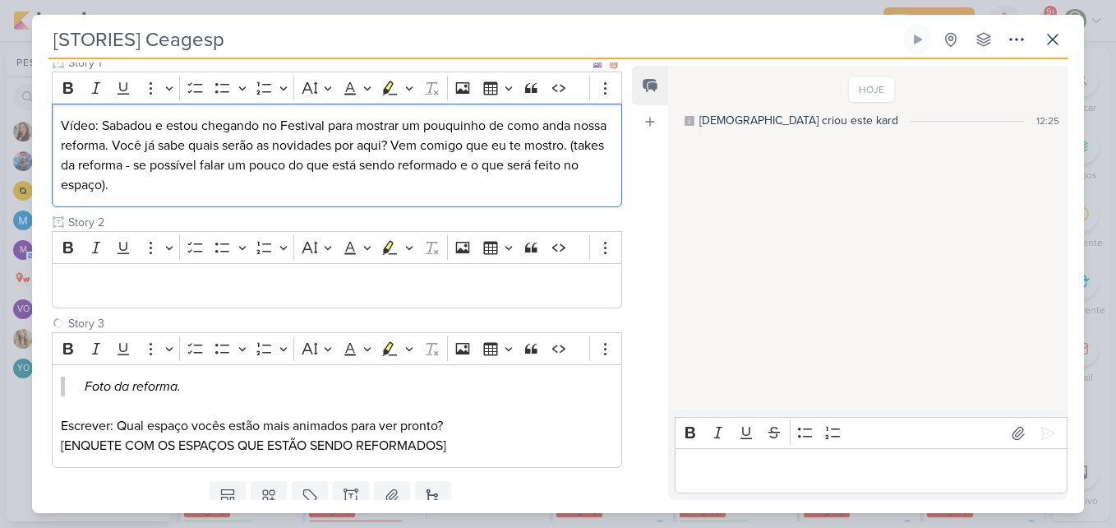
click at [110, 162] on p "Vídeo: Sabadou e estou chegando no Festival para mostrar um pouquinho de como a…" at bounding box center [337, 155] width 552 height 79
click at [182, 190] on p "Vídeo: Sabadou e estou chegando no Festival para mostrar um pouquinho de como a…" at bounding box center [337, 155] width 552 height 79
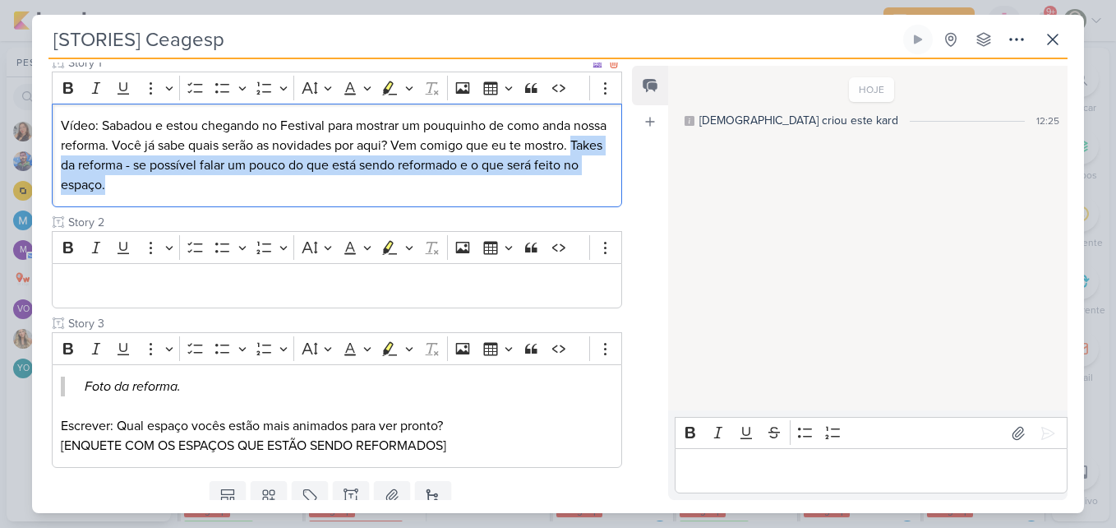
drag, startPoint x: 109, startPoint y: 163, endPoint x: 212, endPoint y: 196, distance: 107.9
click at [212, 196] on div "Vídeo: Sabadou e estou chegando no Festival para mostrar um pouquinho de como a…" at bounding box center [337, 156] width 570 height 104
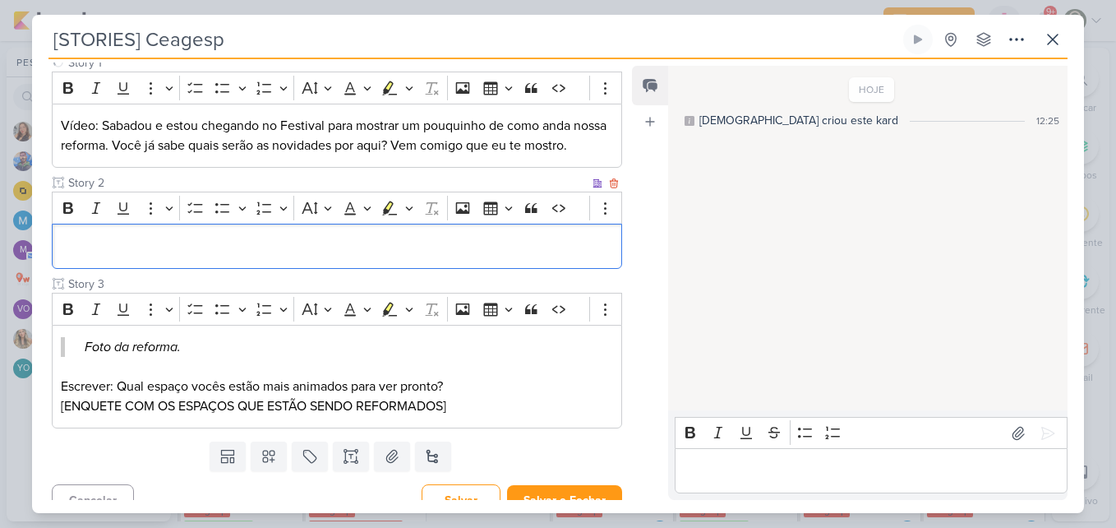
click at [202, 256] on p "Editor editing area: main" at bounding box center [337, 247] width 552 height 20
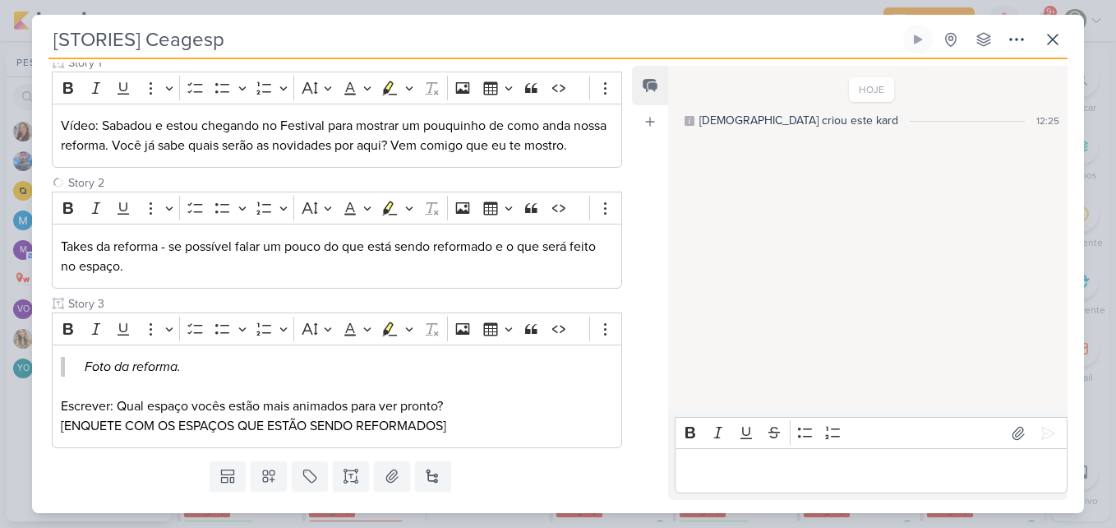
click at [189, 189] on div "PROJETO [GEOGRAPHIC_DATA] Fase do Processo" at bounding box center [337, 226] width 570 height 444
click at [184, 168] on div "Vídeo: Sabadou e estou chegando no Festival para mostrar um pouquinho de como a…" at bounding box center [337, 136] width 570 height 65
click at [221, 272] on p "Takes da reforma - se possível falar um pouco do que está sendo reformado e o q…" at bounding box center [337, 256] width 552 height 39
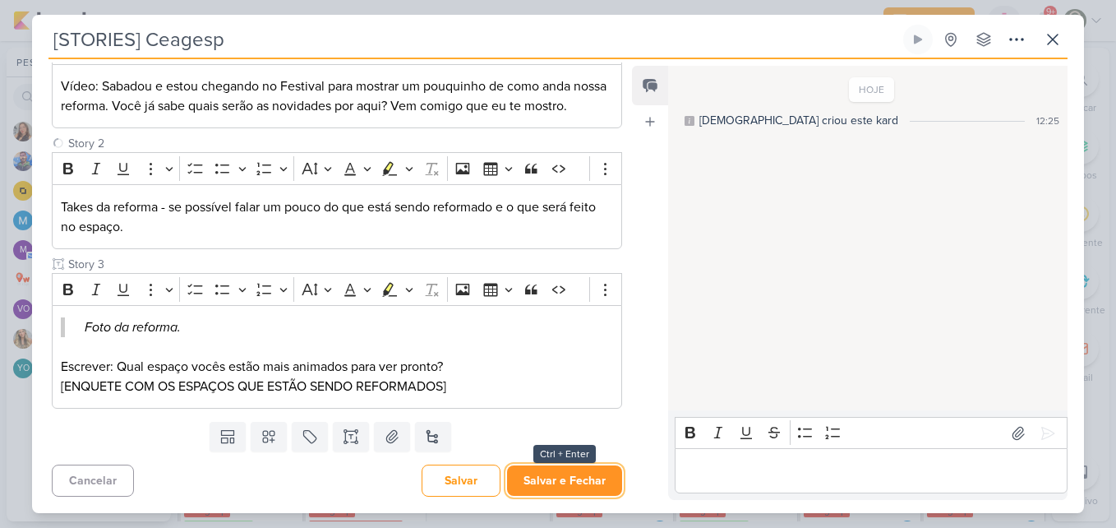
click at [539, 488] on button "Salvar e Fechar" at bounding box center [564, 480] width 115 height 30
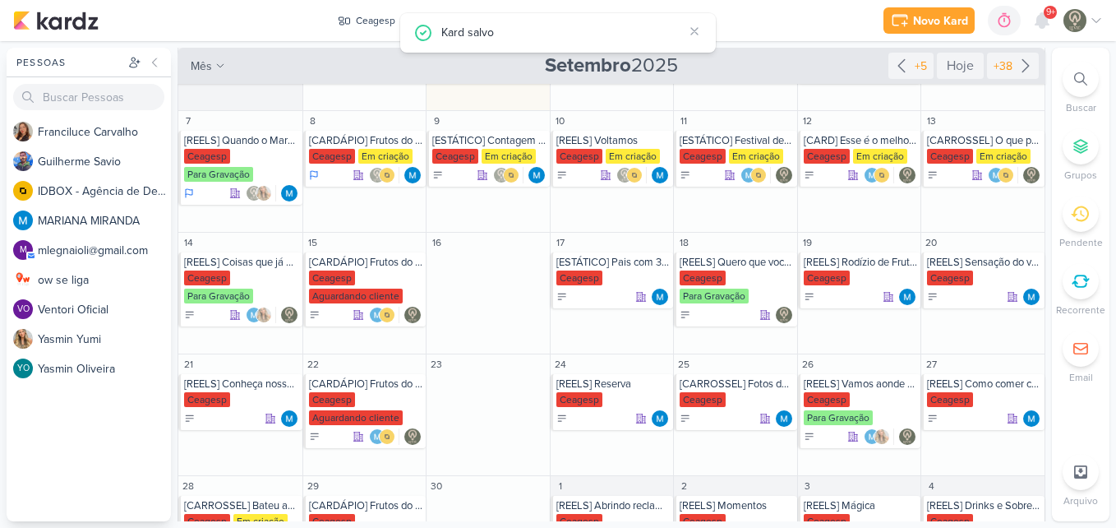
scroll to position [245, 0]
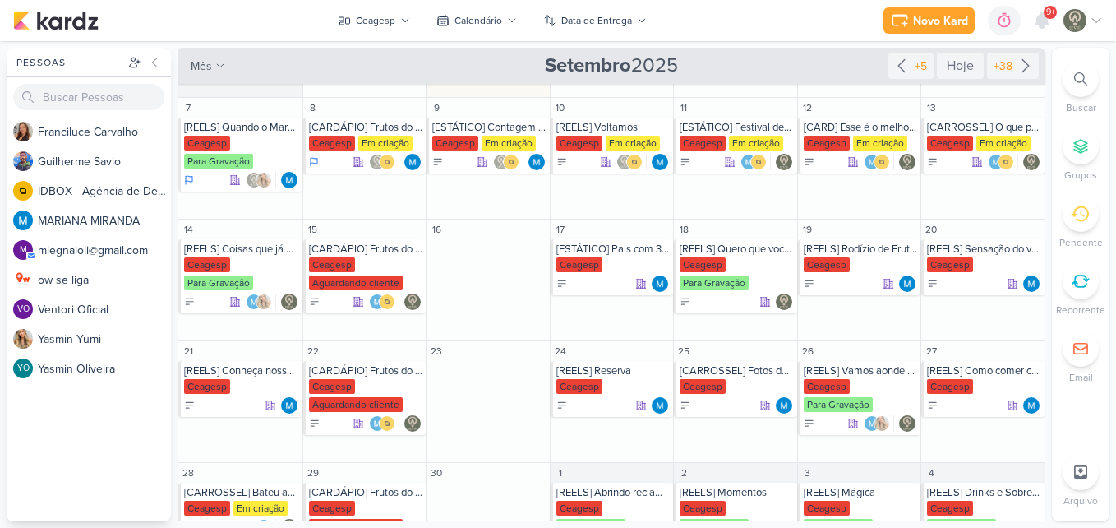
drag, startPoint x: 1040, startPoint y: 234, endPoint x: 1040, endPoint y: 176, distance: 58.4
click at [1040, 176] on div "Ceagesp visão Caixa de Entrada A caixa de entrada mostra todos os kardz que voc…" at bounding box center [613, 284] width 870 height 473
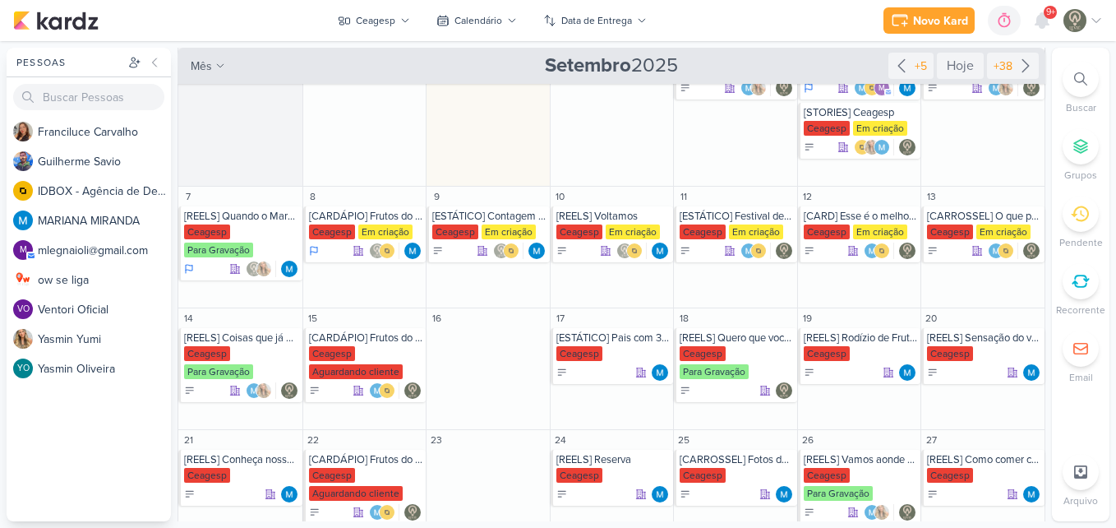
scroll to position [205, 0]
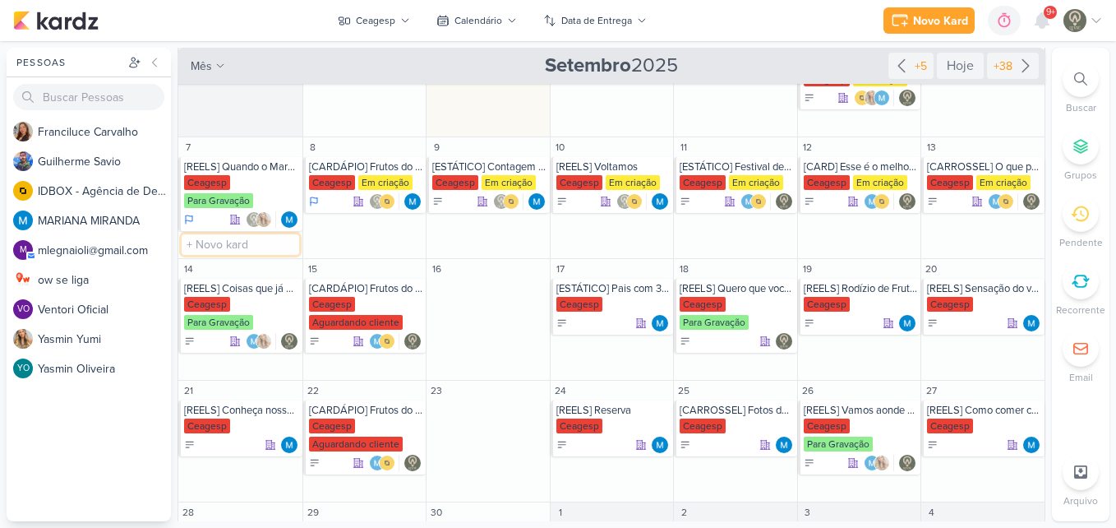
click at [209, 242] on input "text" at bounding box center [241, 244] width 118 height 21
type input "[STORIES] Ceagesp"
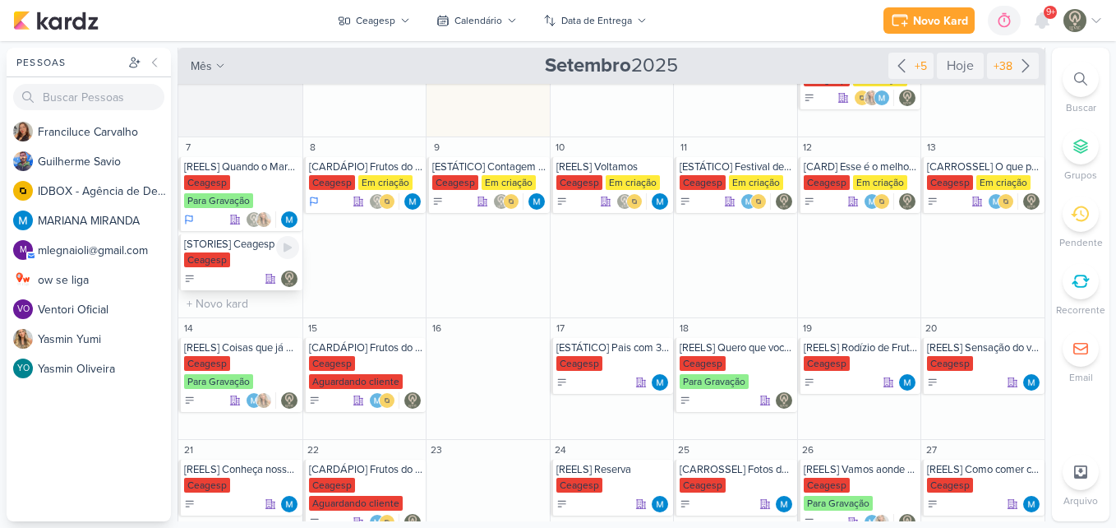
click at [215, 247] on div "[STORIES] Ceagesp" at bounding box center [241, 244] width 115 height 13
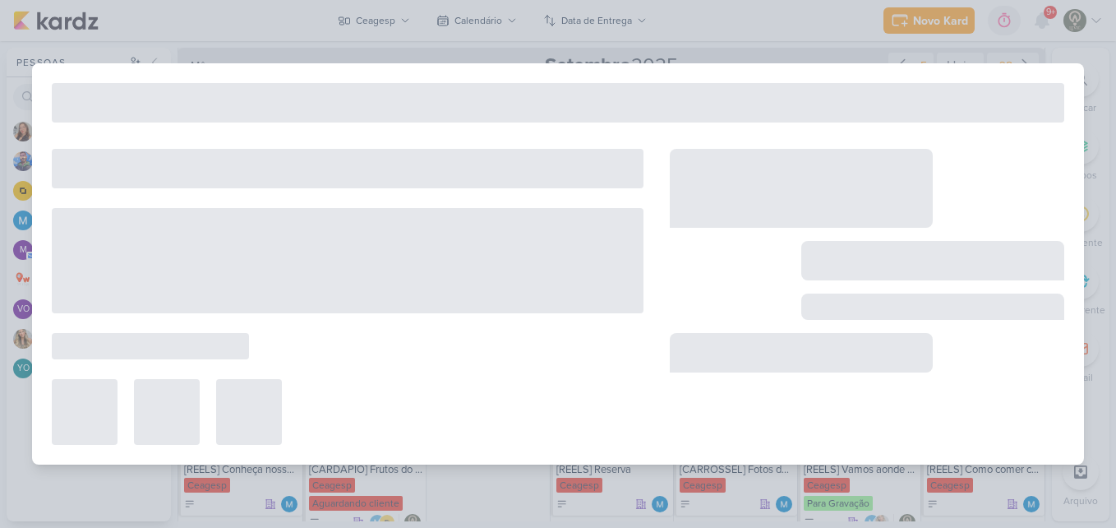
type input "[DATE] 23:59"
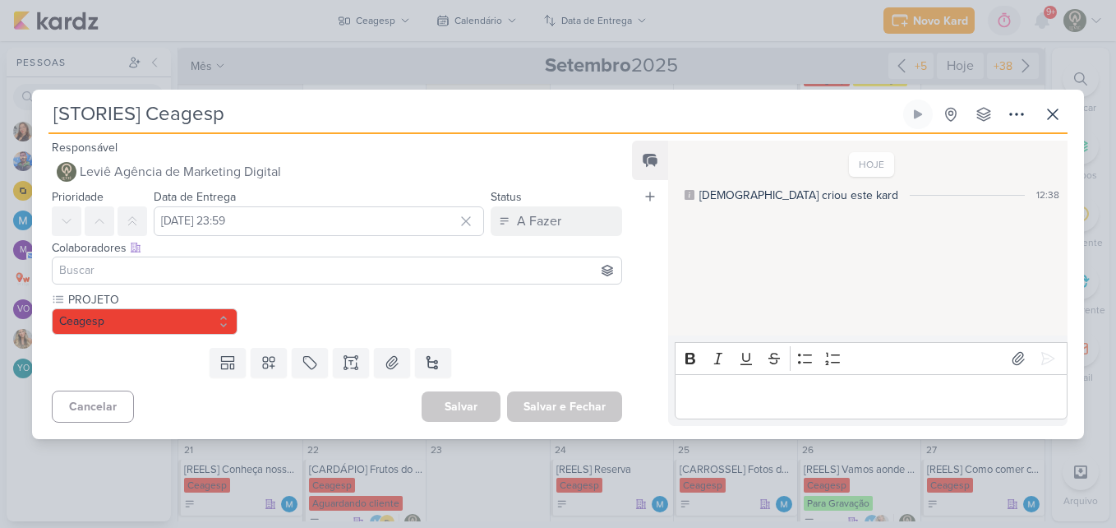
click at [228, 277] on input at bounding box center [337, 271] width 562 height 20
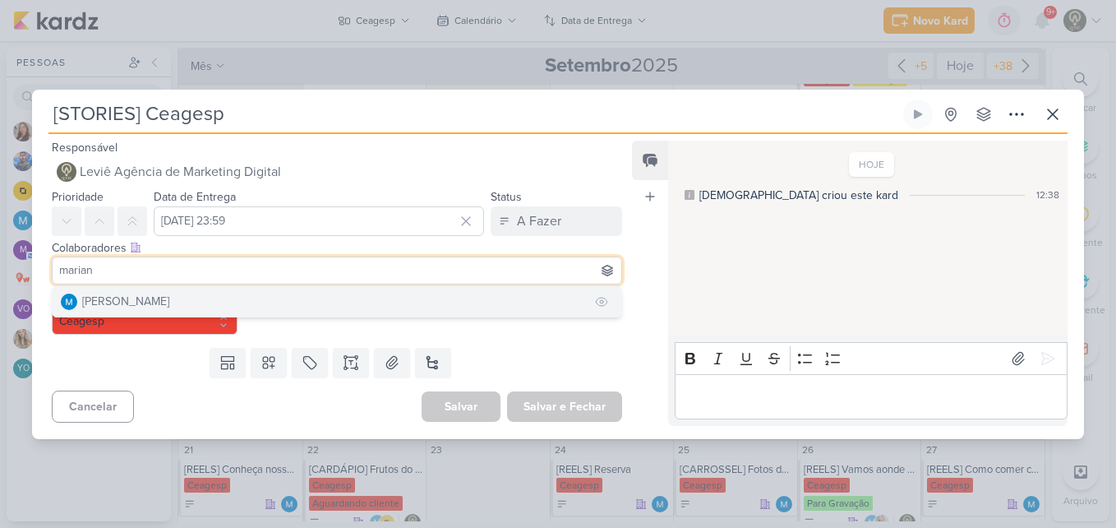
type input "marian"
click at [225, 299] on button "[PERSON_NAME]" at bounding box center [337, 302] width 569 height 30
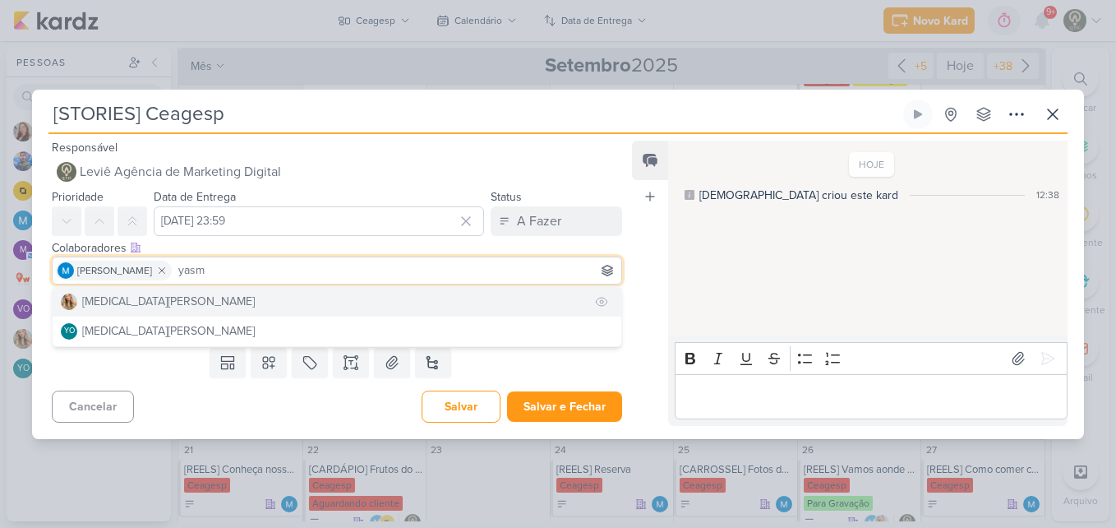
type input "yasm"
click at [204, 298] on button "[MEDICAL_DATA][PERSON_NAME]" at bounding box center [337, 302] width 569 height 30
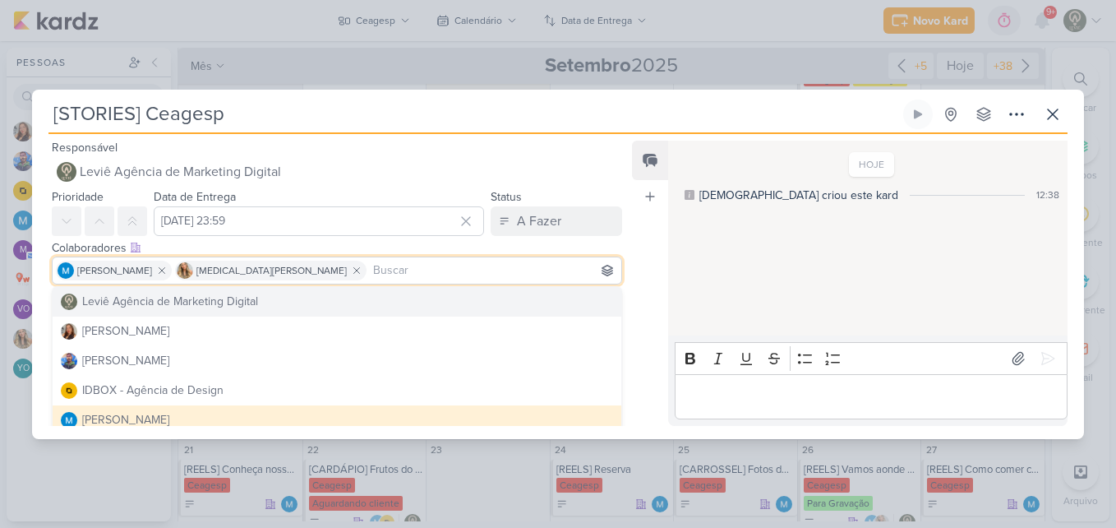
click at [644, 304] on div "Feed Atrelar email Solte o email para atrelar ao kard" at bounding box center [650, 283] width 36 height 285
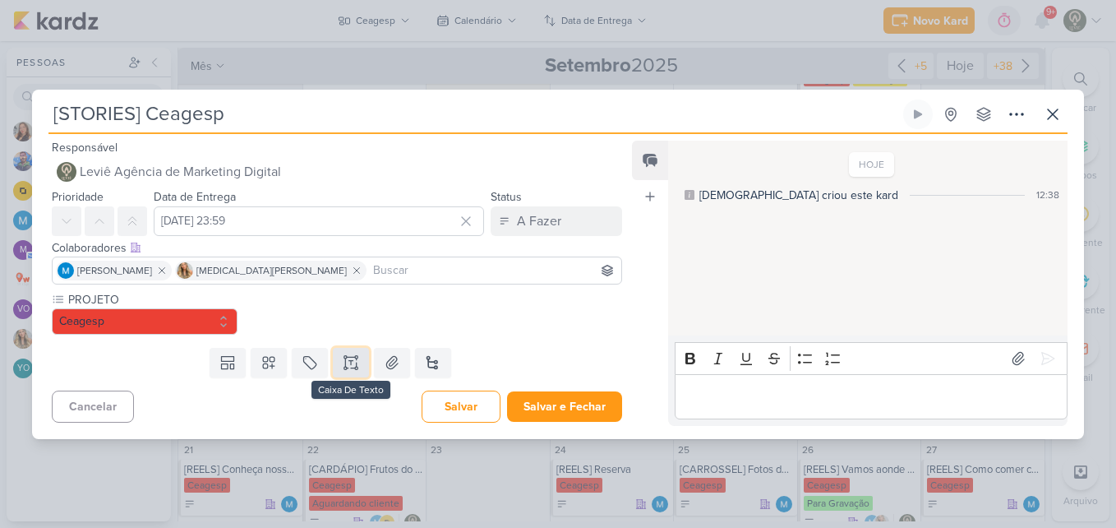
click at [343, 363] on icon at bounding box center [351, 362] width 16 height 16
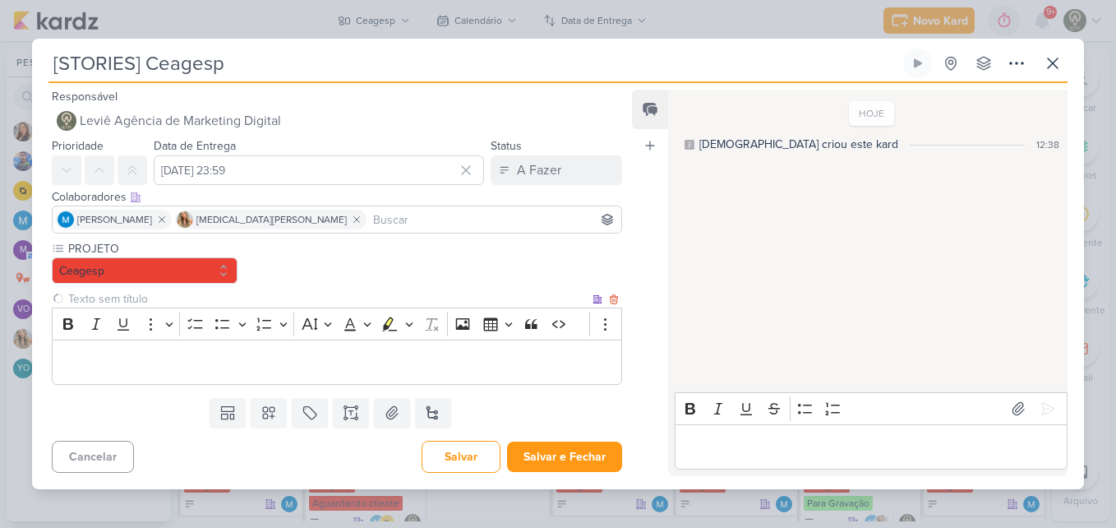
click at [246, 298] on input "text" at bounding box center [327, 298] width 524 height 17
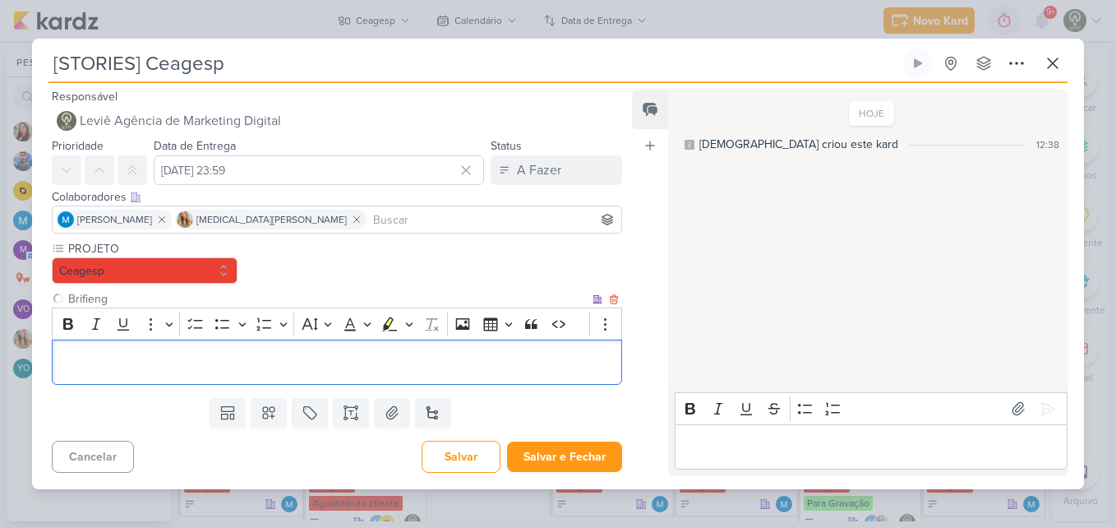
click at [230, 353] on p "Editor editing area: main" at bounding box center [337, 362] width 552 height 20
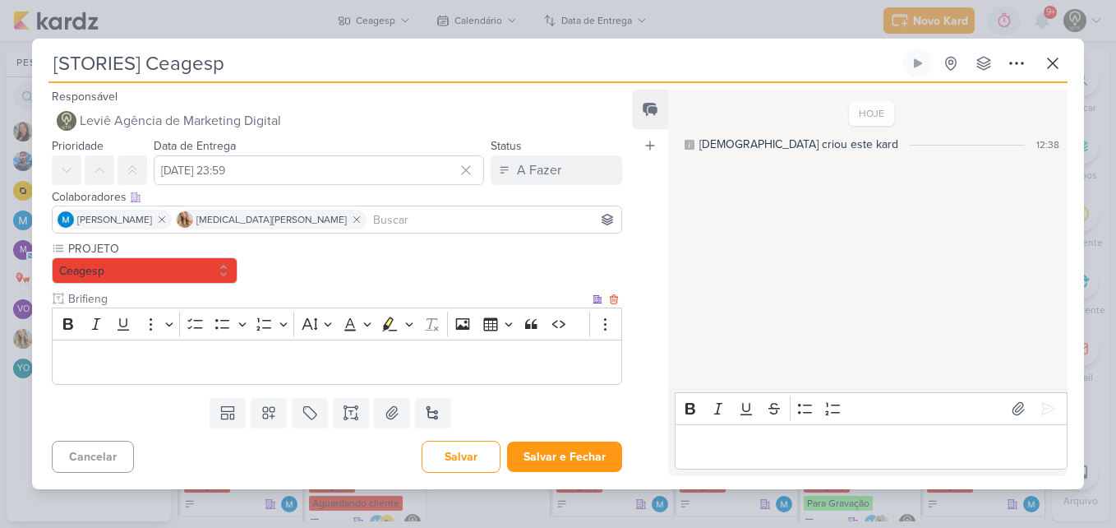
drag, startPoint x: 136, startPoint y: 298, endPoint x: 58, endPoint y: 298, distance: 78.1
click at [58, 298] on div "Brifieng Clique para deixar o item visível somente à membros da sua organização" at bounding box center [337, 298] width 570 height 17
type input "Story 1"
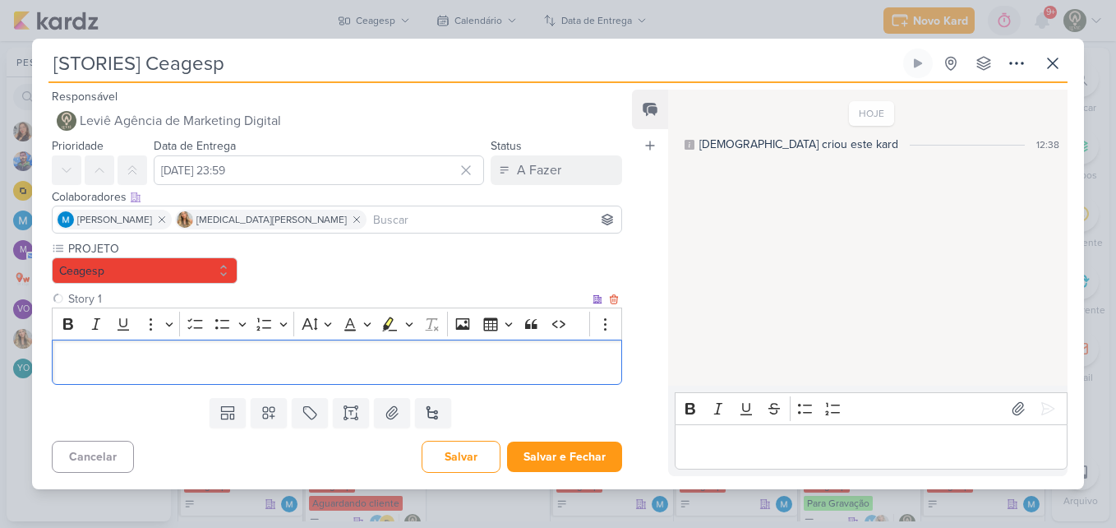
click at [84, 358] on p "Editor editing area: main" at bounding box center [337, 362] width 552 height 20
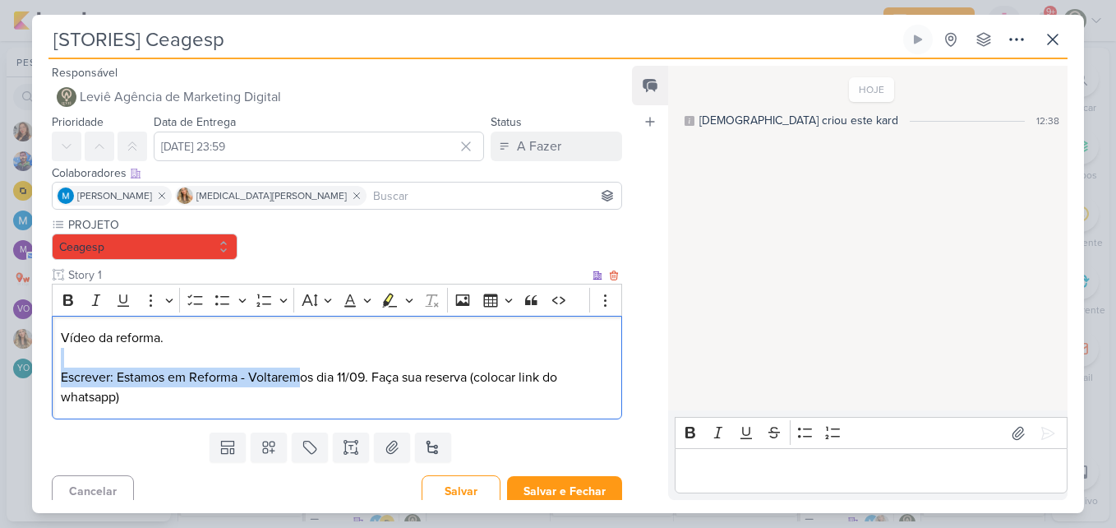
drag, startPoint x: 326, startPoint y: 338, endPoint x: 302, endPoint y: 375, distance: 44.4
click at [302, 375] on div "Vídeo da reforma. Escrever: Estamos em Reforma - Voltaremos dia 11/09. Faça sua…" at bounding box center [337, 368] width 570 height 104
click at [302, 375] on p "Escrever: Estamos em Reforma - Voltaremos dia 11/09. Faça sua reserva (colocar …" at bounding box center [337, 386] width 552 height 39
click at [376, 379] on p "Escrever: Estamos em Reforma - Voltaremos dia 11/09. Faça sua reserva (colocar …" at bounding box center [337, 386] width 552 height 39
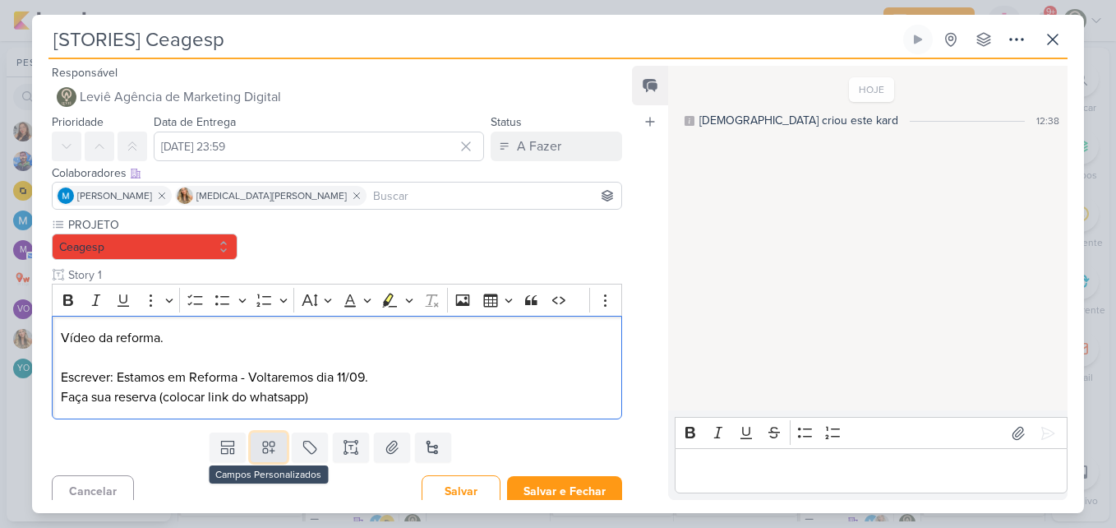
click at [272, 446] on icon at bounding box center [269, 447] width 16 height 16
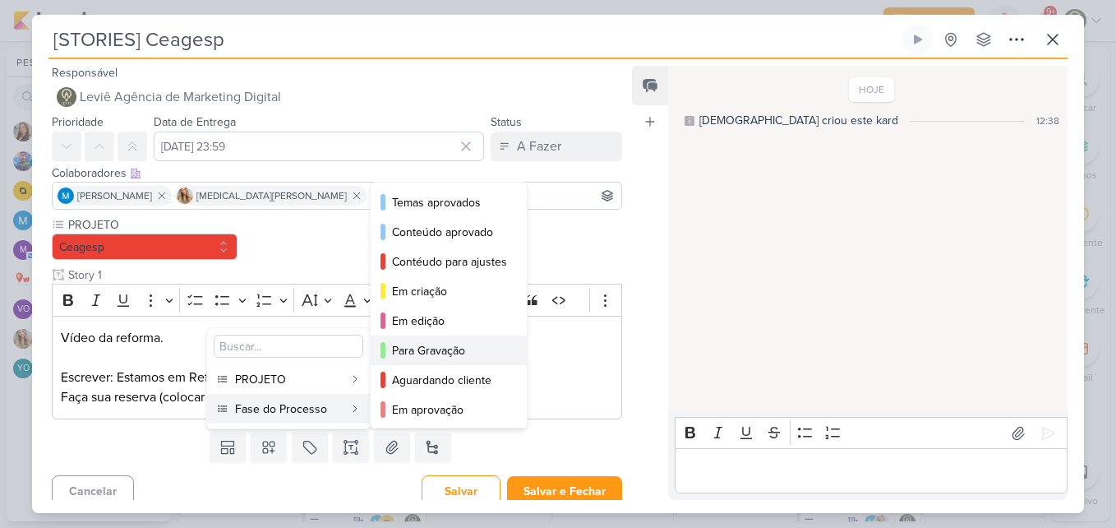
click at [401, 343] on div "Para Gravação" at bounding box center [449, 350] width 115 height 17
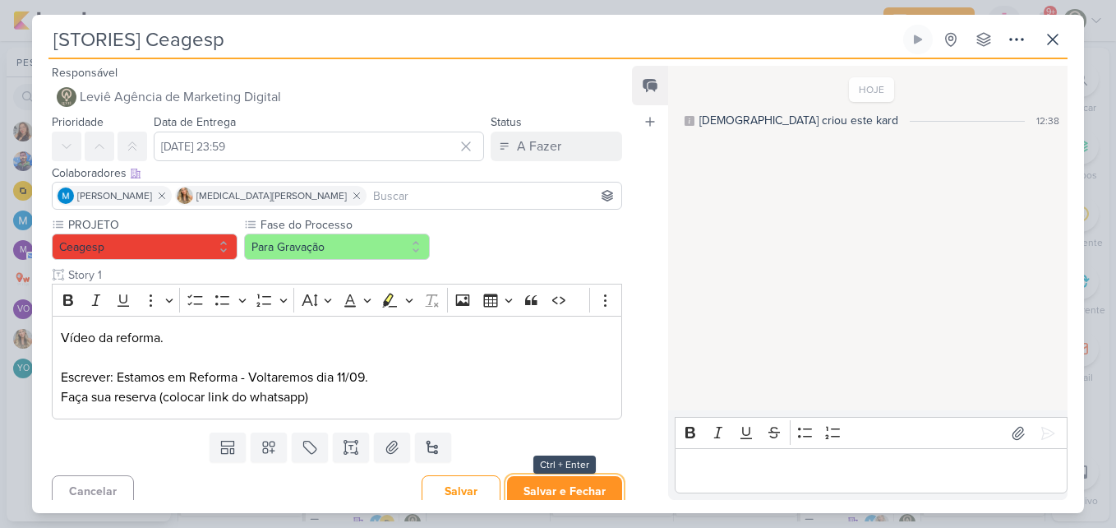
click at [537, 487] on button "Salvar e Fechar" at bounding box center [564, 491] width 115 height 30
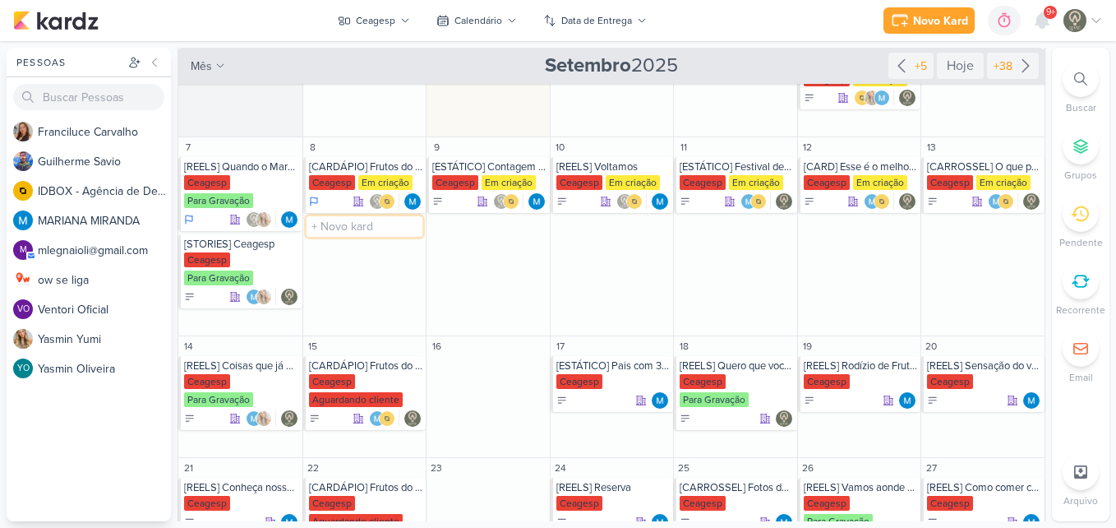
click at [358, 231] on input "text" at bounding box center [365, 226] width 117 height 21
type input "[STORIES] Ceagesp"
click at [342, 247] on div "Ceagesp" at bounding box center [332, 241] width 46 height 15
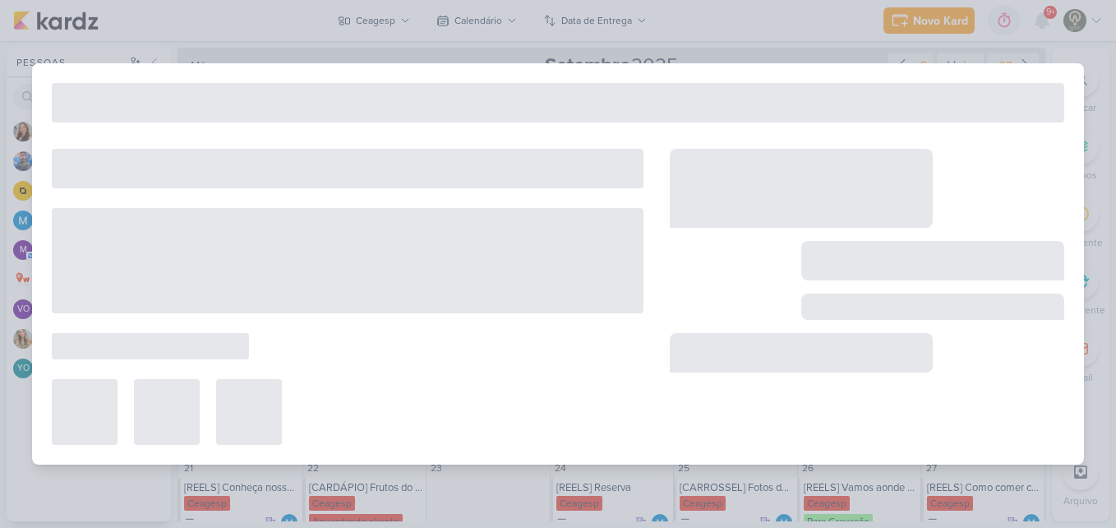
type input "[DATE] 23:59"
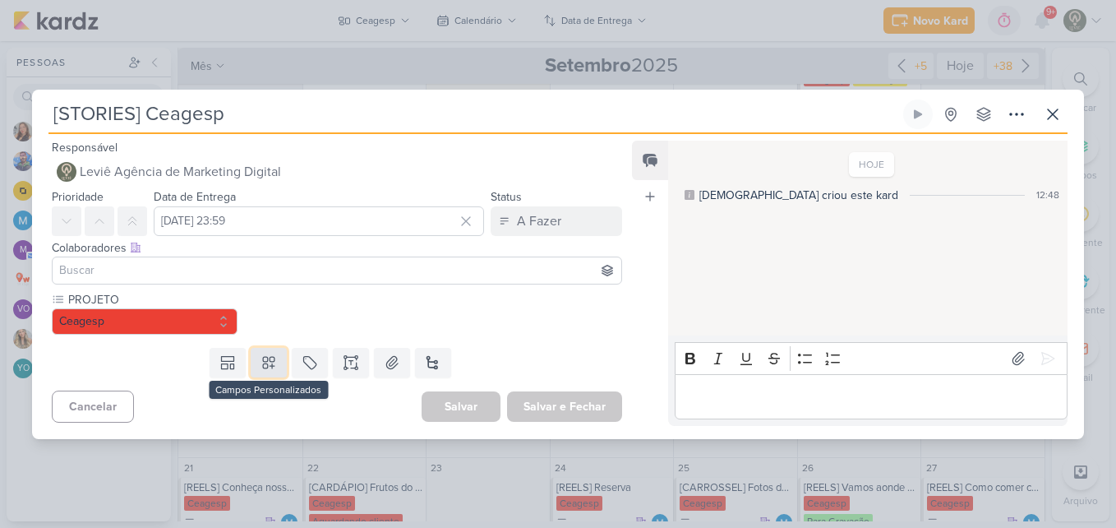
click at [255, 364] on button at bounding box center [269, 363] width 36 height 30
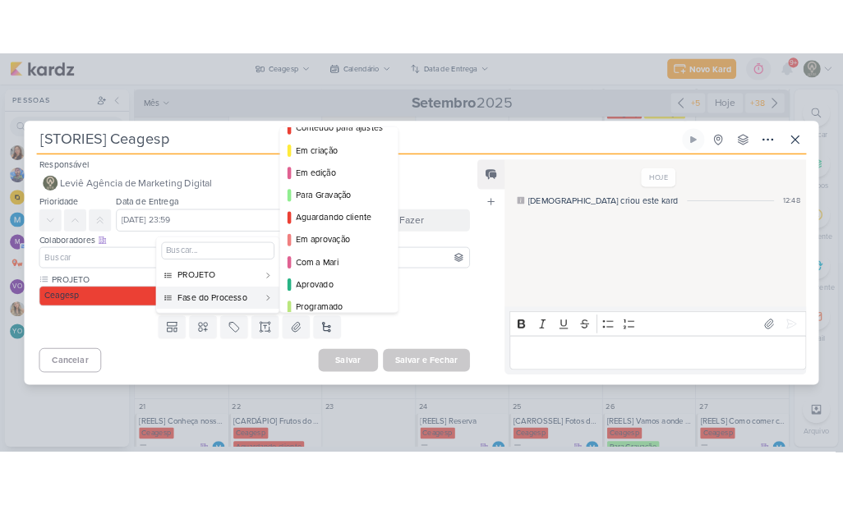
scroll to position [108, 0]
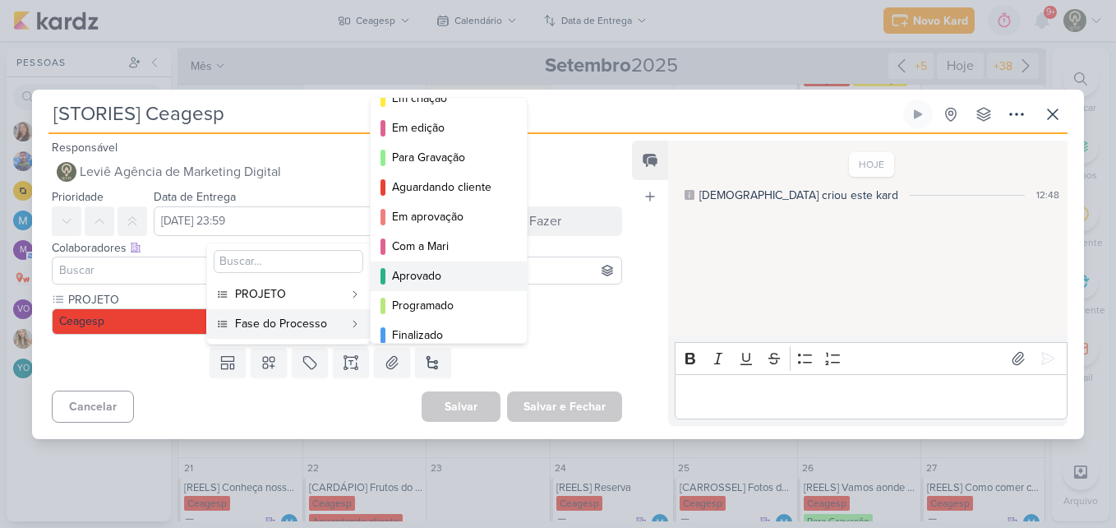
click at [448, 279] on div "Aprovado" at bounding box center [449, 275] width 115 height 17
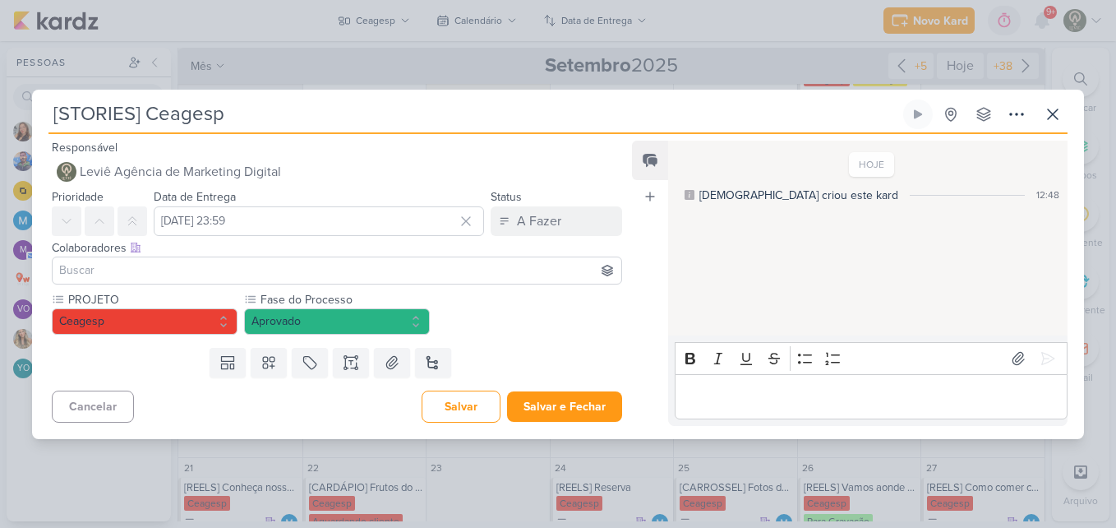
click at [414, 277] on input at bounding box center [337, 271] width 562 height 20
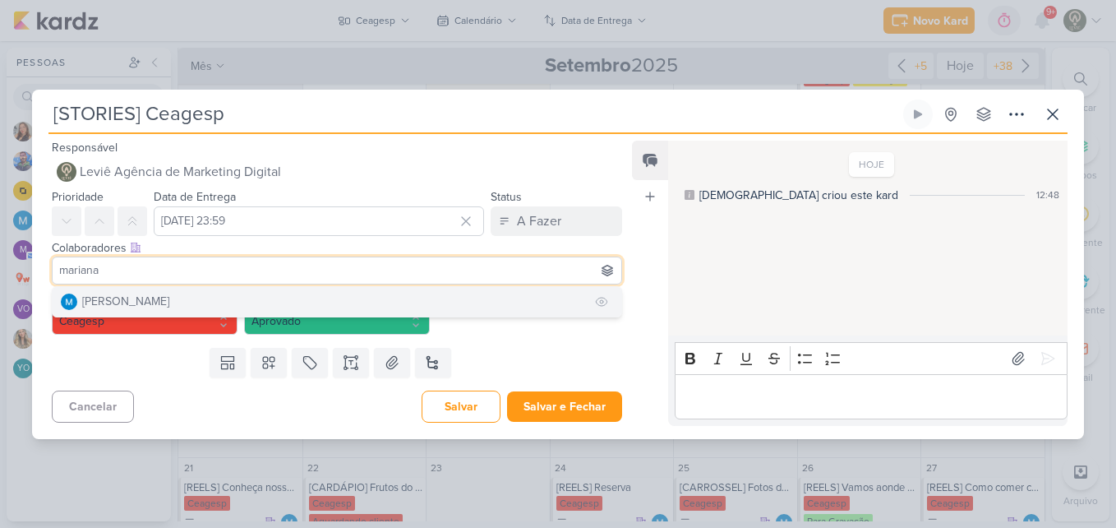
type input "mariana"
click at [349, 307] on button "[PERSON_NAME]" at bounding box center [337, 302] width 569 height 30
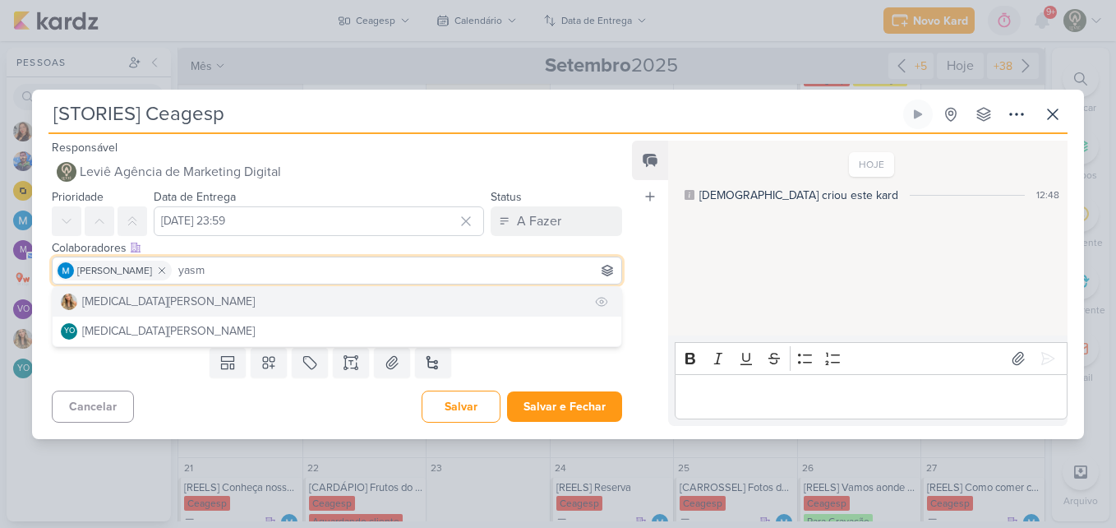
type input "yasm"
click at [290, 307] on button "[MEDICAL_DATA][PERSON_NAME]" at bounding box center [337, 302] width 569 height 30
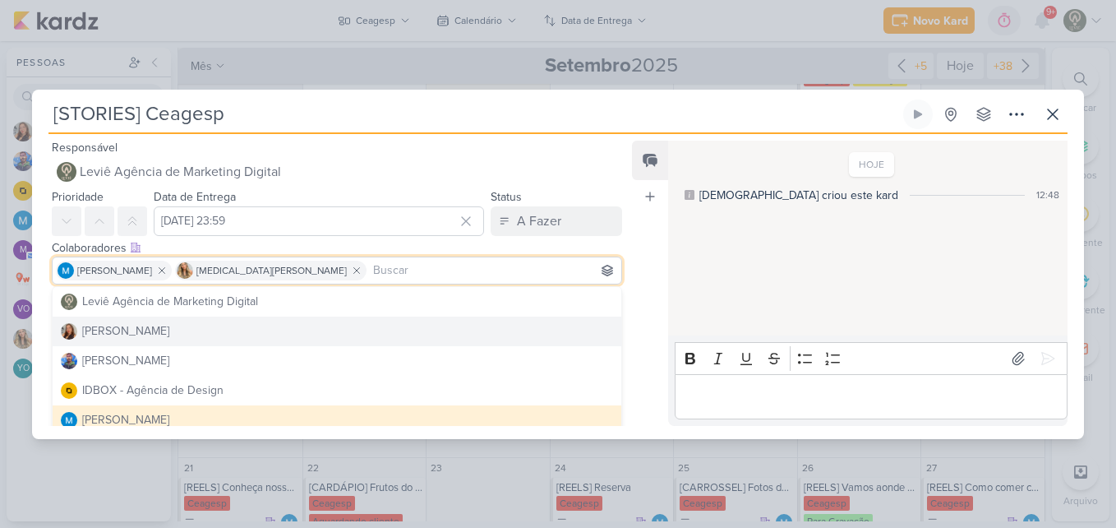
click at [632, 330] on div "Feed Atrelar email Solte o email para atrelar ao kard" at bounding box center [650, 283] width 36 height 285
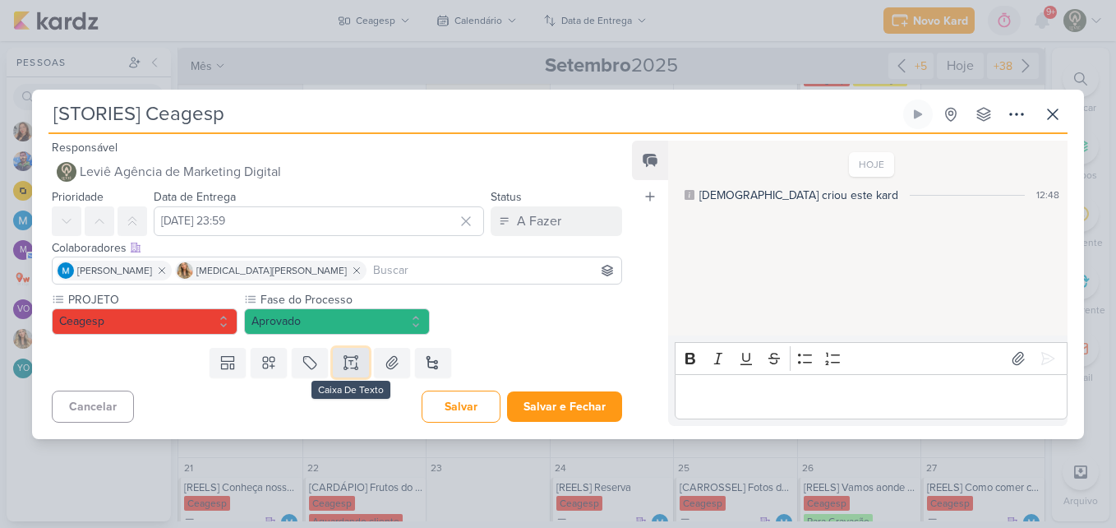
click at [358, 371] on button at bounding box center [351, 363] width 36 height 30
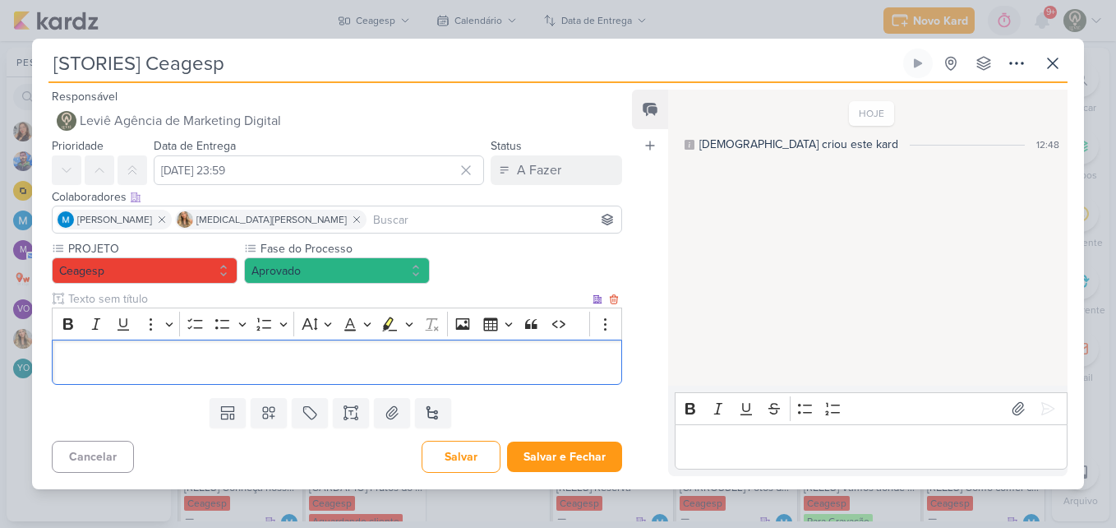
click at [301, 298] on input "text" at bounding box center [327, 298] width 524 height 17
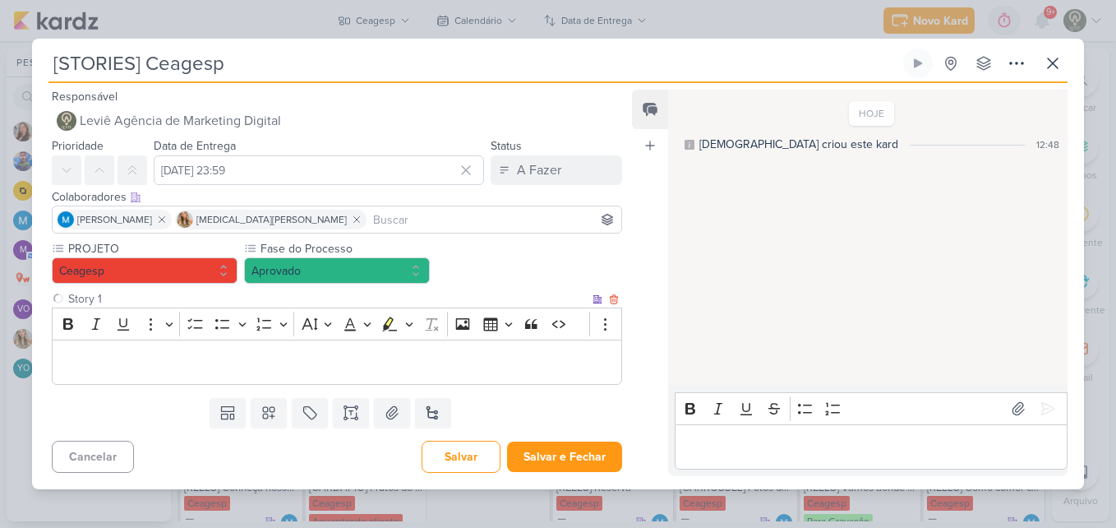
type input "Story 1"
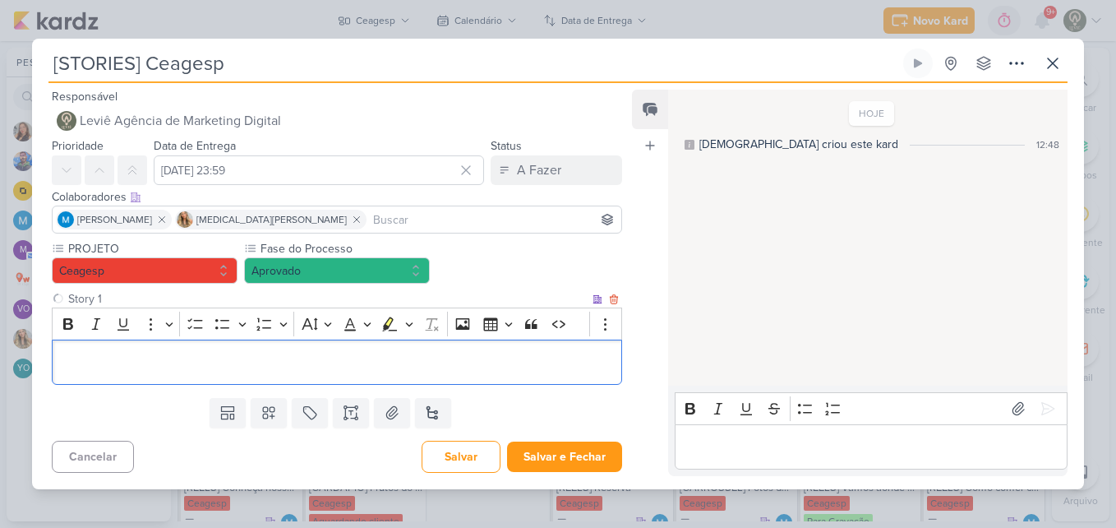
click at [288, 350] on div "Editor editing area: main" at bounding box center [337, 361] width 570 height 45
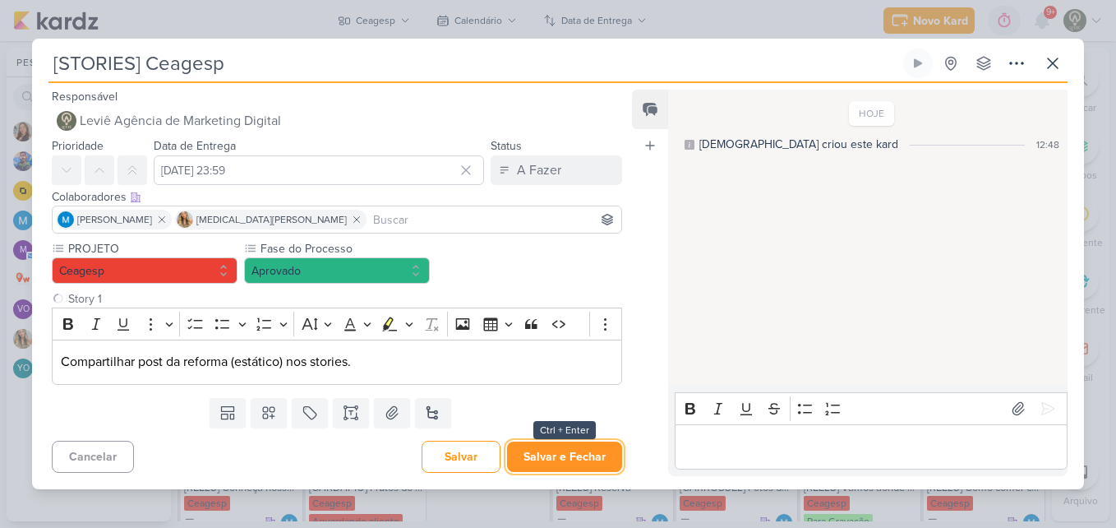
click at [547, 457] on button "Salvar e Fechar" at bounding box center [564, 456] width 115 height 30
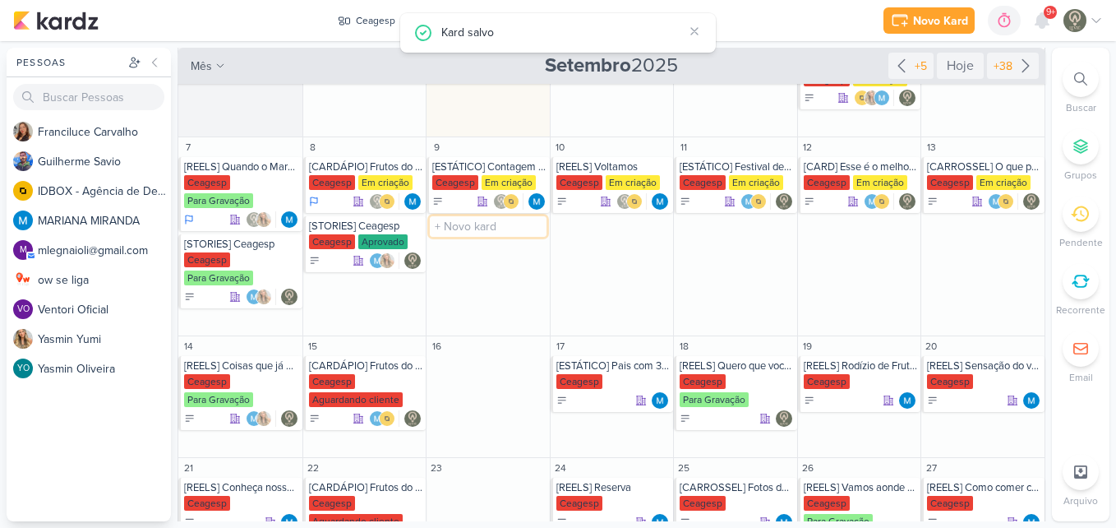
click at [459, 228] on input "text" at bounding box center [488, 226] width 117 height 21
type input "[STORIES] Ceagesp"
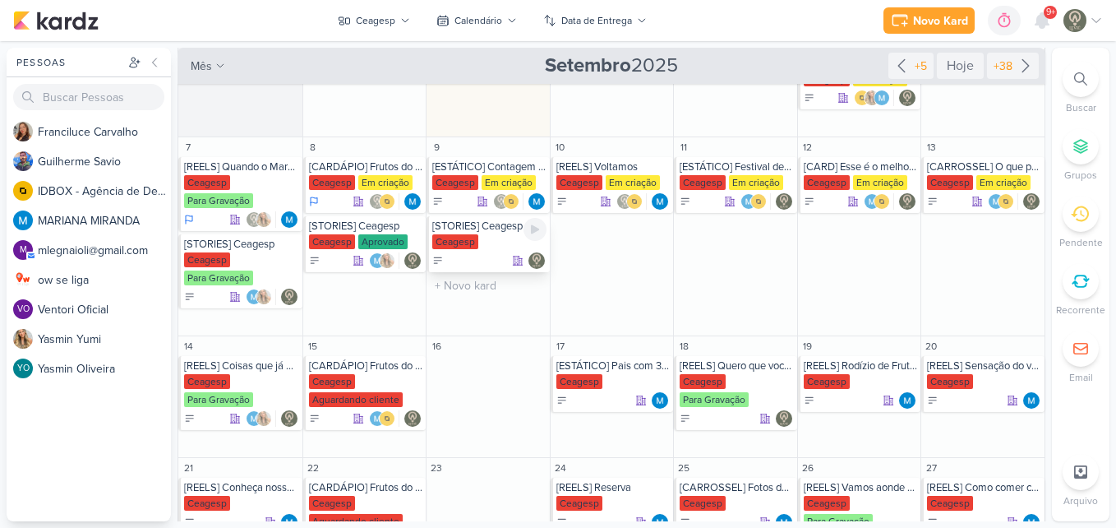
click at [466, 246] on div "Ceagesp" at bounding box center [455, 241] width 46 height 15
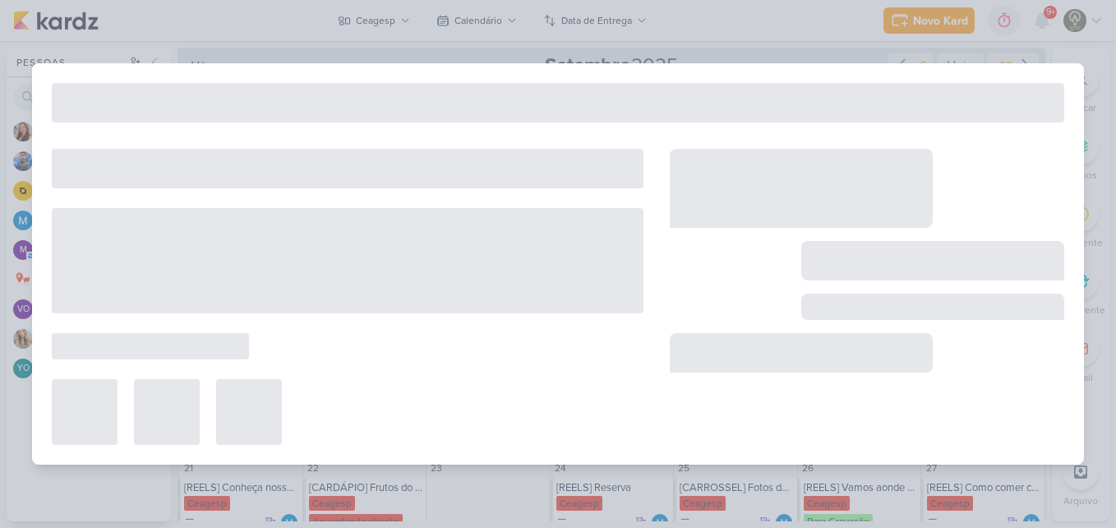
type input "[DATE] 23:59"
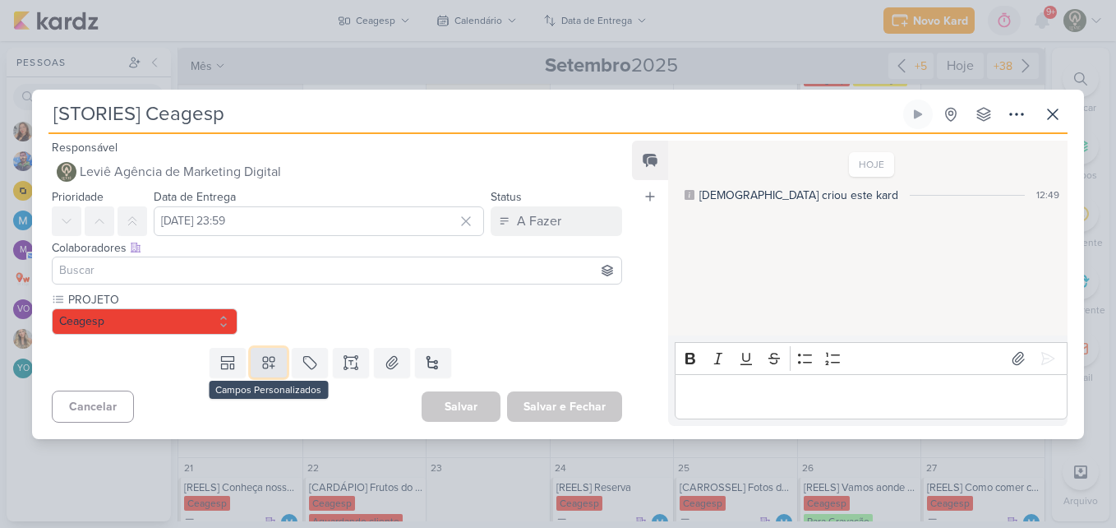
click at [269, 364] on icon at bounding box center [269, 363] width 12 height 12
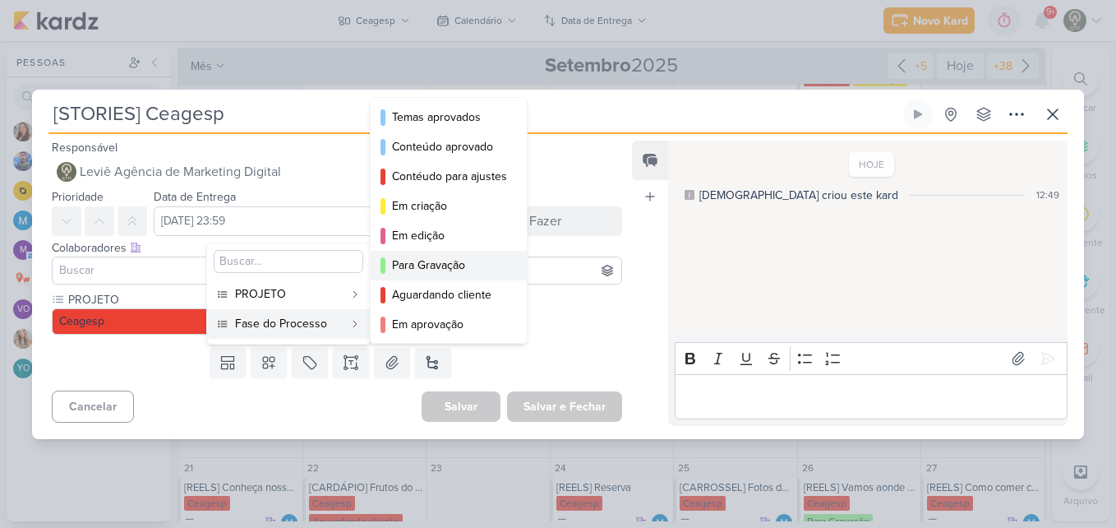
click at [413, 273] on div "Para Gravação" at bounding box center [449, 264] width 115 height 17
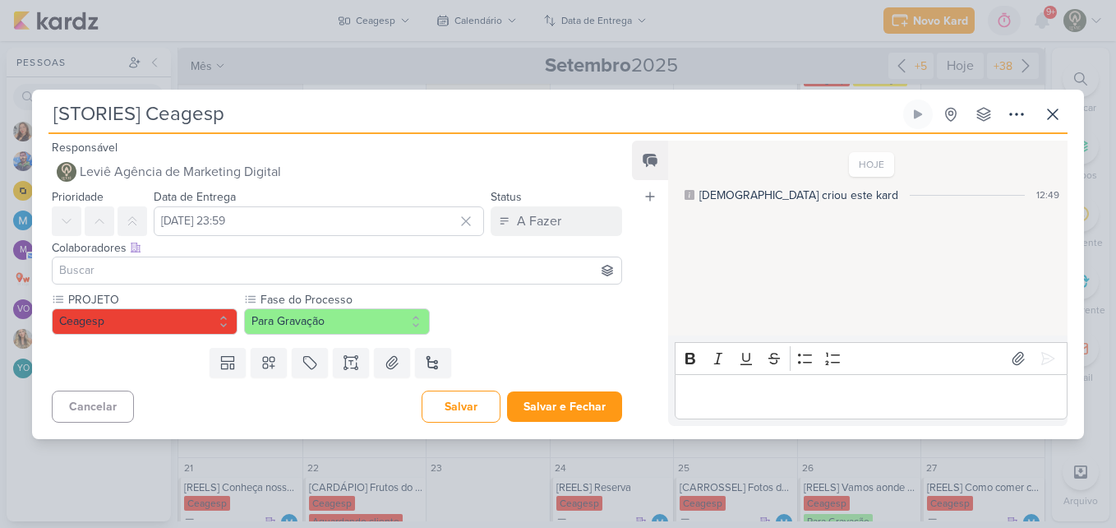
click at [394, 274] on input at bounding box center [337, 271] width 562 height 20
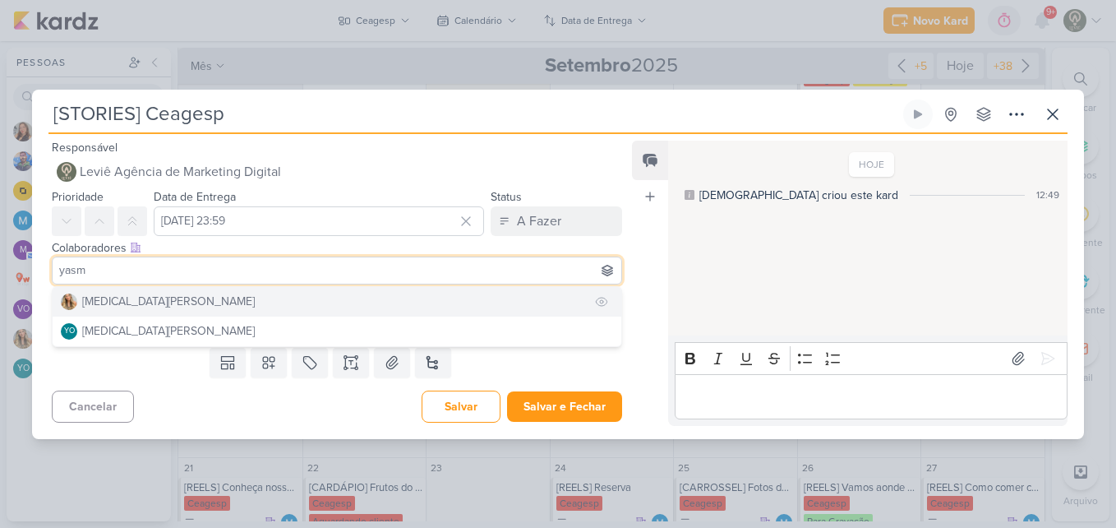
type input "yasm"
click at [348, 297] on button "[MEDICAL_DATA][PERSON_NAME]" at bounding box center [337, 302] width 569 height 30
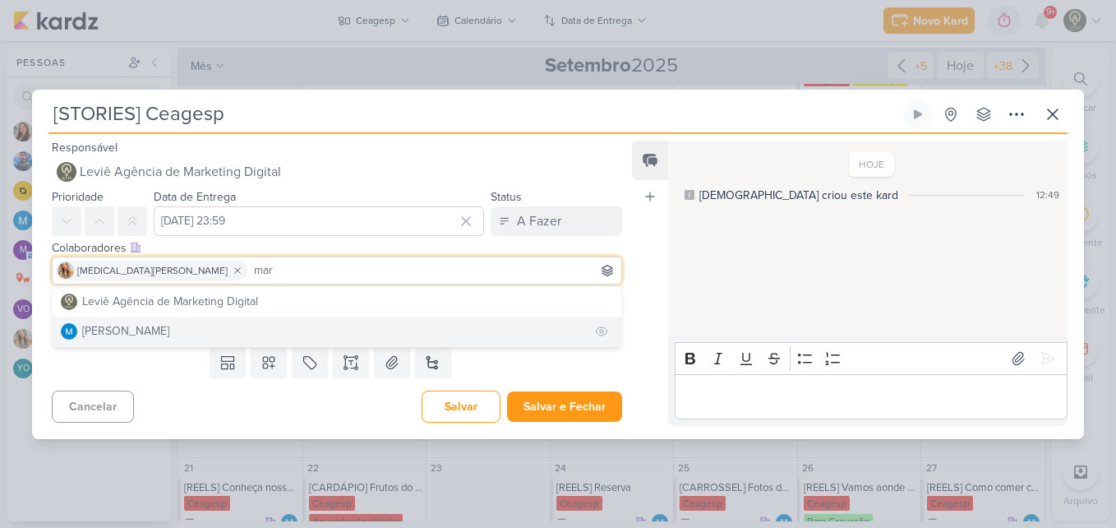
type input "mar"
click at [422, 331] on button "[PERSON_NAME]" at bounding box center [337, 331] width 569 height 30
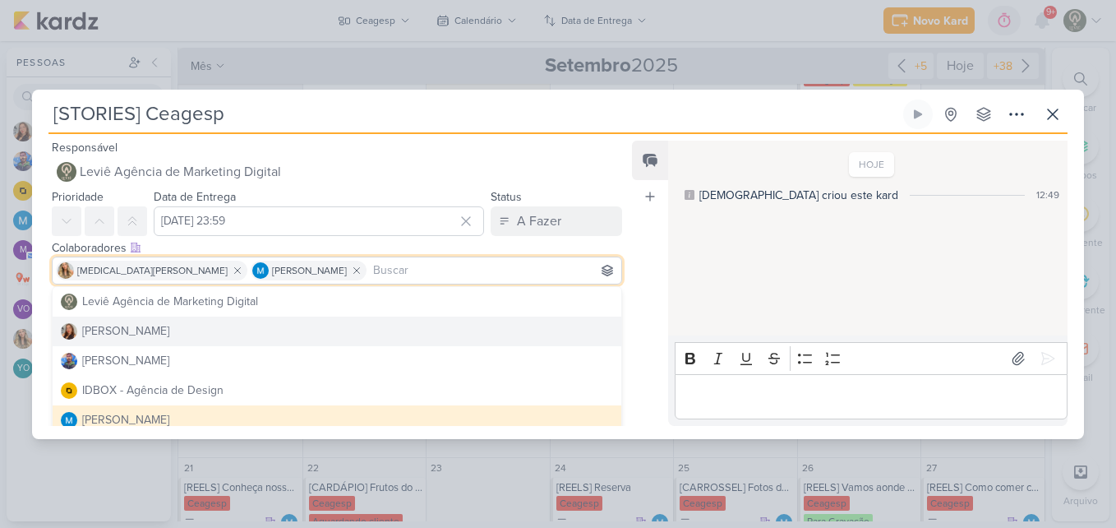
click at [649, 321] on div "Feed Atrelar email Solte o email para atrelar ao kard" at bounding box center [650, 283] width 36 height 285
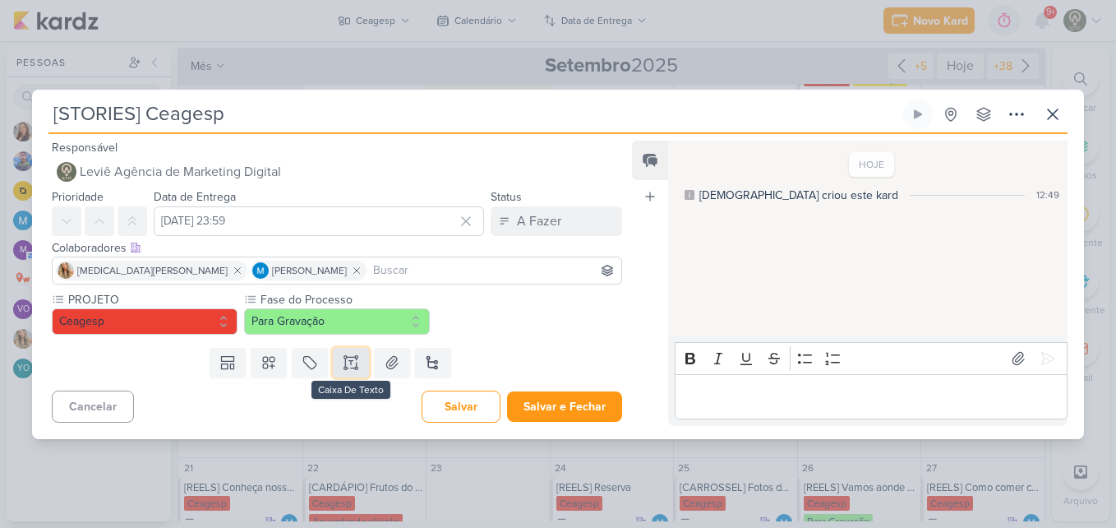
click at [343, 366] on icon at bounding box center [351, 362] width 16 height 16
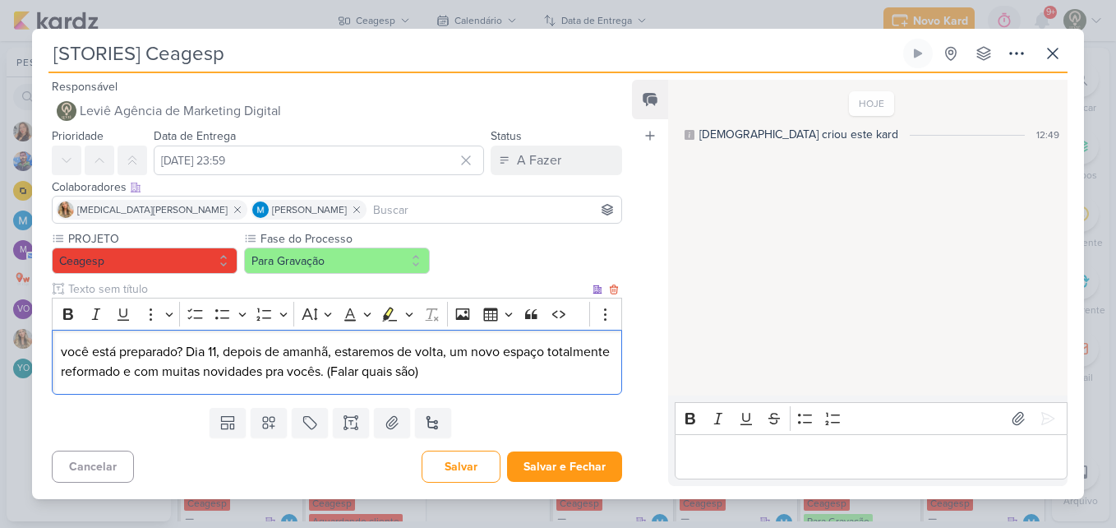
click at [66, 348] on p "você está preparado? Dia 11, depois de amanhã, estaremos de volta, um novo espa…" at bounding box center [337, 361] width 552 height 39
click at [457, 361] on p "Você está preparado? Dia 11, depois de amanhã, estaremos de volta, um novo espa…" at bounding box center [337, 361] width 552 height 39
click at [387, 374] on p "Você está preparado? Dia 11, depois de amanhã, estaremos de volta. Um novo espa…" at bounding box center [337, 361] width 552 height 39
click at [557, 376] on p "Você está preparado? Dia 11, depois de amanhã, estaremos de volta. Um novo espa…" at bounding box center [337, 361] width 552 height 39
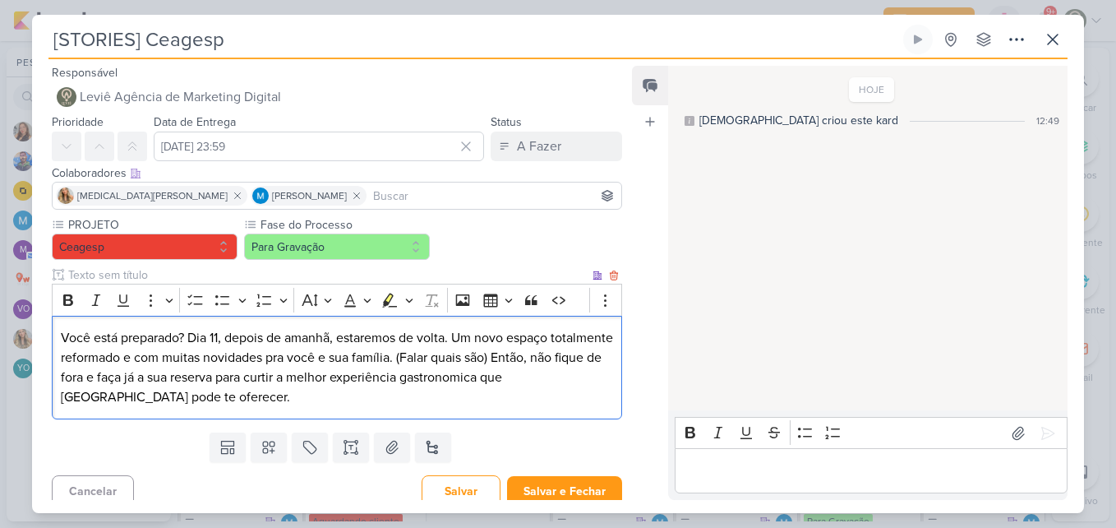
click at [490, 381] on p "Você está preparado? Dia 11, depois de amanhã, estaremos de volta. Um novo espa…" at bounding box center [337, 367] width 552 height 79
click at [409, 382] on p "Você está preparado? Dia 11, depois de amanhã, estaremos de volta. Um novo espa…" at bounding box center [337, 367] width 552 height 79
click at [536, 492] on button "Salvar e Fechar" at bounding box center [564, 491] width 115 height 30
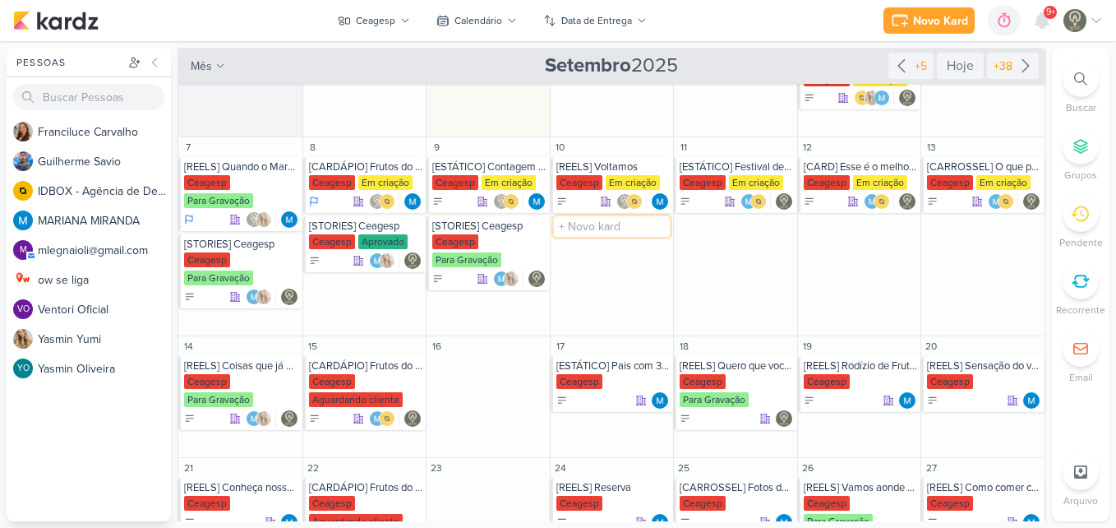
click at [570, 232] on input "text" at bounding box center [612, 226] width 117 height 21
type input "[STORIES] Ceagesp"
click at [584, 232] on div "[STORIES] Ceagesp" at bounding box center [613, 225] width 114 height 13
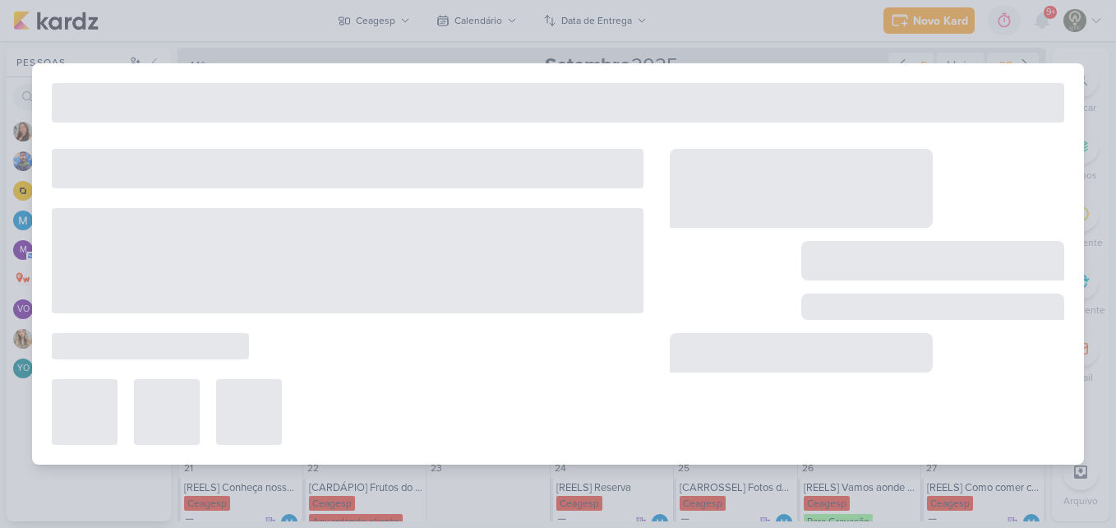
type input "10 de setembro de 2025 às 23:59"
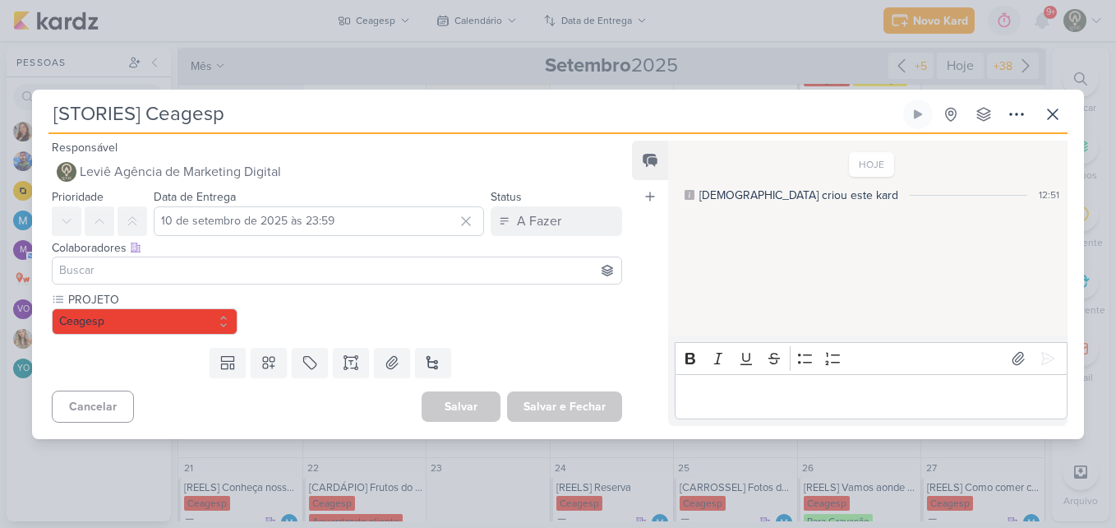
click at [288, 276] on input at bounding box center [337, 271] width 562 height 20
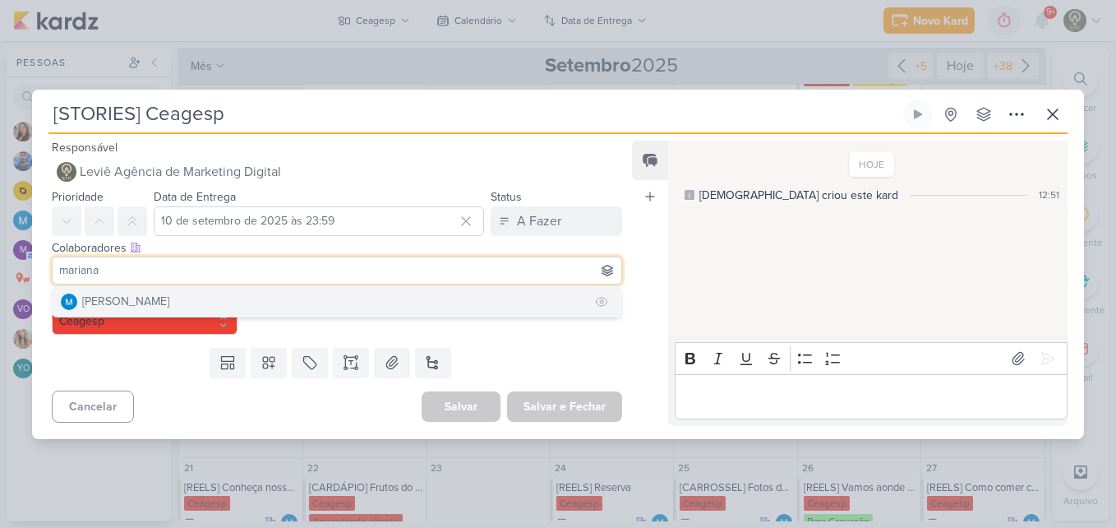
type input "mariana"
click at [274, 297] on button "[PERSON_NAME]" at bounding box center [337, 302] width 569 height 30
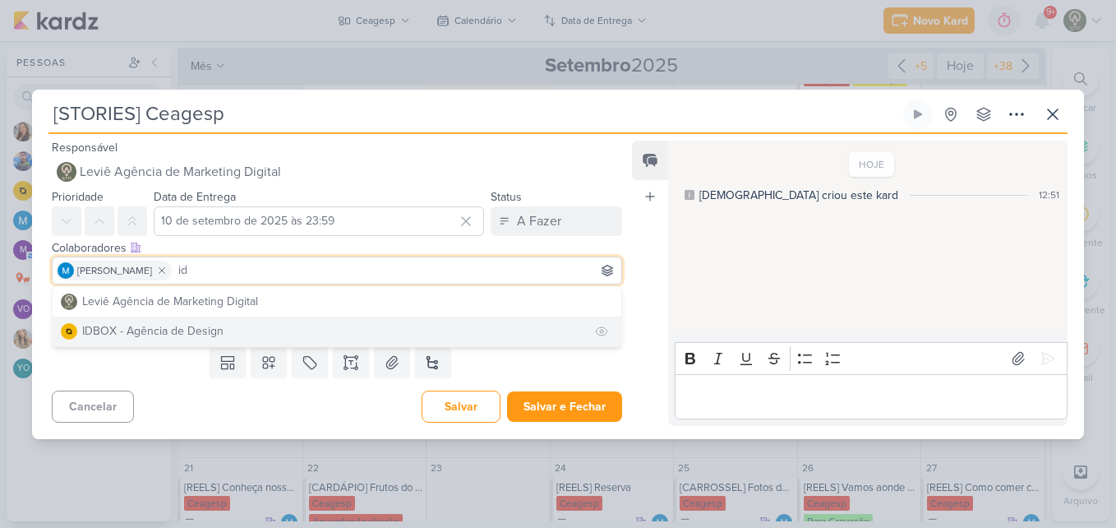
type input "id"
click at [251, 327] on button "IDBOX - Agência de Design" at bounding box center [337, 331] width 569 height 30
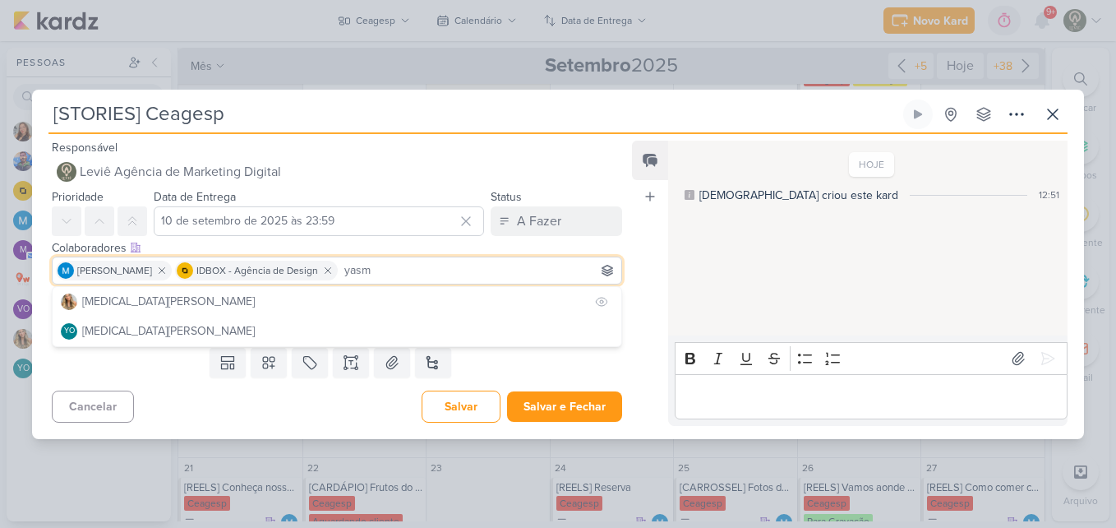
type input "yasm"
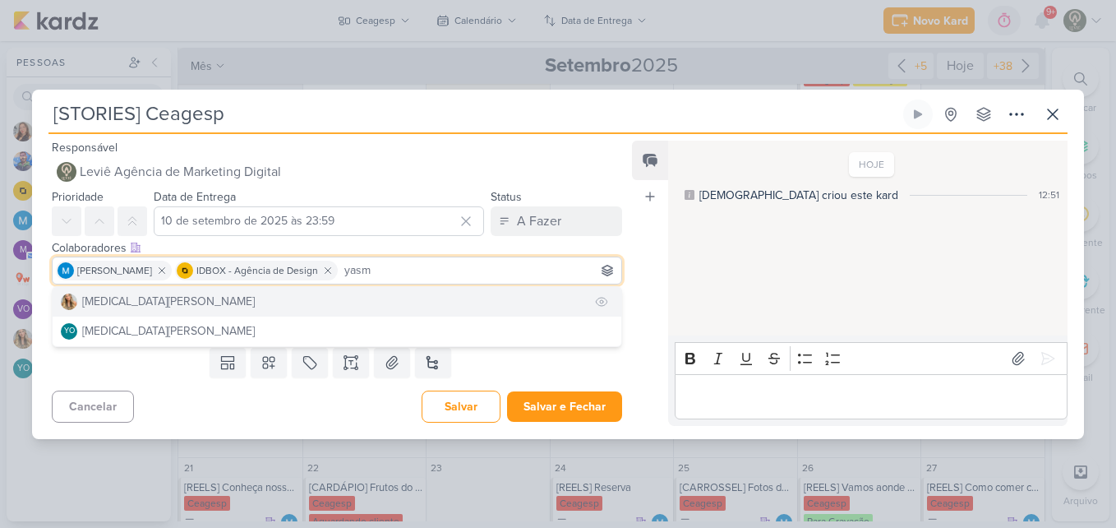
click at [286, 287] on button "[MEDICAL_DATA][PERSON_NAME]" at bounding box center [337, 302] width 569 height 30
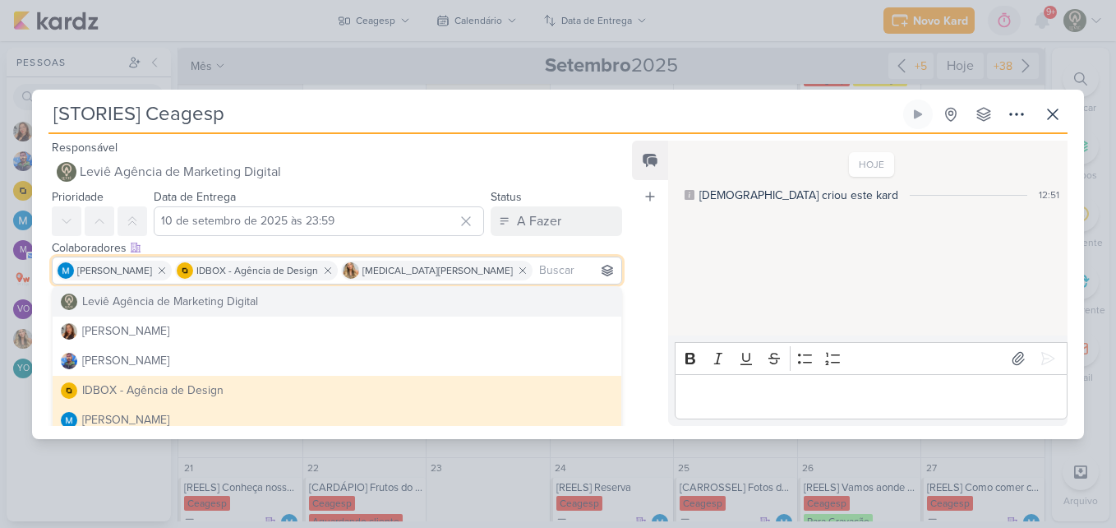
click at [639, 305] on div "Feed Atrelar email Solte o email para atrelar ao kard" at bounding box center [650, 283] width 36 height 285
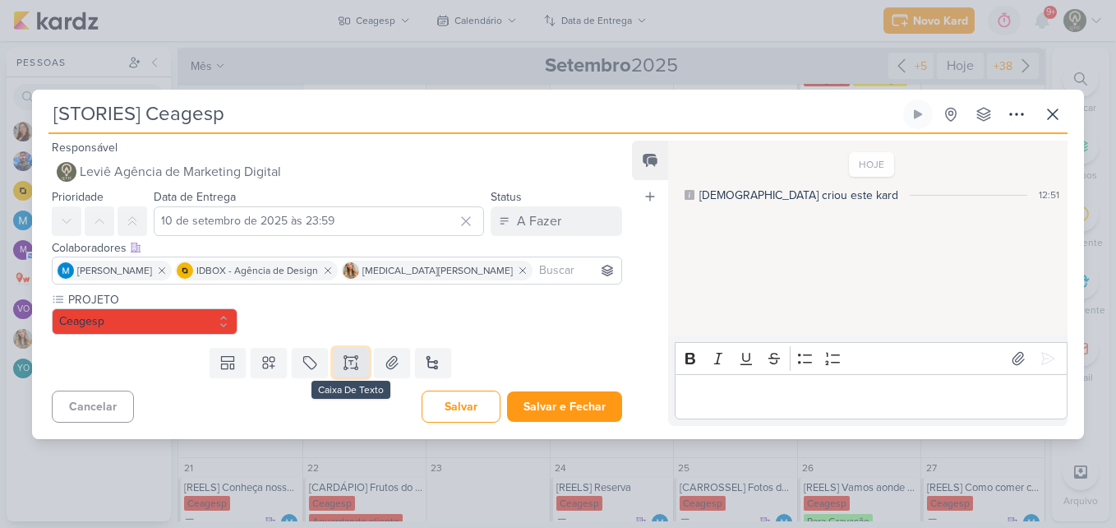
click at [343, 358] on icon at bounding box center [351, 362] width 16 height 16
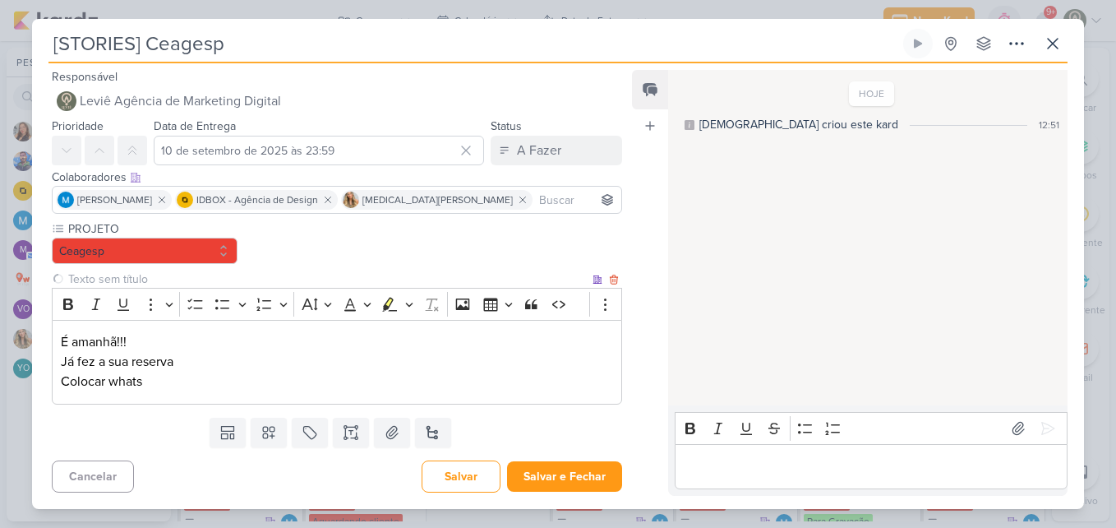
click at [104, 279] on input "text" at bounding box center [327, 278] width 524 height 17
type input "Story 1"
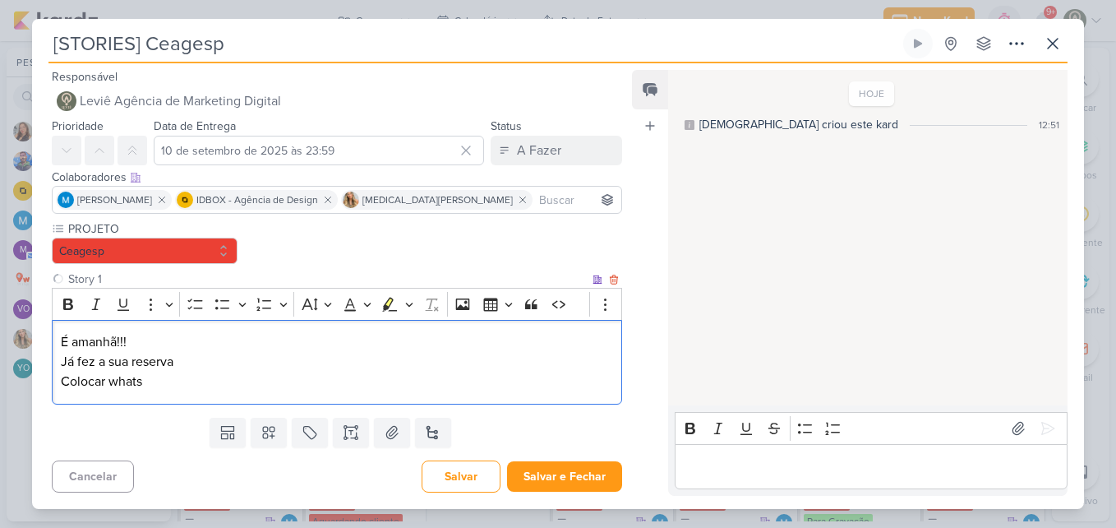
click at [120, 391] on p "É amanhã!!! Já fez a sua reserva Colocar whats" at bounding box center [337, 361] width 552 height 59
click at [57, 340] on div "É amanhã!!! Já fez a sua reserva Colocar whats" at bounding box center [337, 362] width 570 height 85
click at [178, 348] on p "Título: É amanhã!!! Já fez a sua reserva Colocar whats" at bounding box center [337, 361] width 552 height 59
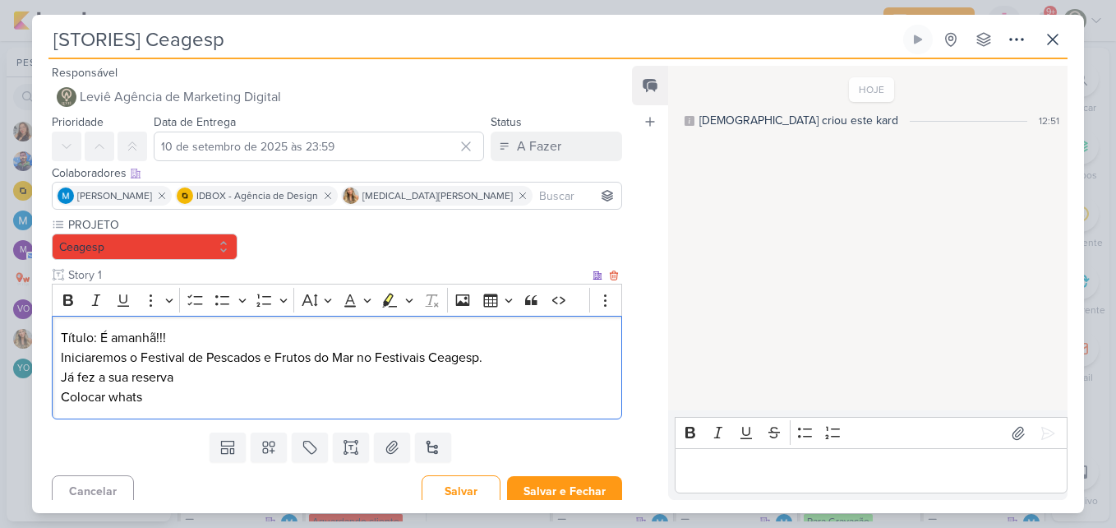
click at [147, 403] on p "⁠⁠⁠⁠⁠⁠⁠Iniciaremos o Festival de Pescados e Frutos do Mar no Festivais Ceagesp.…" at bounding box center [337, 377] width 552 height 59
click at [61, 398] on p "Iniciaremos o Festival de Pescados e Frutos do Mar no Festivais Ceagesp. Já fez…" at bounding box center [337, 377] width 552 height 59
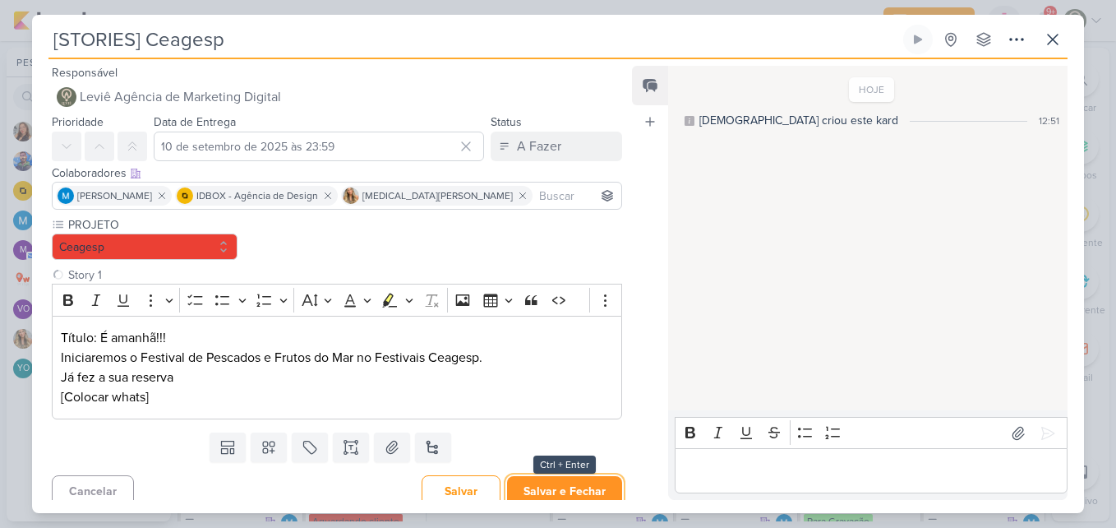
click at [565, 483] on button "Salvar e Fechar" at bounding box center [564, 491] width 115 height 30
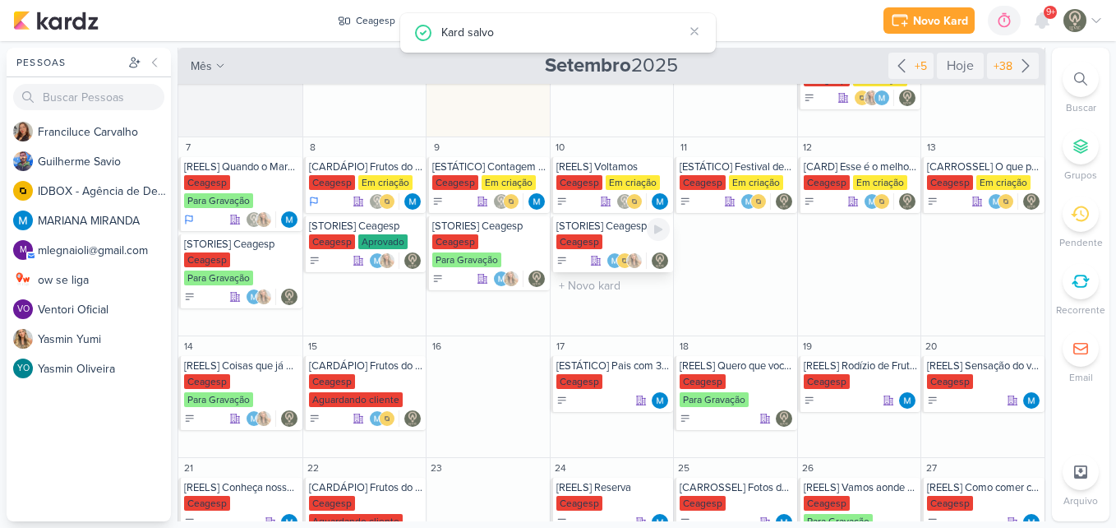
click at [598, 247] on div "Ceagesp" at bounding box center [579, 241] width 46 height 15
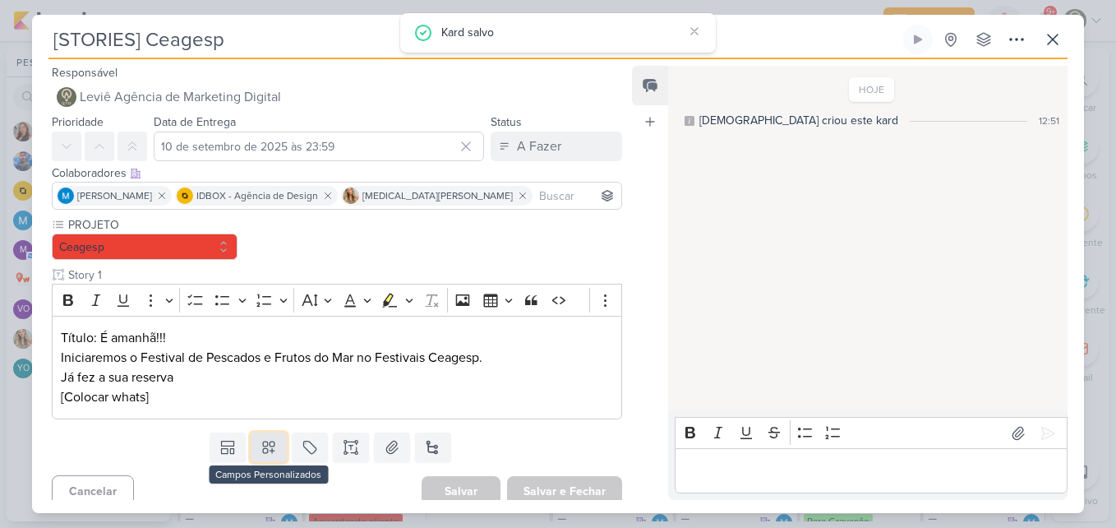
click at [276, 443] on button at bounding box center [269, 447] width 36 height 30
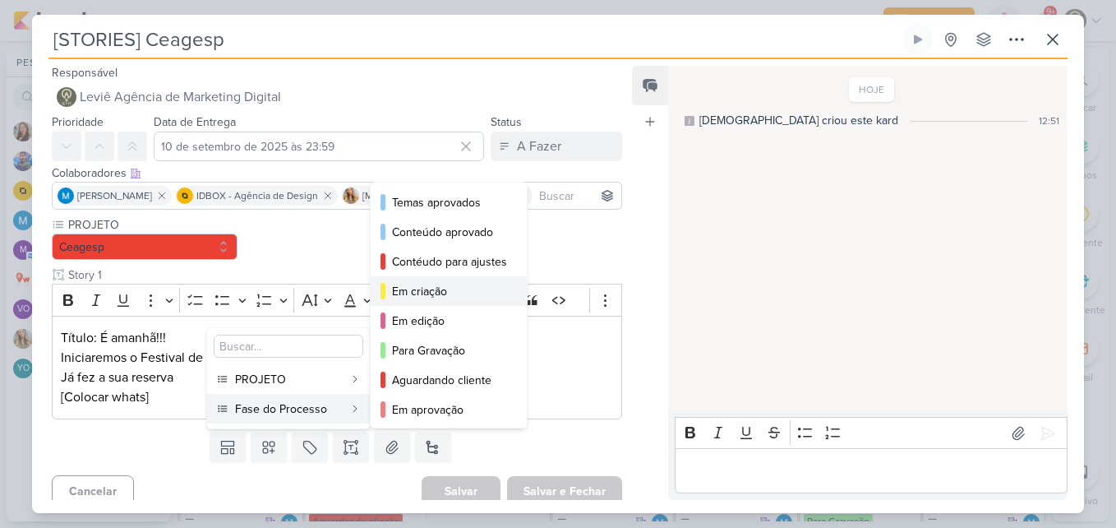
click at [395, 292] on div "Em criação" at bounding box center [449, 291] width 115 height 17
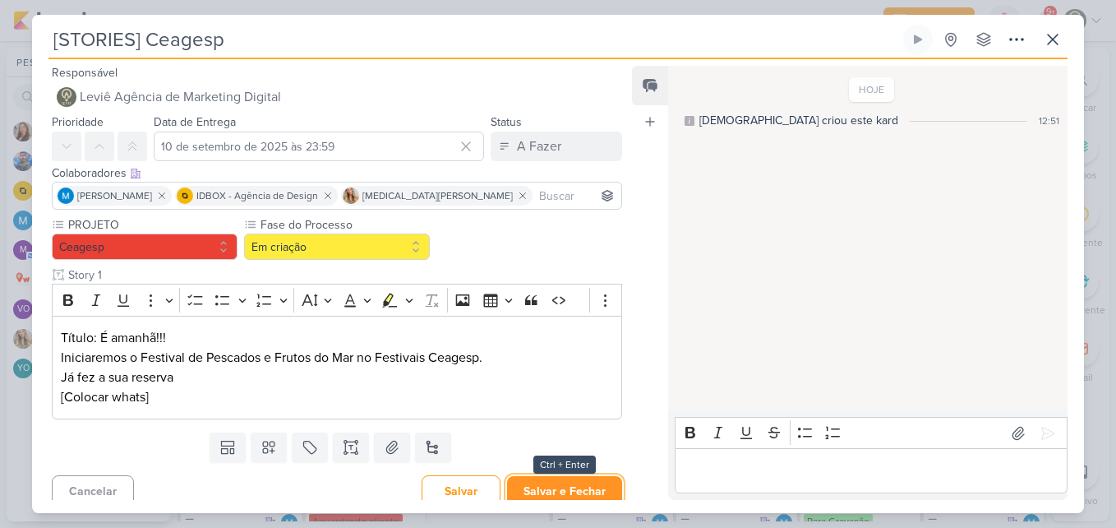
click at [550, 482] on button "Salvar e Fechar" at bounding box center [564, 491] width 115 height 30
